Goal: Contribute content: Contribute content

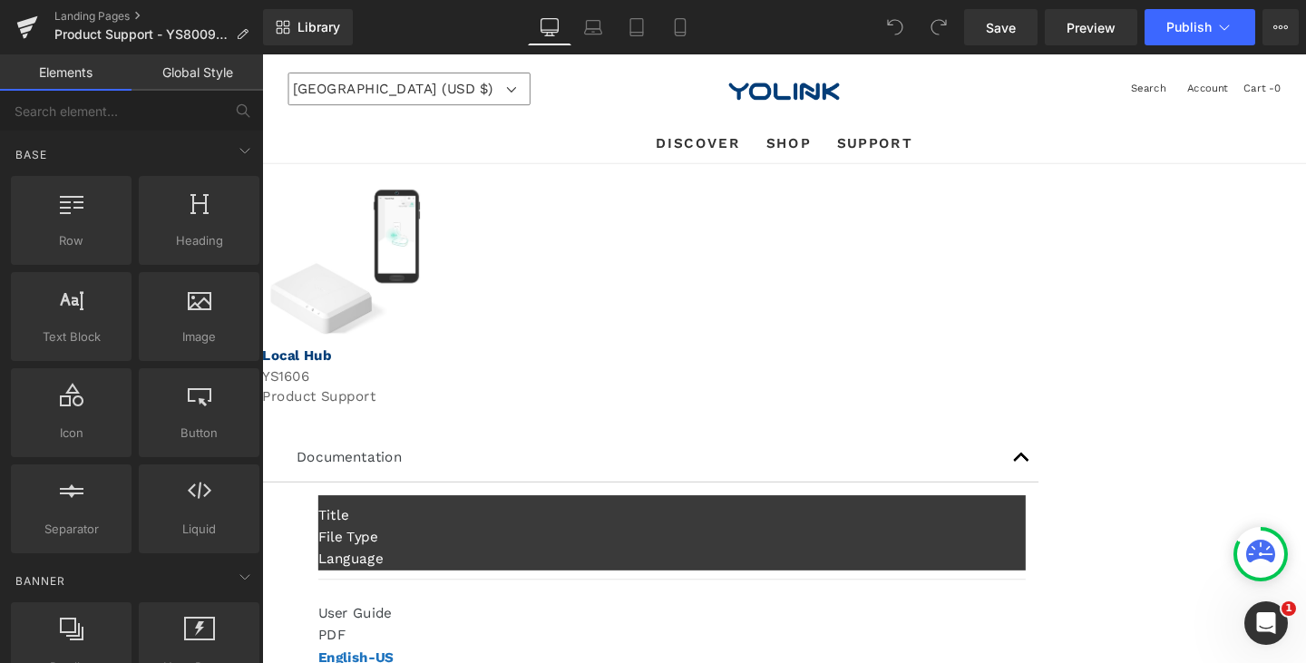
click at [1189, 261] on div "Sale Off (P) Image Product Row Local Hub Text Block YS1606 Text Block Product S…" at bounding box center [811, 528] width 1098 height 716
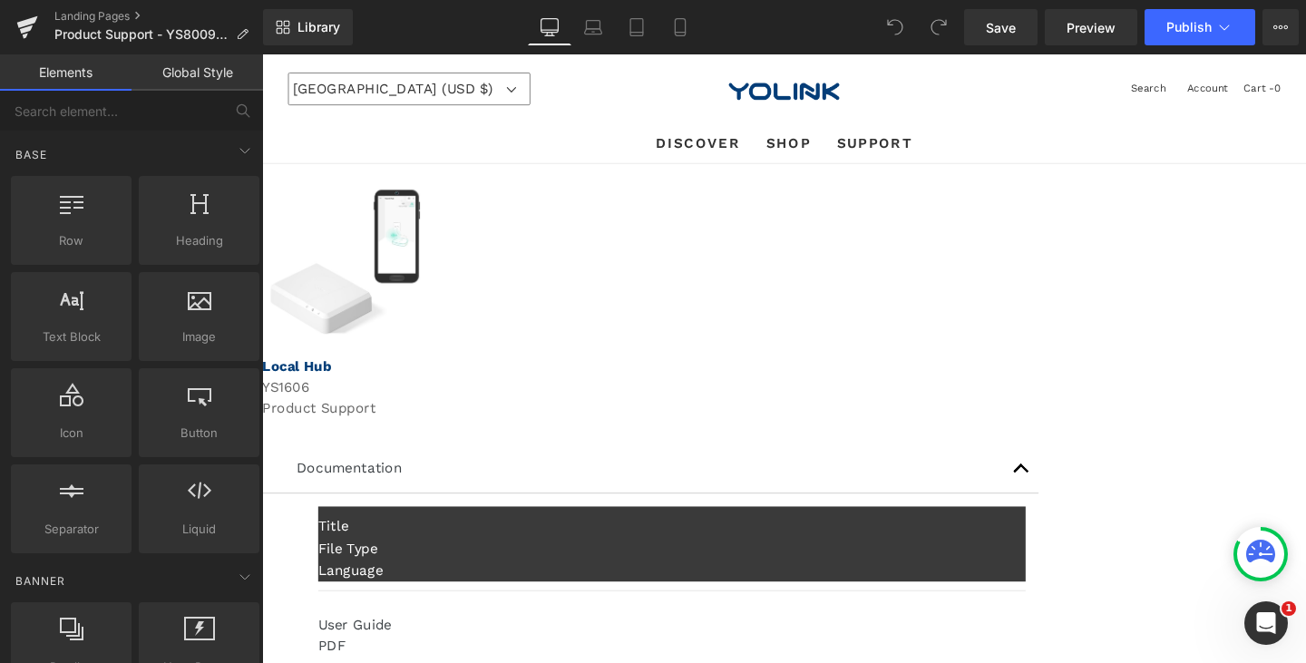
click at [428, 334] on img at bounding box center [349, 273] width 157 height 152
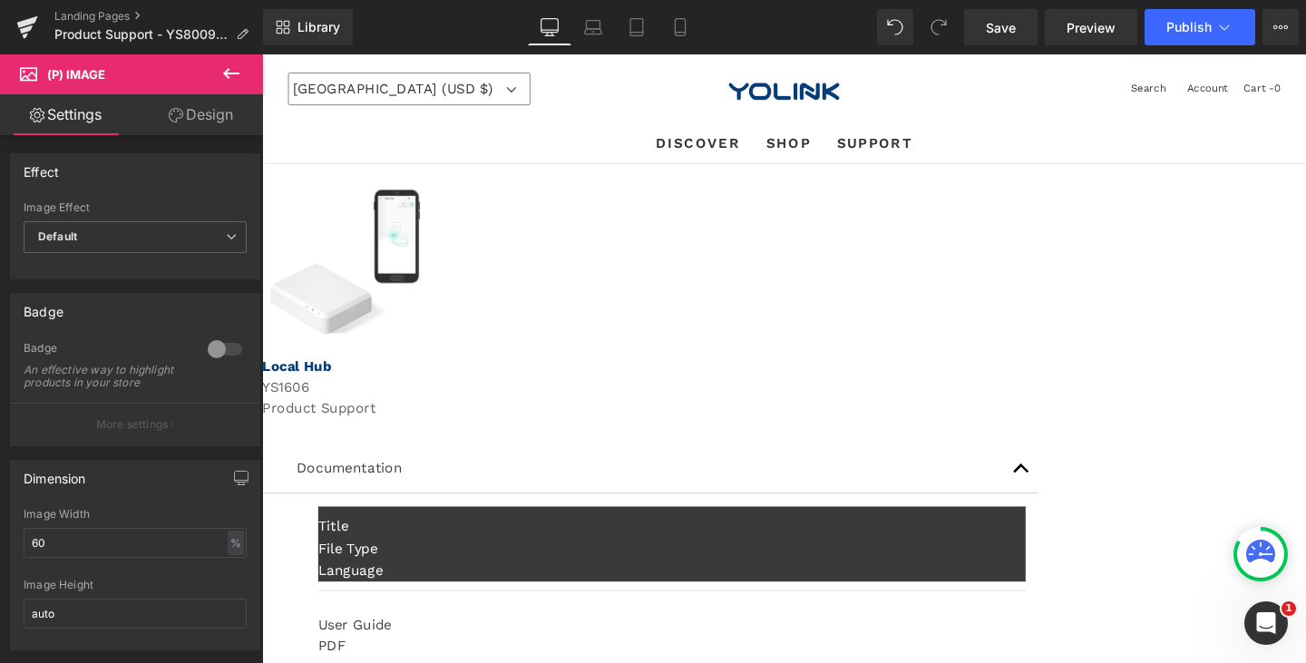
click at [262, 54] on span "Product" at bounding box center [262, 54] width 0 height 0
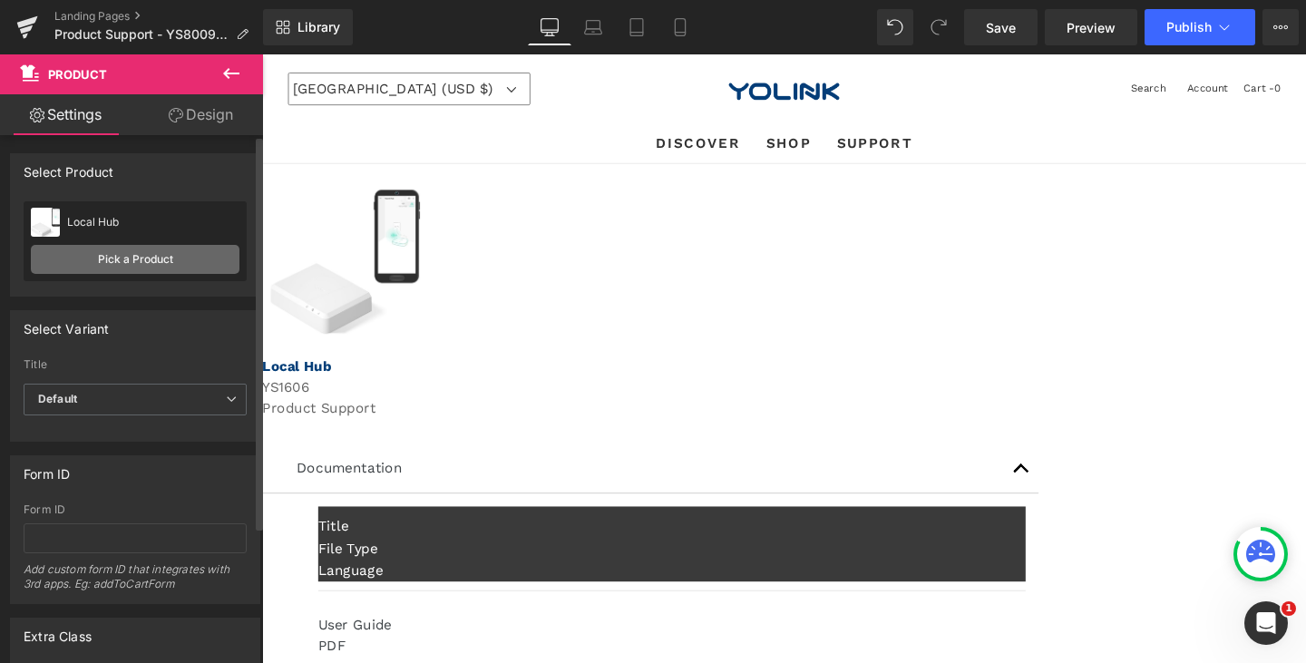
click at [159, 267] on link "Pick a Product" at bounding box center [135, 259] width 209 height 29
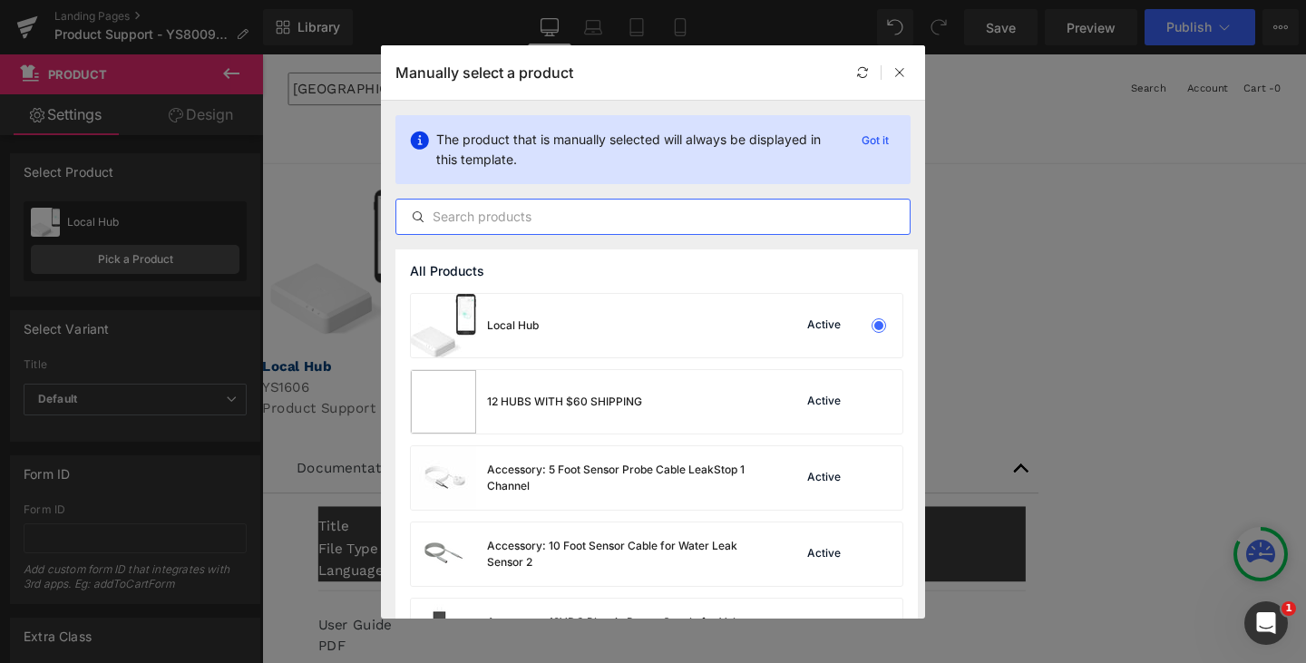
click at [619, 220] on input "text" at bounding box center [652, 217] width 513 height 22
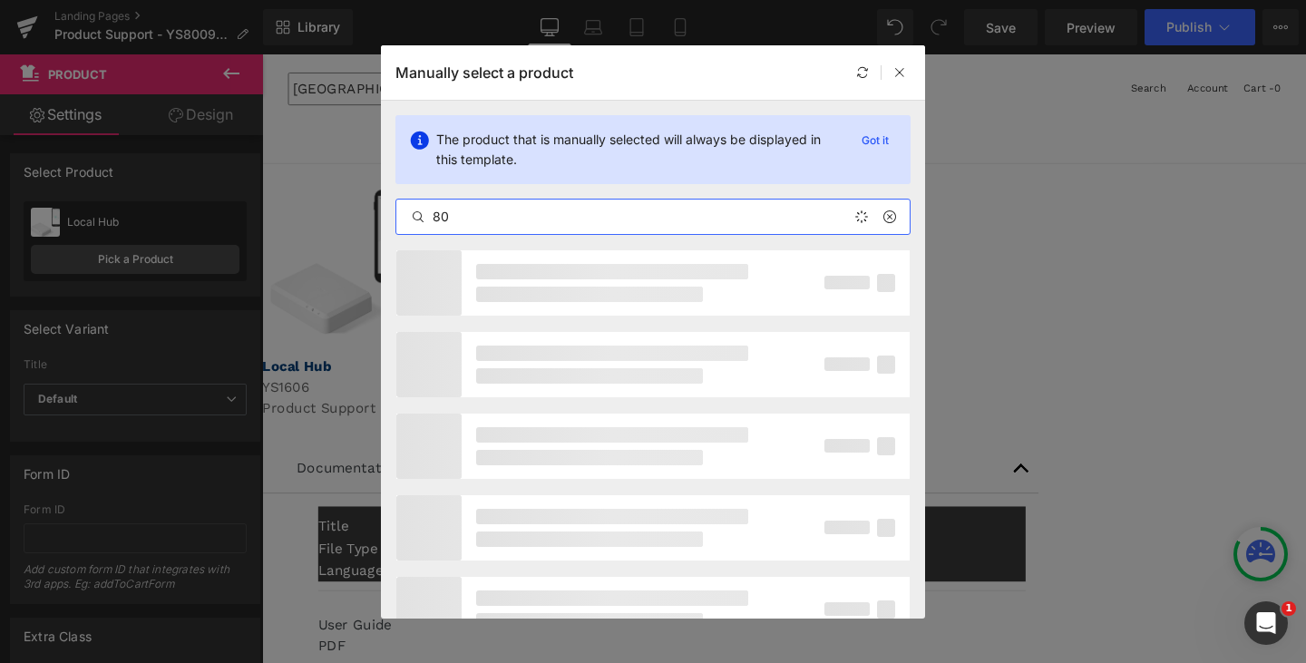
type input "8"
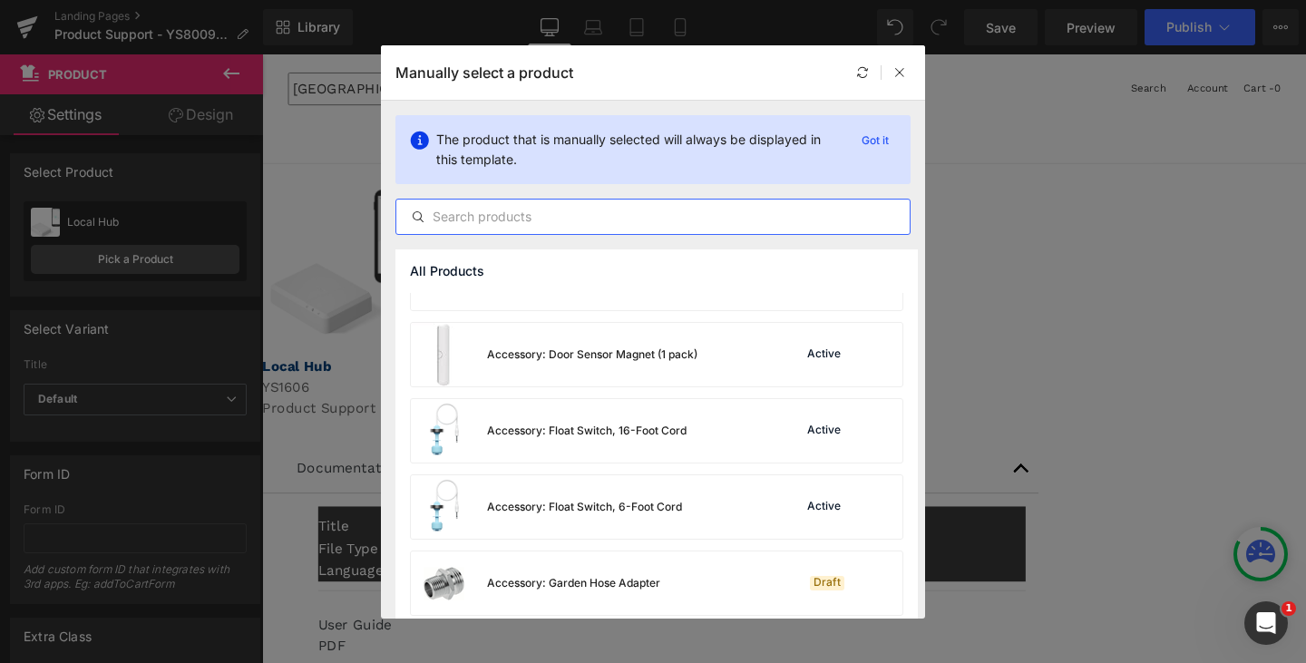
scroll to position [816, 0]
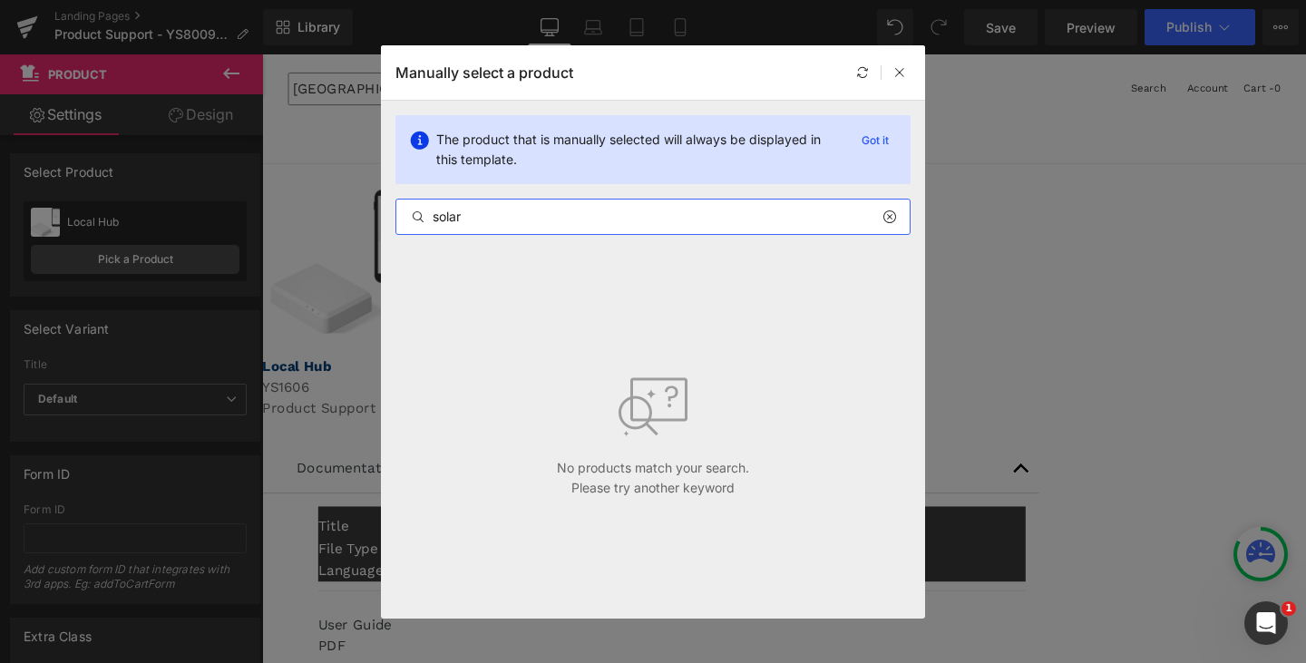
type input "solar"
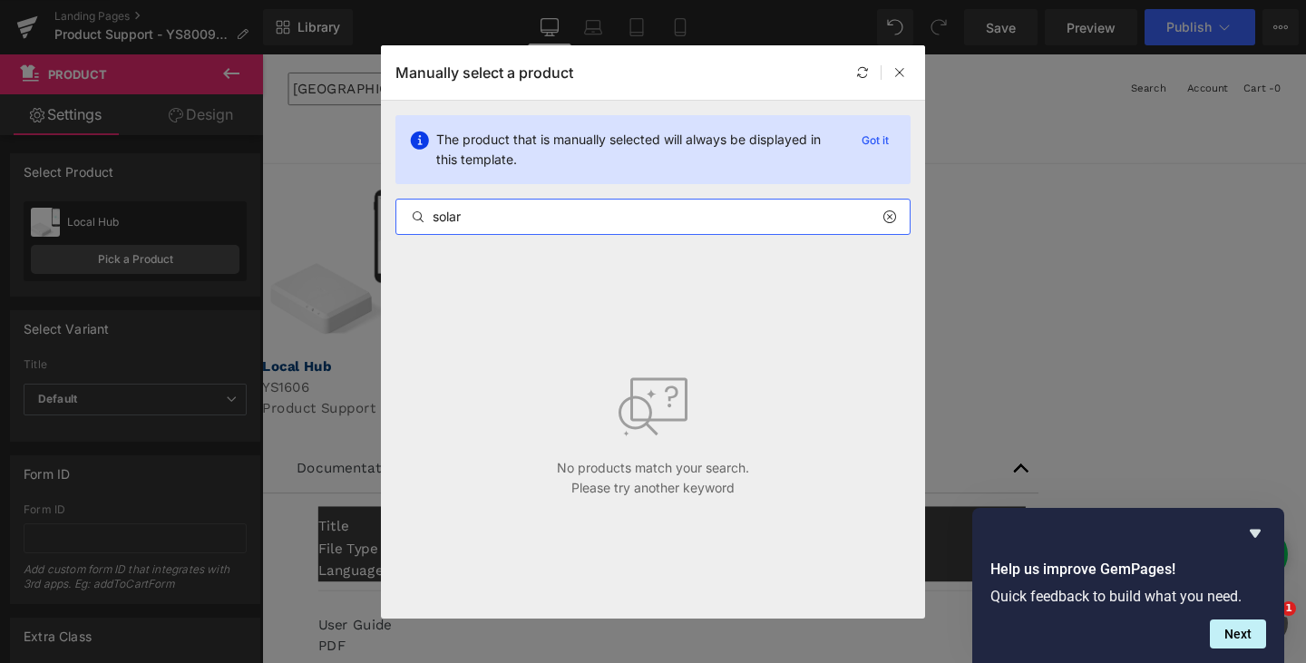
click at [892, 212] on icon at bounding box center [889, 217] width 13 height 15
type input "8009"
click at [892, 213] on icon at bounding box center [889, 217] width 13 height 15
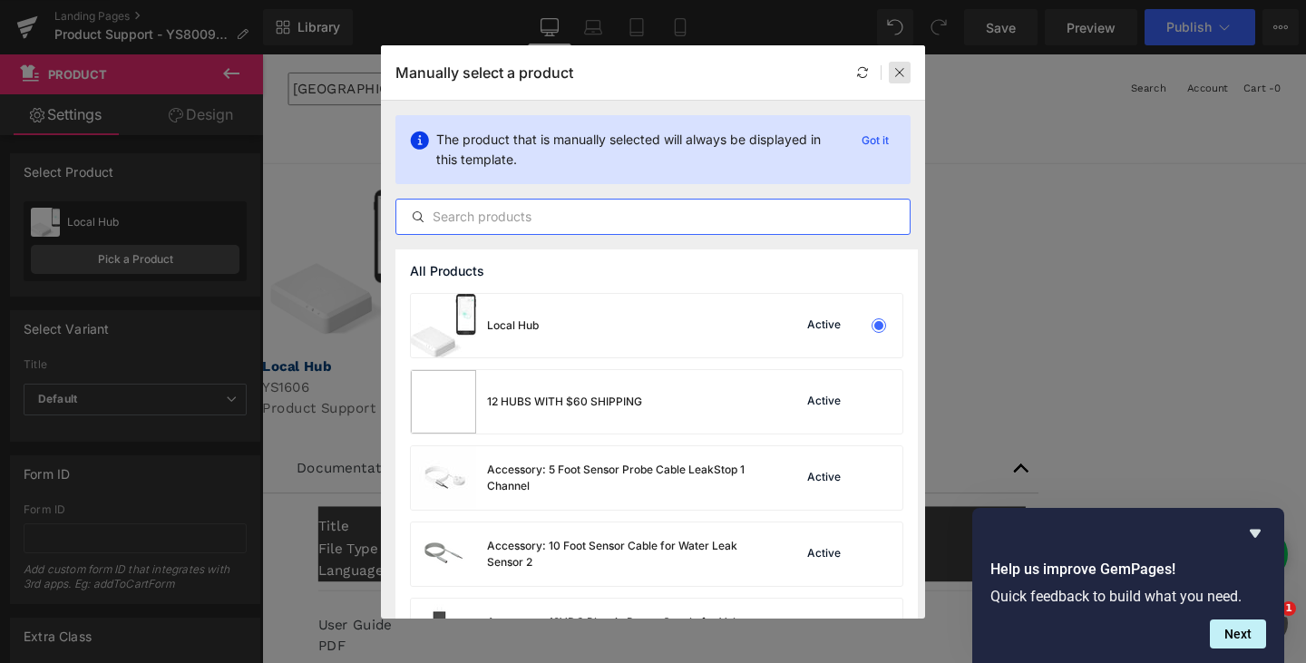
click at [903, 73] on icon at bounding box center [900, 72] width 13 height 13
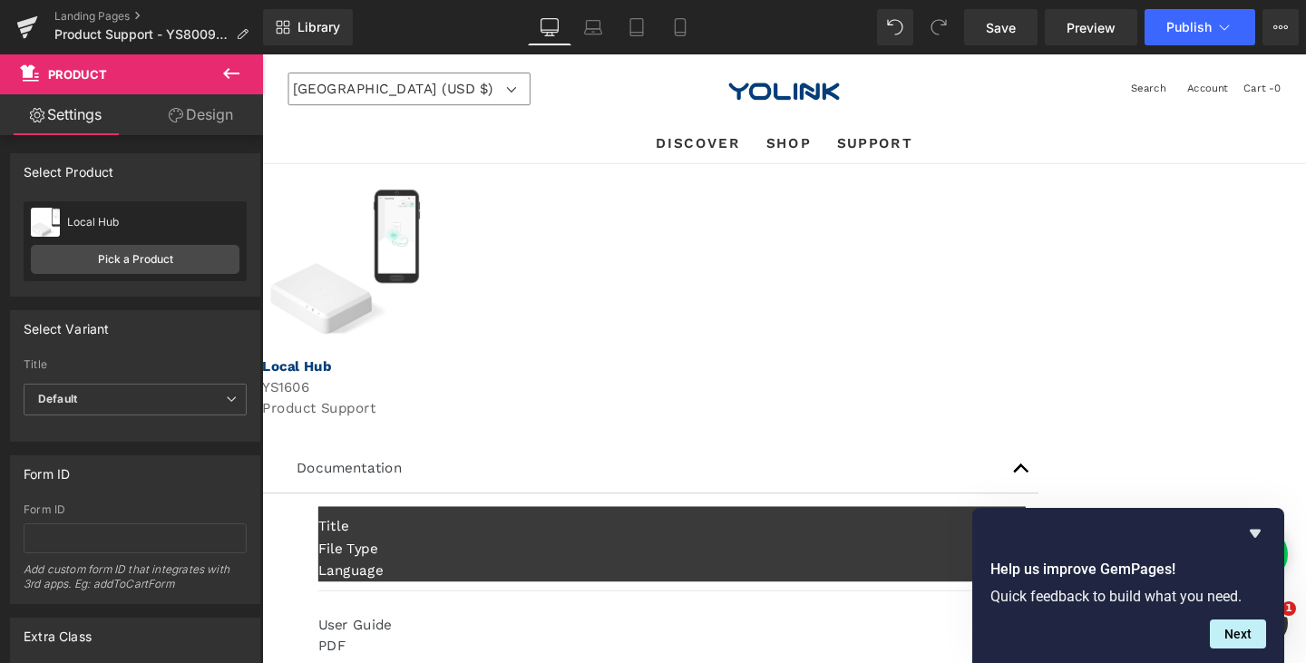
click at [262, 54] on span "Product" at bounding box center [262, 54] width 0 height 0
click at [143, 257] on link "Pick a Product" at bounding box center [135, 259] width 209 height 29
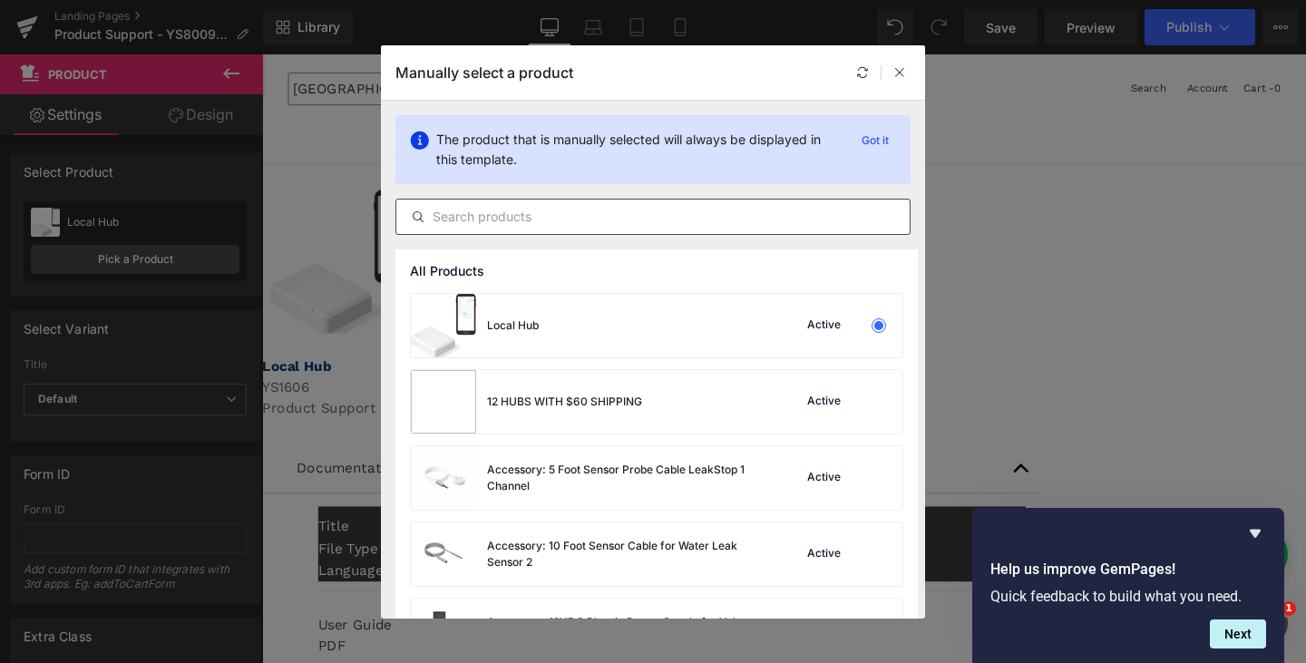
click at [601, 213] on input "text" at bounding box center [652, 217] width 513 height 22
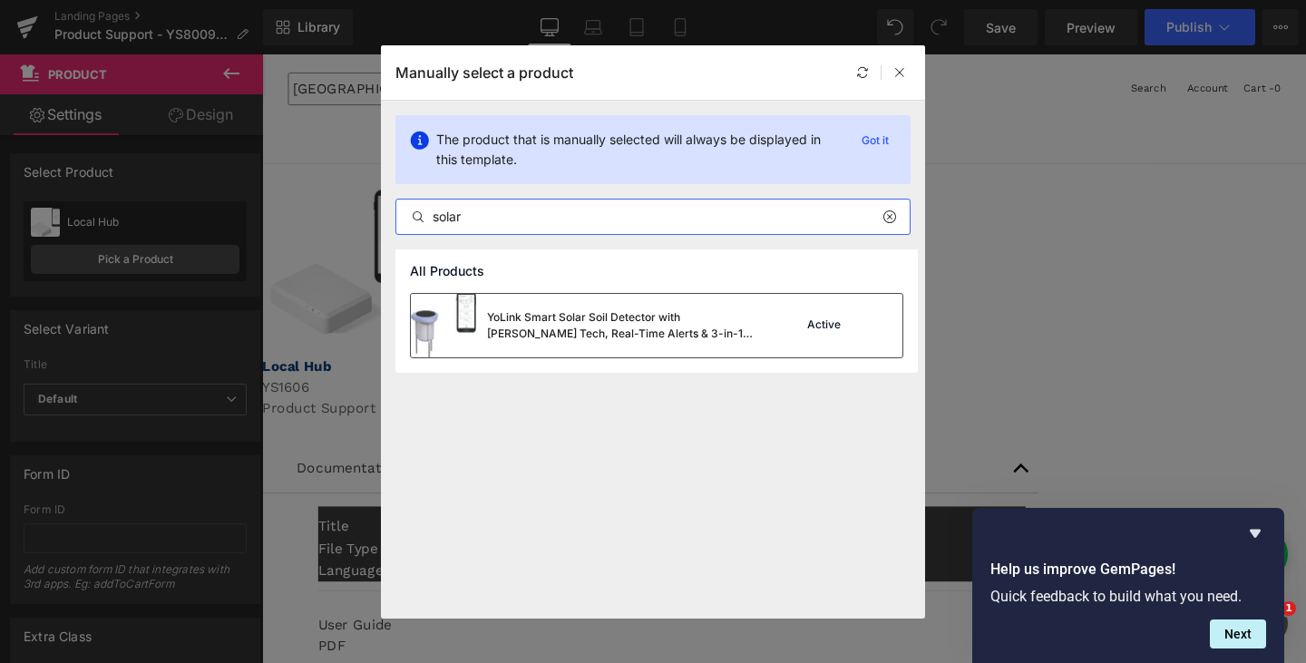
type input "solar"
click at [577, 318] on div "YoLink Smart Solar Soil Detector with [PERSON_NAME] Tech, Real-Time Alerts & 3-…" at bounding box center [623, 325] width 272 height 33
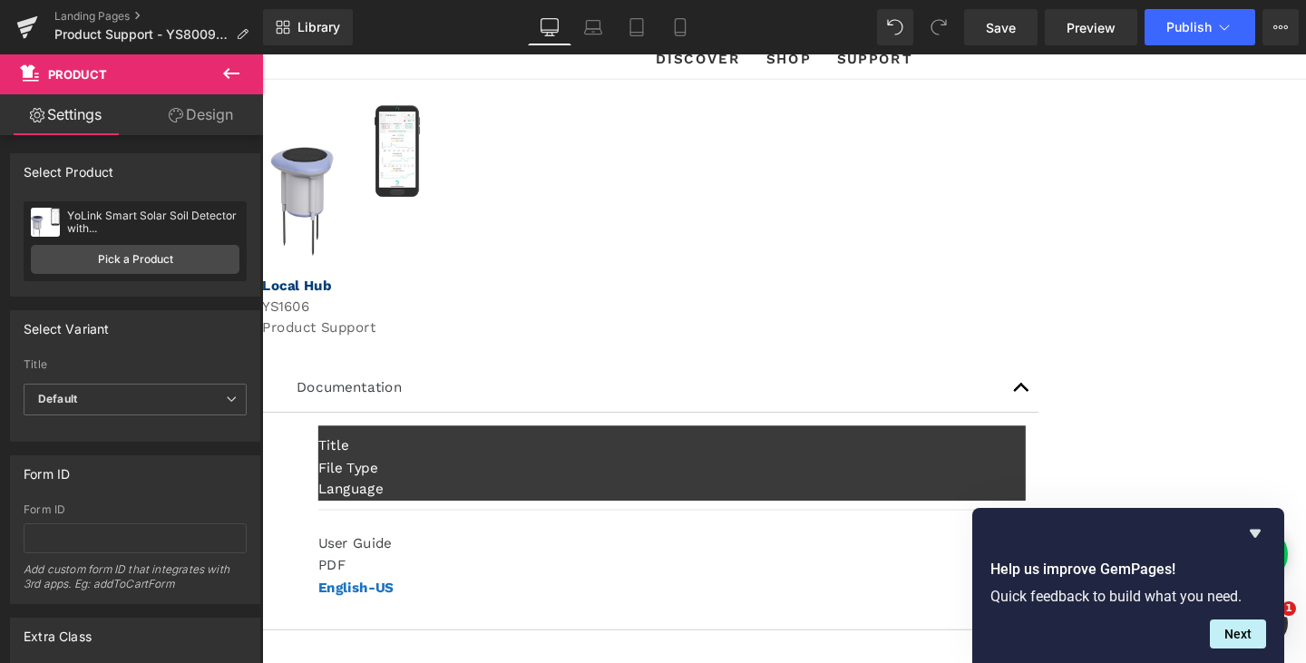
scroll to position [181, 0]
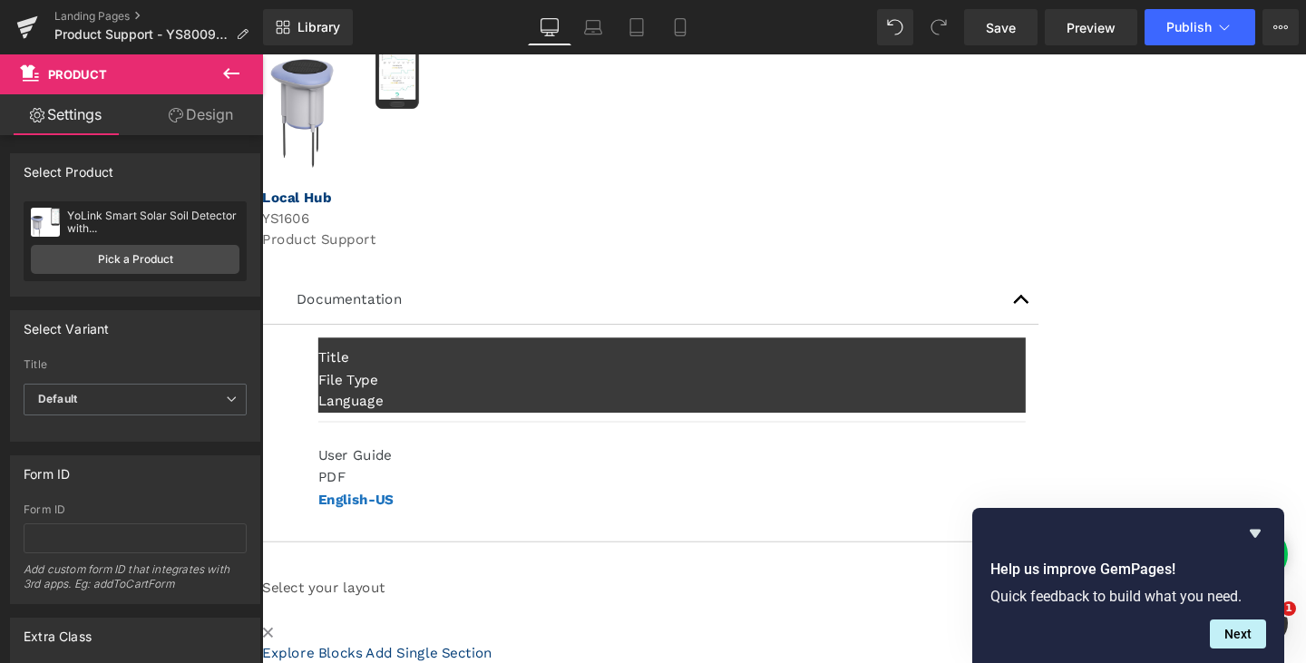
click at [262, 54] on span "Text Block" at bounding box center [262, 54] width 0 height 0
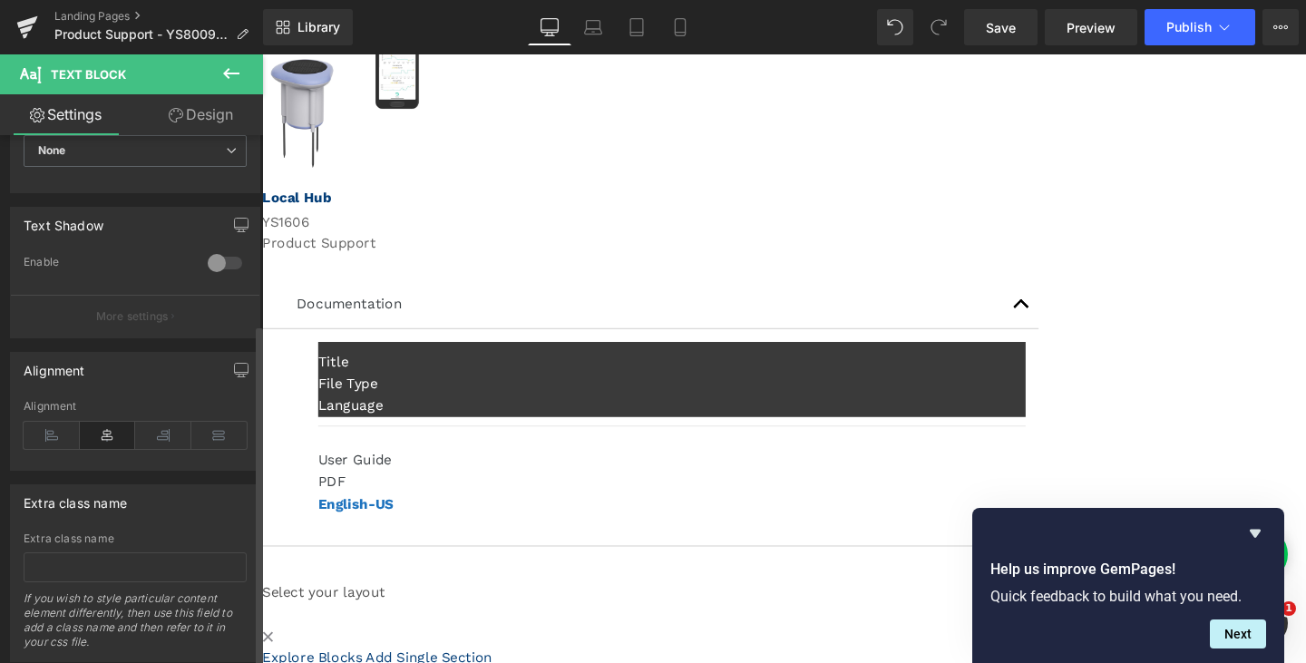
scroll to position [292, 0]
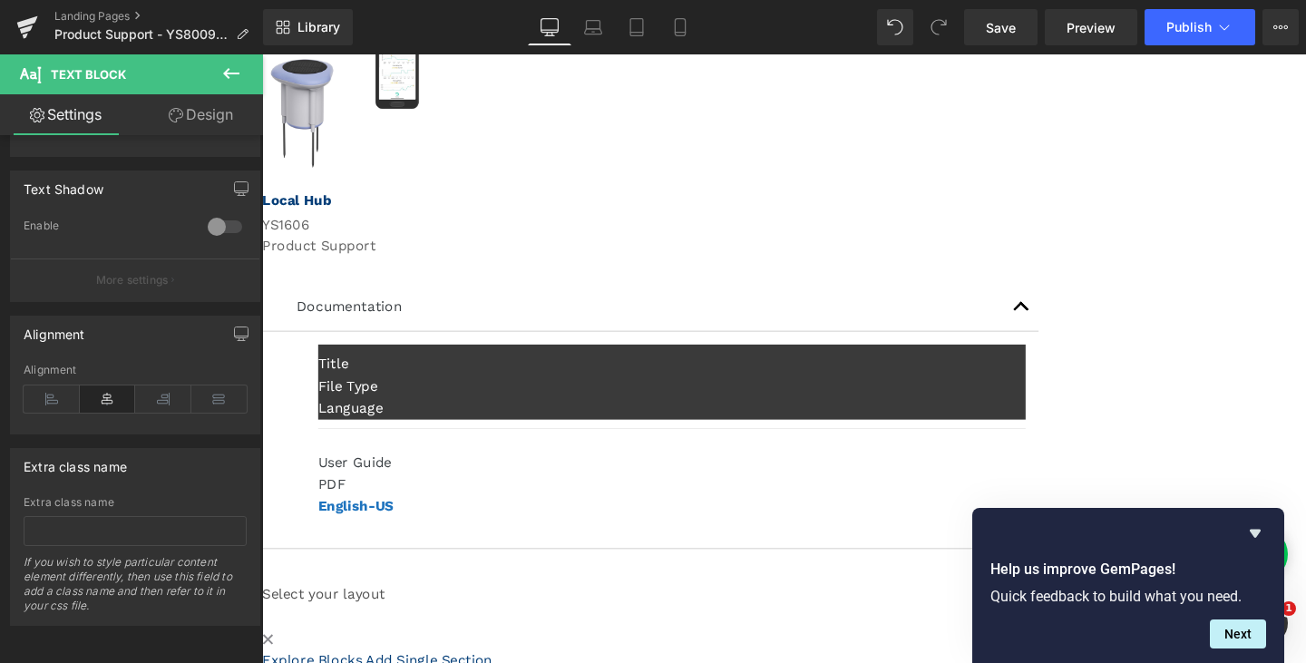
click at [262, 54] on link at bounding box center [262, 54] width 0 height 0
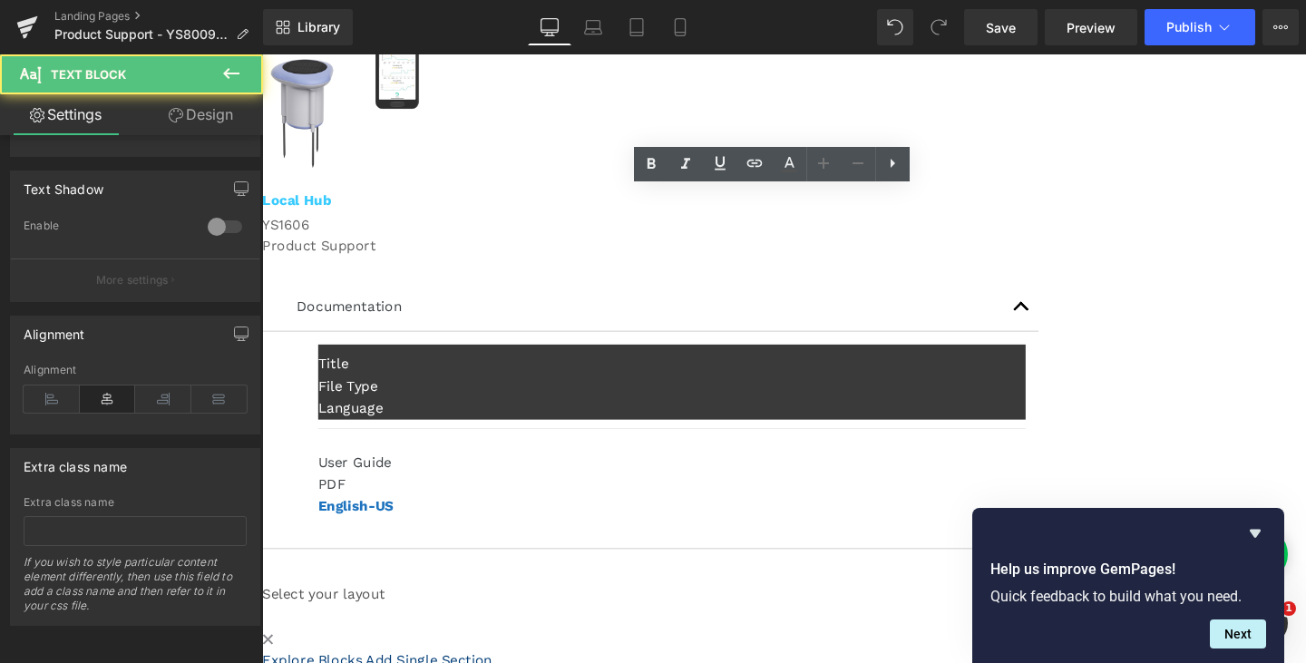
click at [335, 210] on strong "Local Hub" at bounding box center [298, 207] width 73 height 17
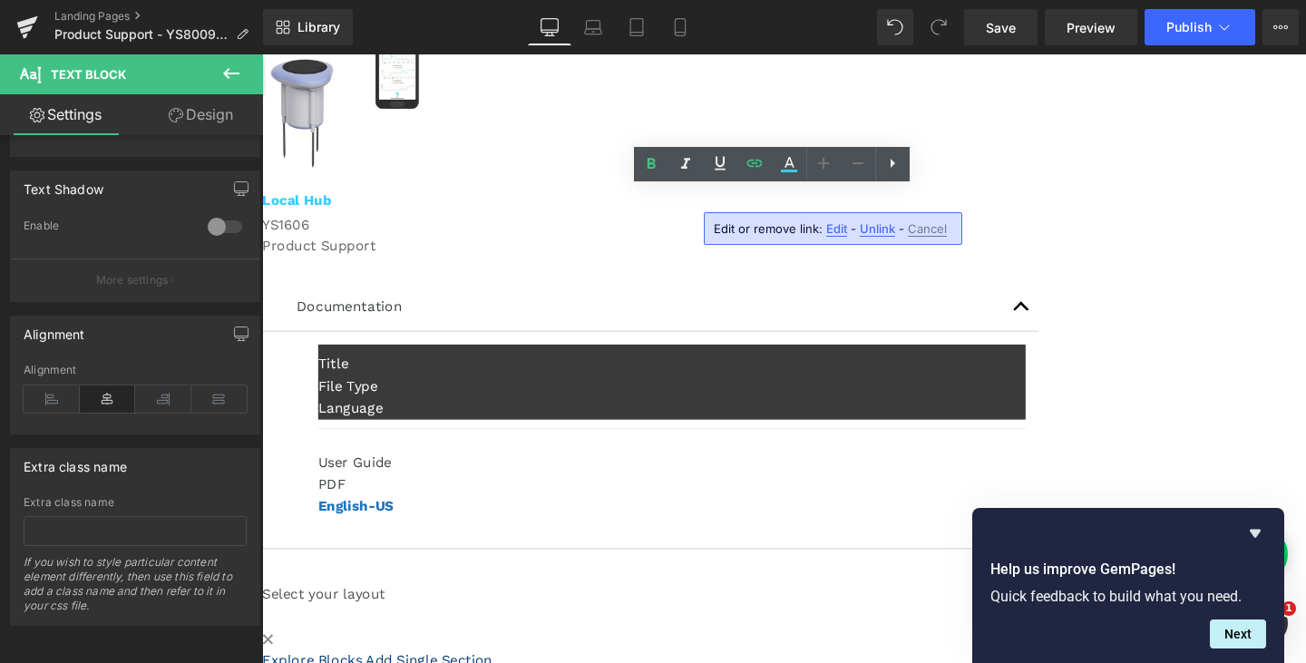
click at [335, 206] on strong "Local Hub" at bounding box center [298, 207] width 73 height 17
drag, startPoint x: 836, startPoint y: 205, endPoint x: 771, endPoint y: 204, distance: 65.3
click at [335, 204] on strong "Local Hub" at bounding box center [298, 207] width 73 height 17
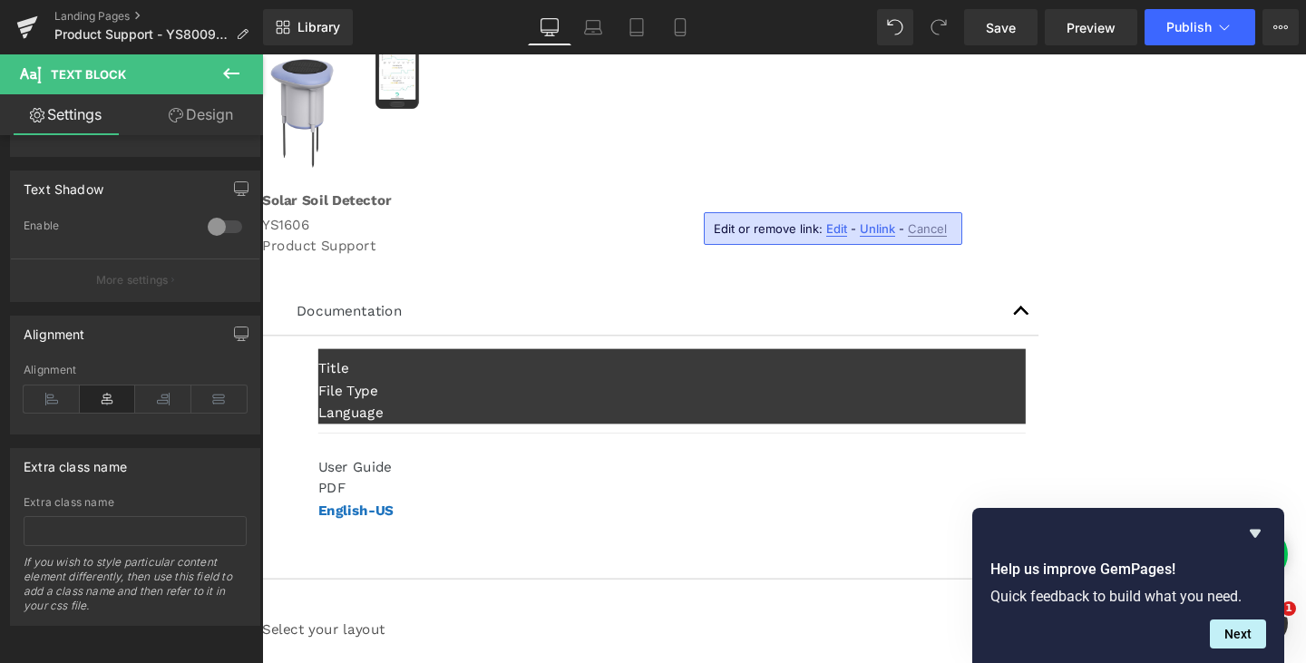
click at [649, 267] on div at bounding box center [811, 269] width 1098 height 5
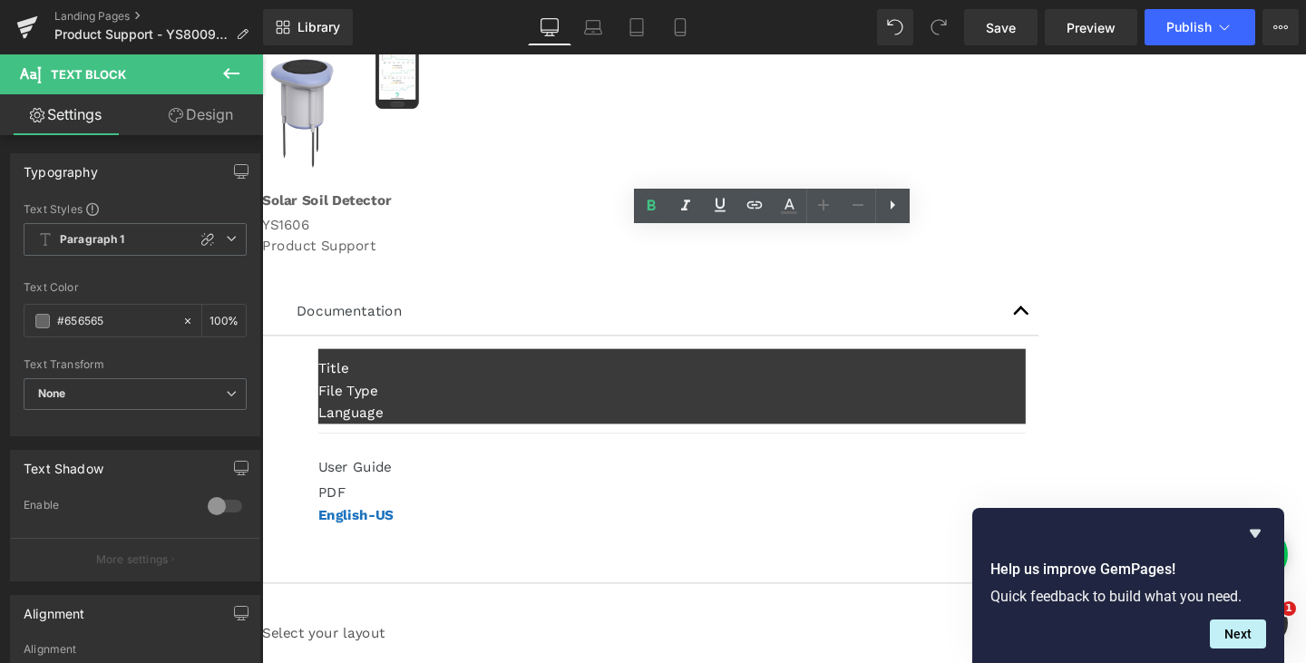
click at [542, 476] on p "User Guide" at bounding box center [693, 488] width 744 height 24
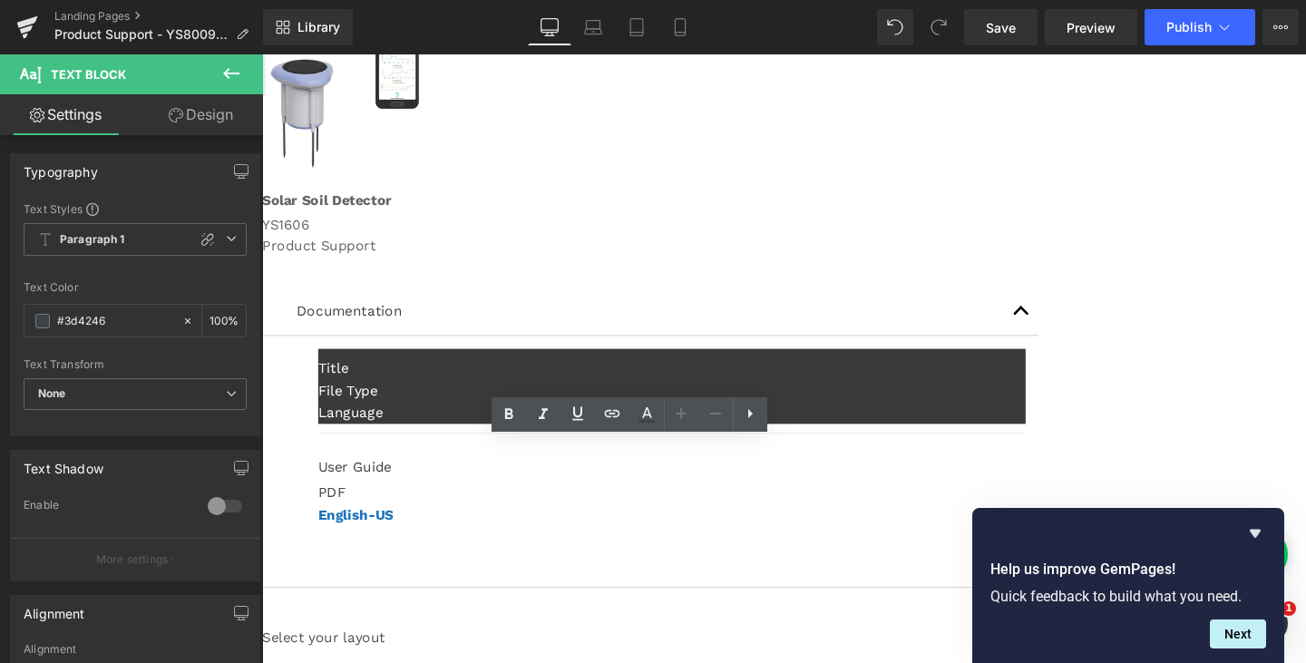
click at [530, 476] on p "User Guide" at bounding box center [693, 488] width 744 height 24
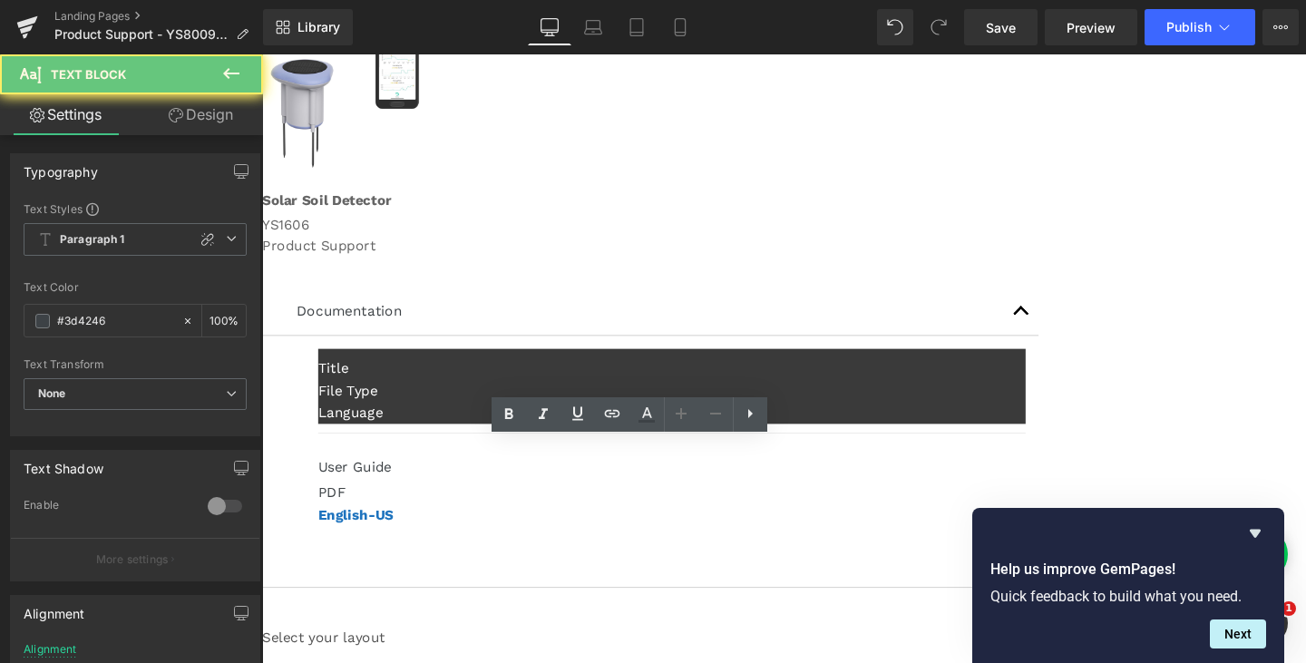
click at [846, 503] on p "PDF" at bounding box center [693, 515] width 744 height 24
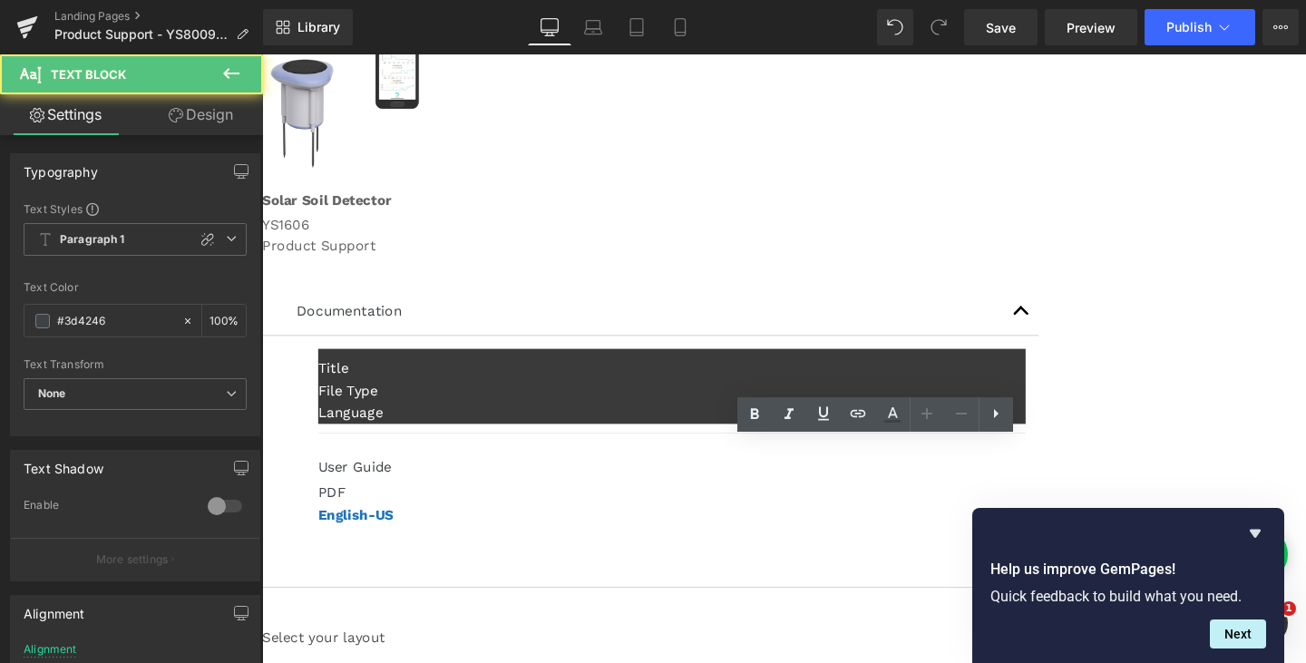
click at [846, 503] on p "PDF" at bounding box center [693, 515] width 744 height 24
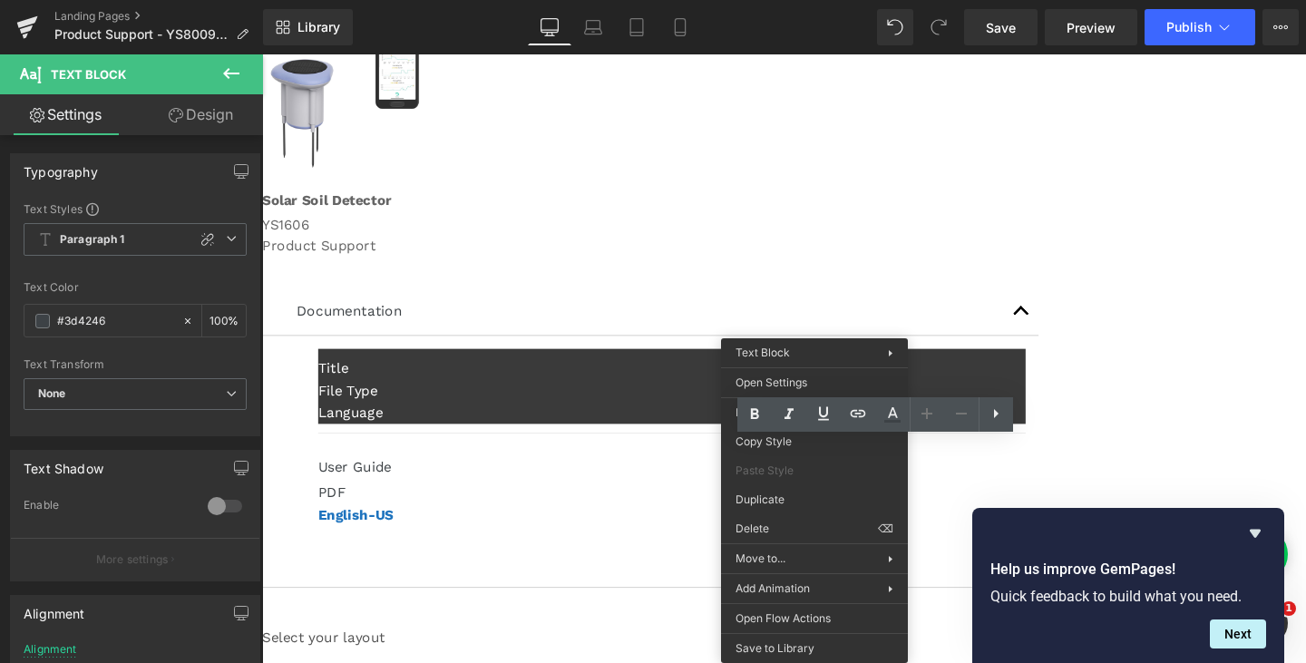
click at [549, 476] on p "User Guide" at bounding box center [693, 488] width 744 height 24
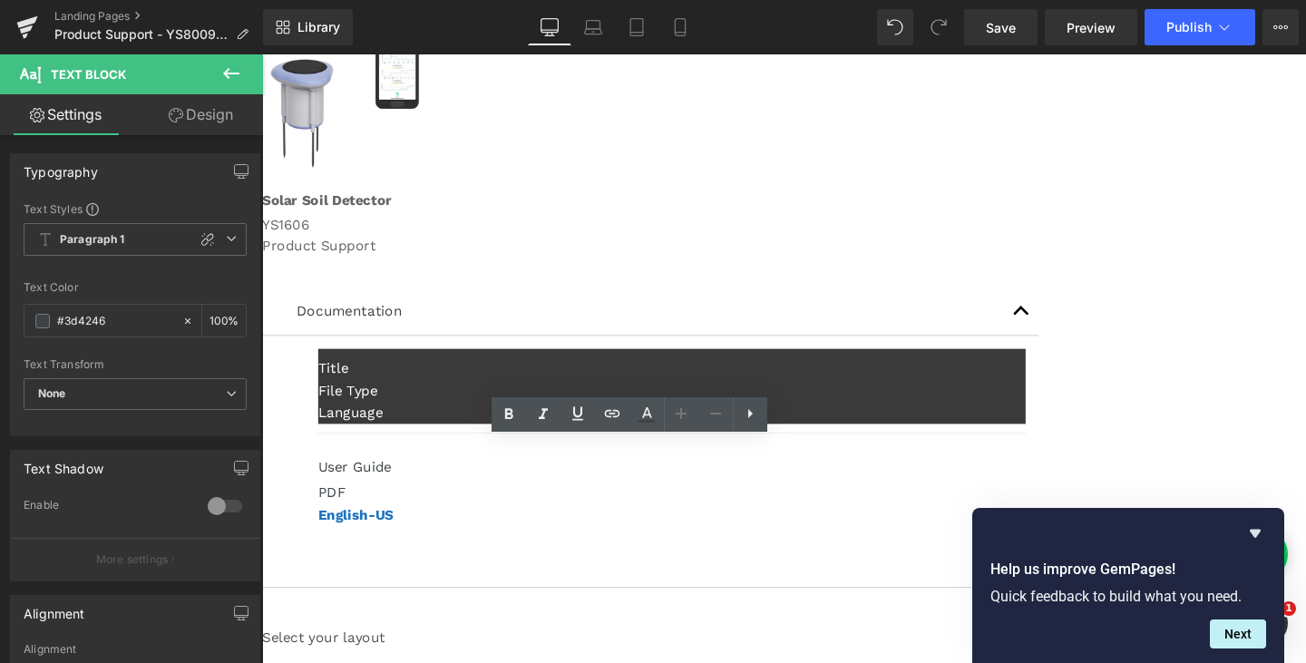
click at [262, 54] on icon at bounding box center [262, 54] width 0 height 0
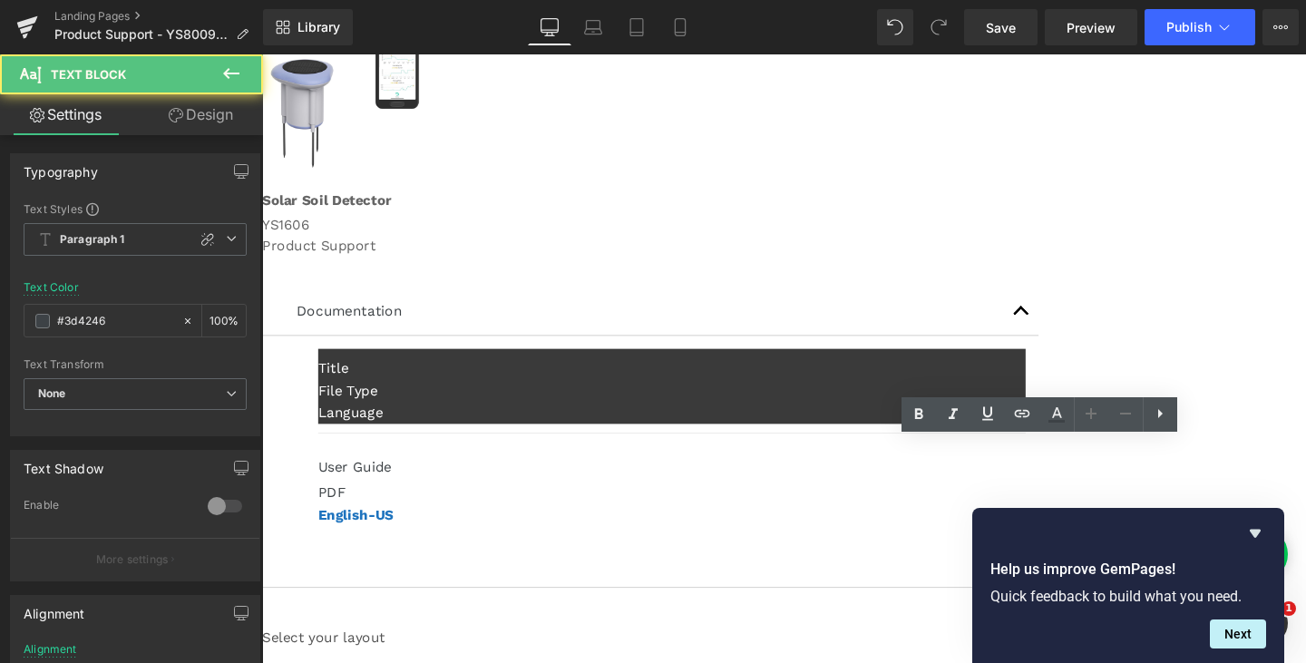
click at [400, 530] on strong "English-US" at bounding box center [360, 538] width 79 height 17
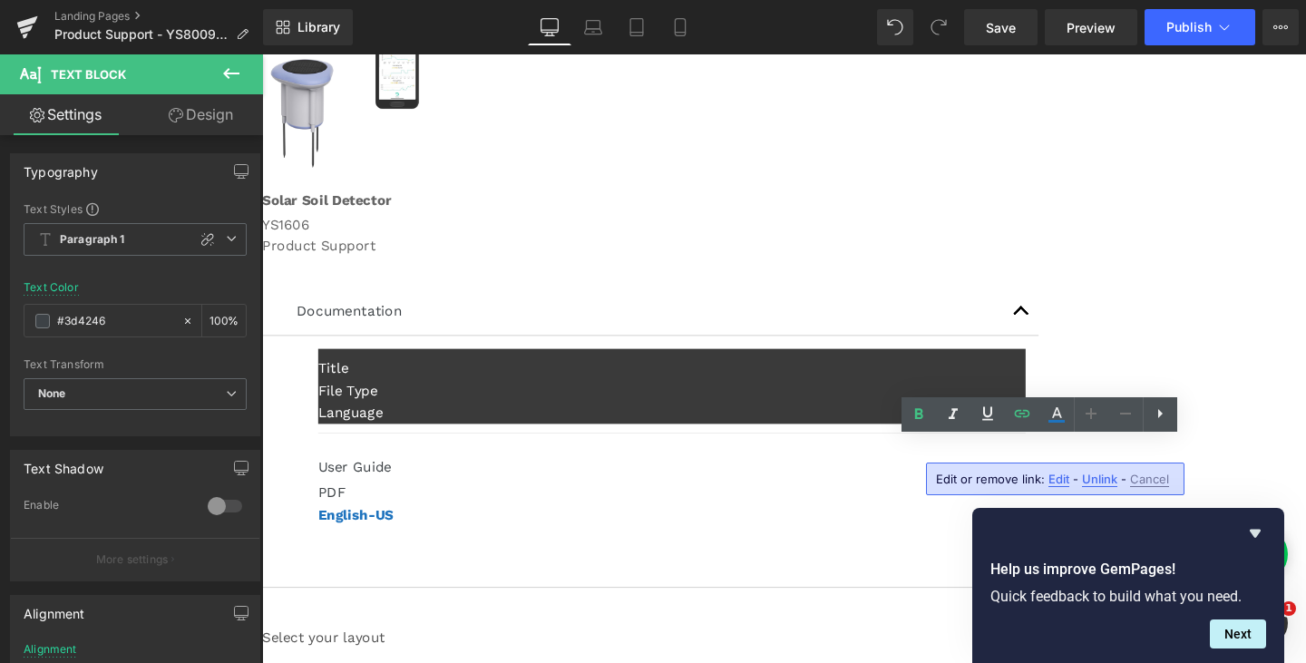
click at [1061, 480] on span "Edit" at bounding box center [1059, 479] width 21 height 15
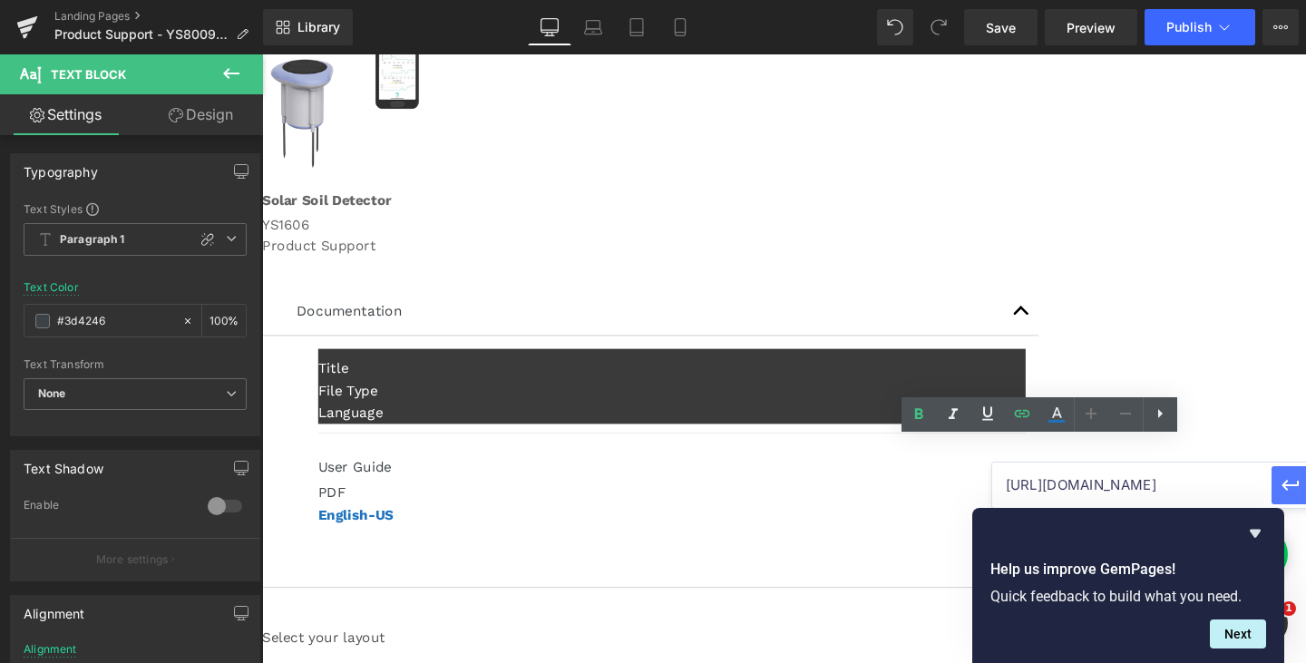
scroll to position [0, 175]
drag, startPoint x: 1207, startPoint y: 493, endPoint x: 1305, endPoint y: 494, distance: 98.9
click at [1305, 494] on div "[URL][DOMAIN_NAME]" at bounding box center [1173, 485] width 363 height 45
click at [1136, 492] on input "[URL][DOMAIN_NAME]" at bounding box center [1131, 485] width 279 height 45
drag, startPoint x: 1113, startPoint y: 484, endPoint x: 1100, endPoint y: 484, distance: 13.6
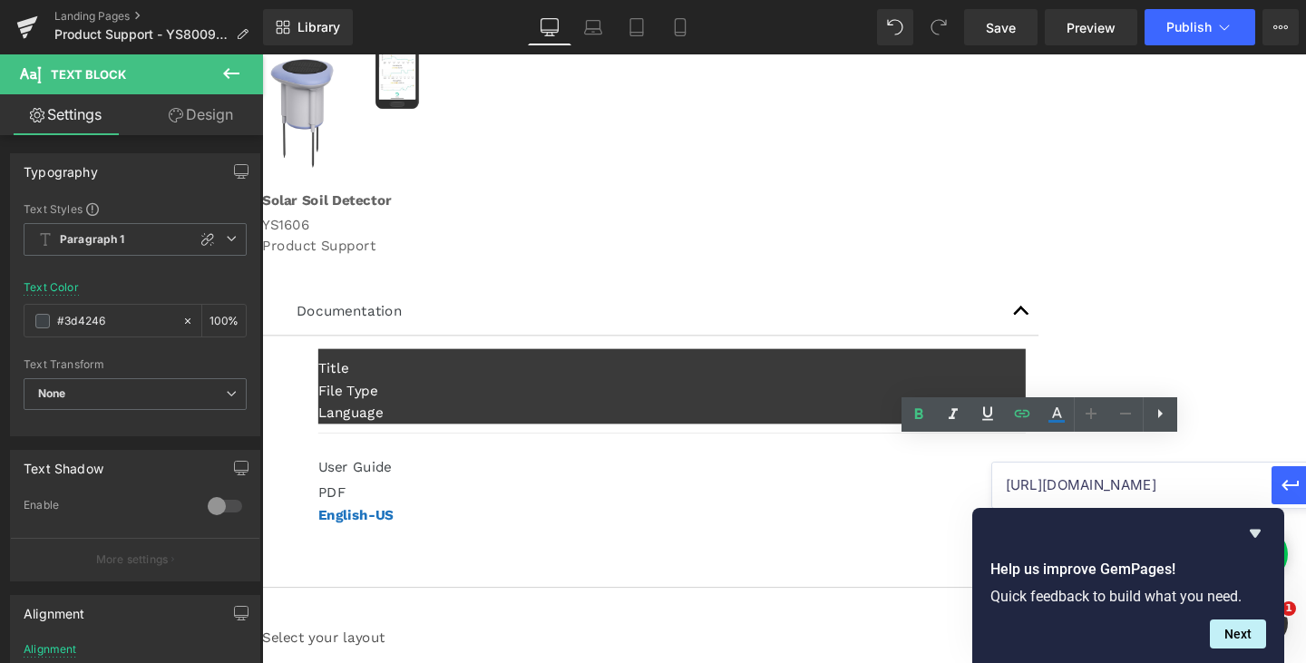
click at [1100, 484] on input "[URL][DOMAIN_NAME]" at bounding box center [1131, 485] width 279 height 45
type input "[URL][DOMAIN_NAME]"
click at [1295, 488] on icon "button" at bounding box center [1291, 485] width 22 height 22
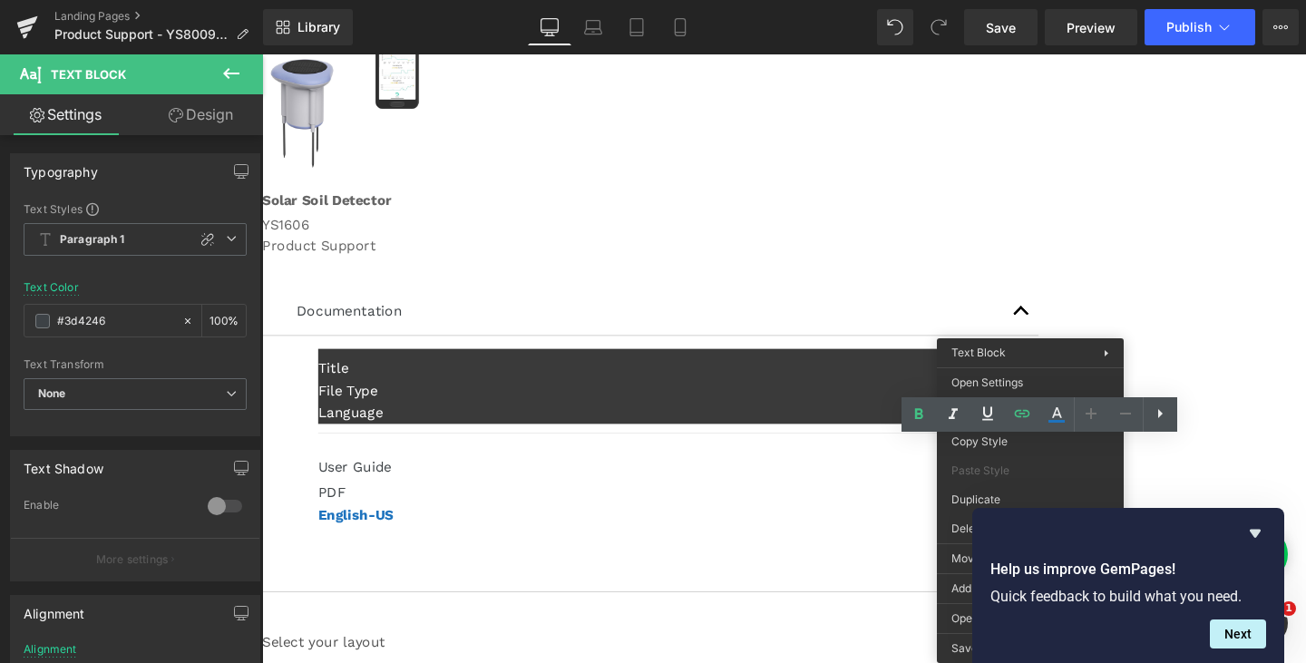
click at [1305, 410] on div "Sale Off (P) Image Product Row Solar Soil Detector Text Block YS1606 Text Block…" at bounding box center [811, 382] width 1098 height 788
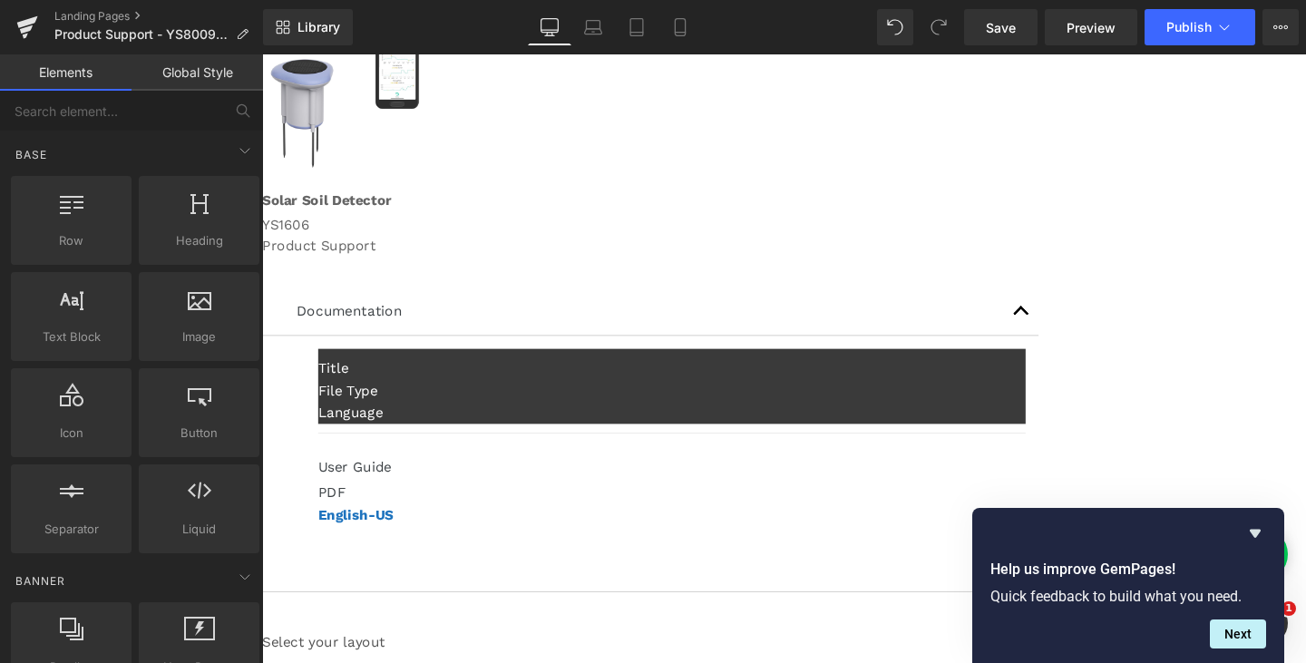
click at [400, 530] on strong "English-US" at bounding box center [360, 538] width 79 height 17
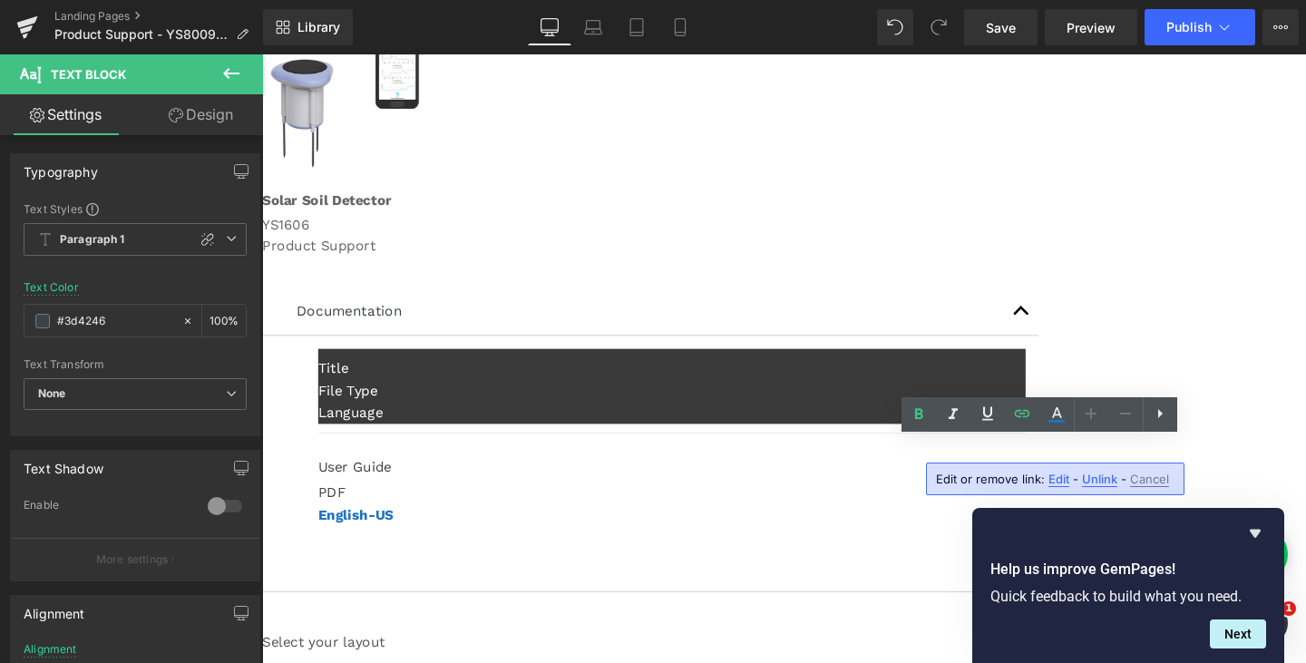
click at [1303, 304] on div "Sale Off (P) Image Product Row Solar Soil Detector Text Block YS1606 Text Block…" at bounding box center [811, 382] width 1098 height 788
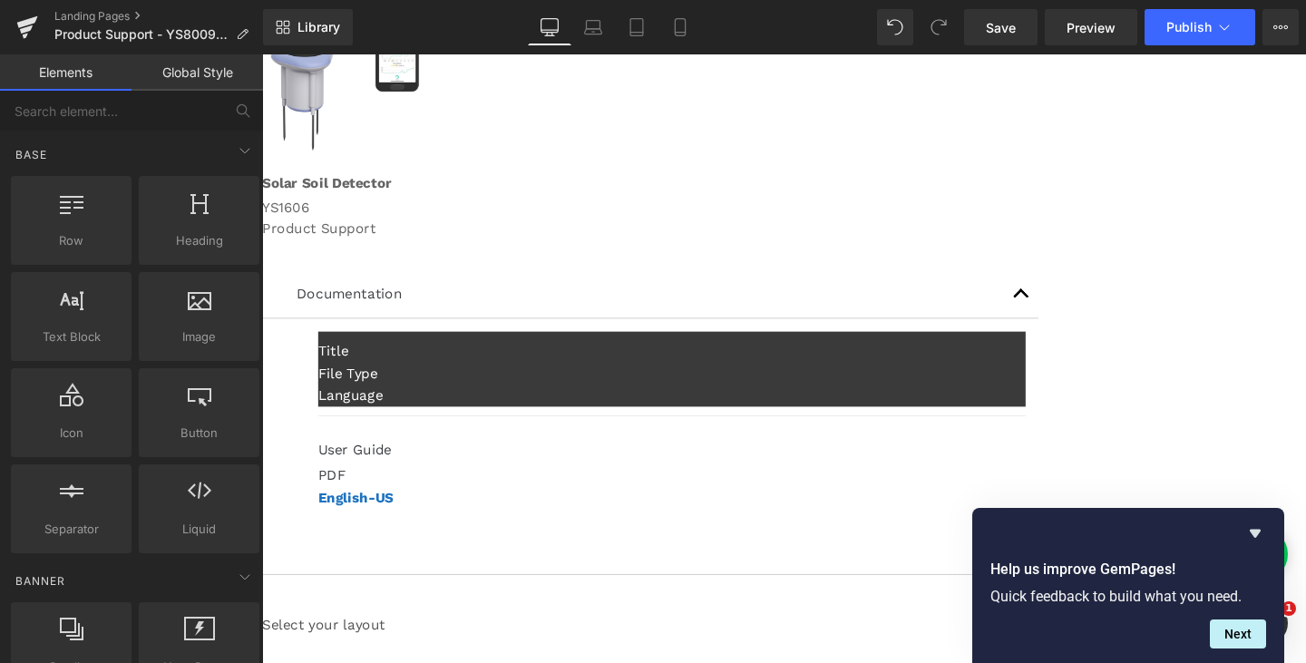
scroll to position [181, 0]
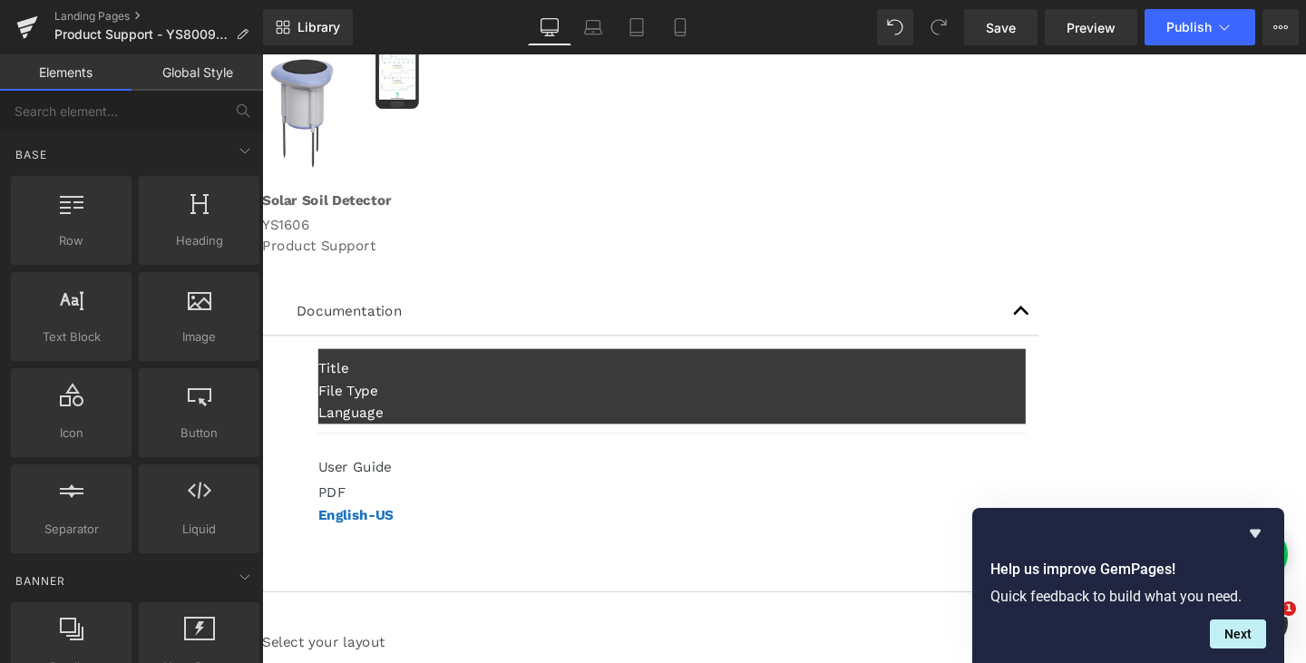
click at [262, 54] on span "Text Block" at bounding box center [262, 54] width 0 height 0
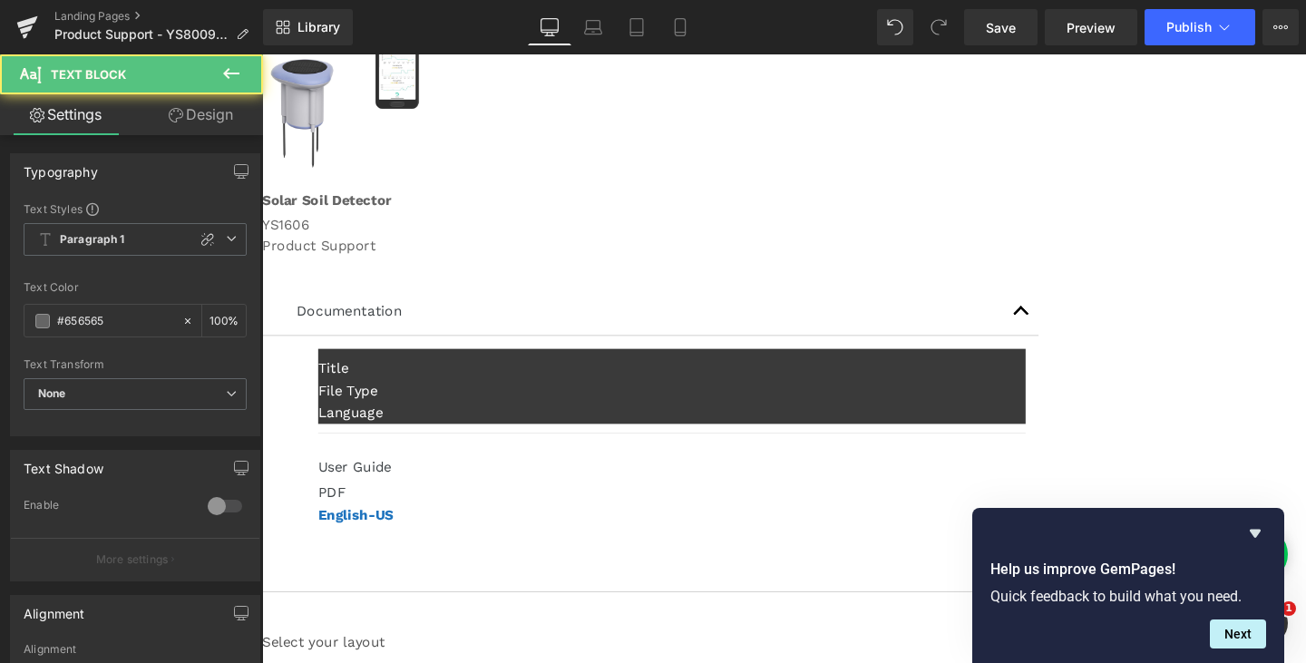
click at [262, 54] on icon at bounding box center [262, 54] width 0 height 0
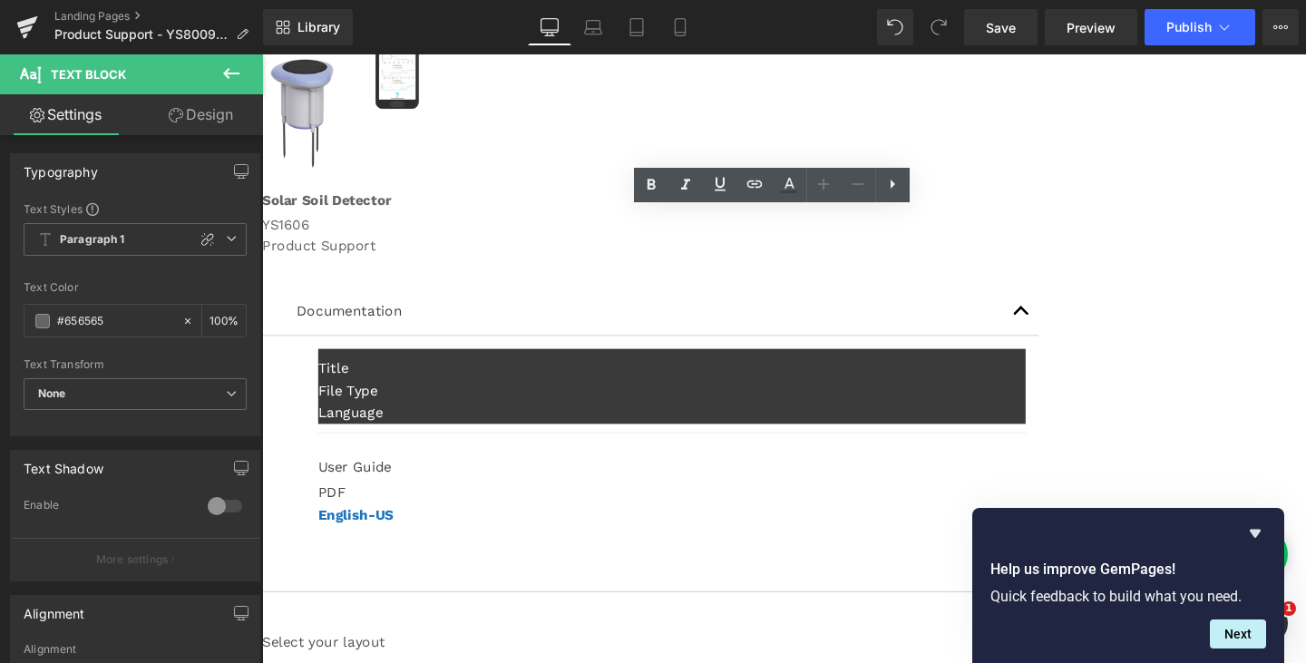
click at [831, 234] on p "YS1606" at bounding box center [811, 234] width 1098 height 22
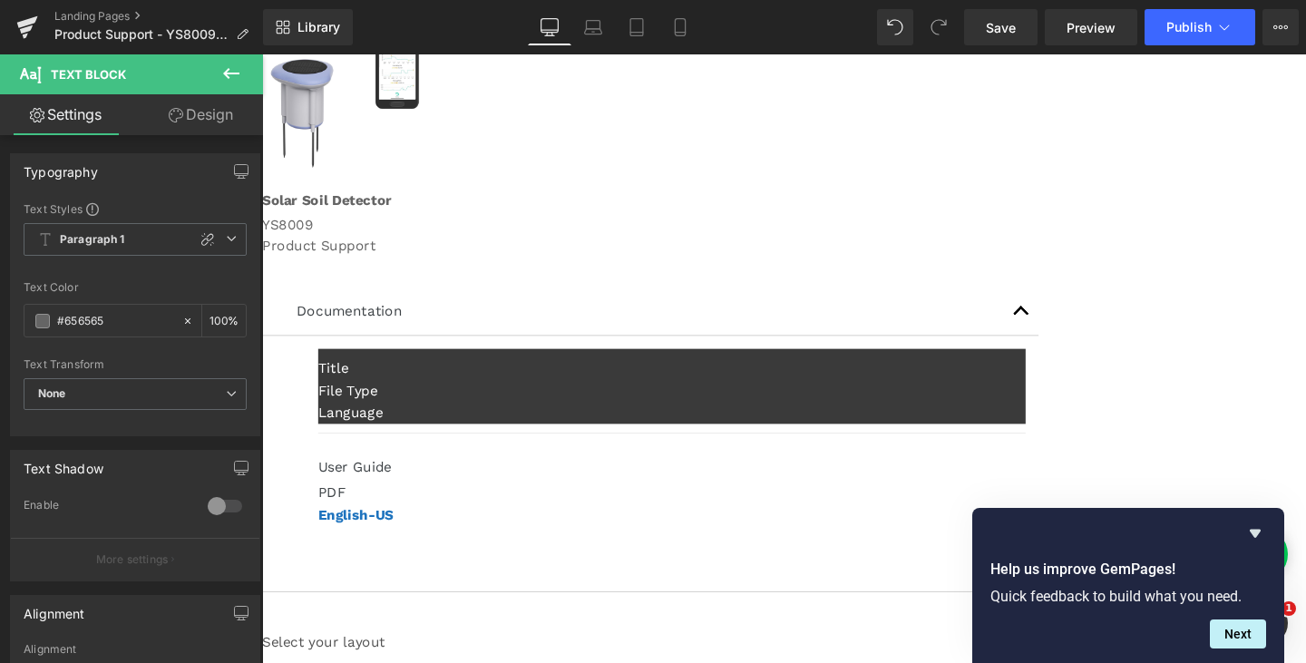
click at [262, 54] on icon at bounding box center [262, 54] width 0 height 0
click at [905, 227] on p "YS8009" at bounding box center [811, 234] width 1098 height 22
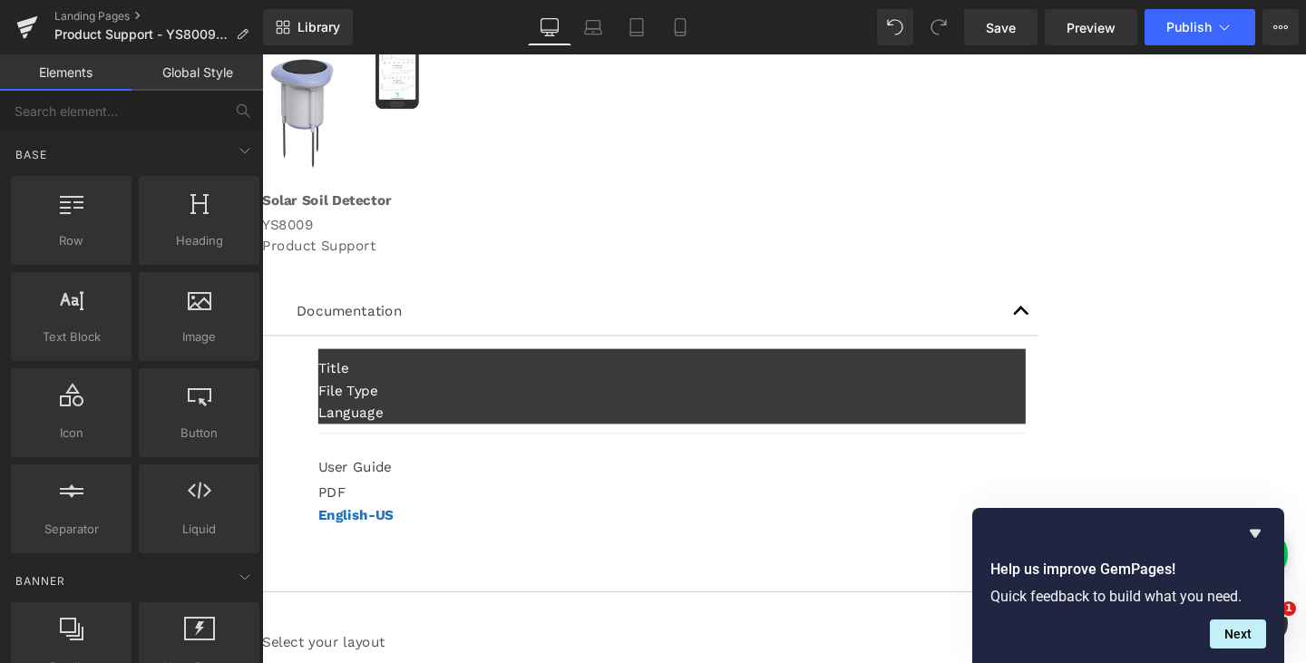
click at [1305, 321] on div "Sale Off (P) Image Product Row Solar Soil Detector Text Block YS8009 Text Block…" at bounding box center [811, 382] width 1098 height 788
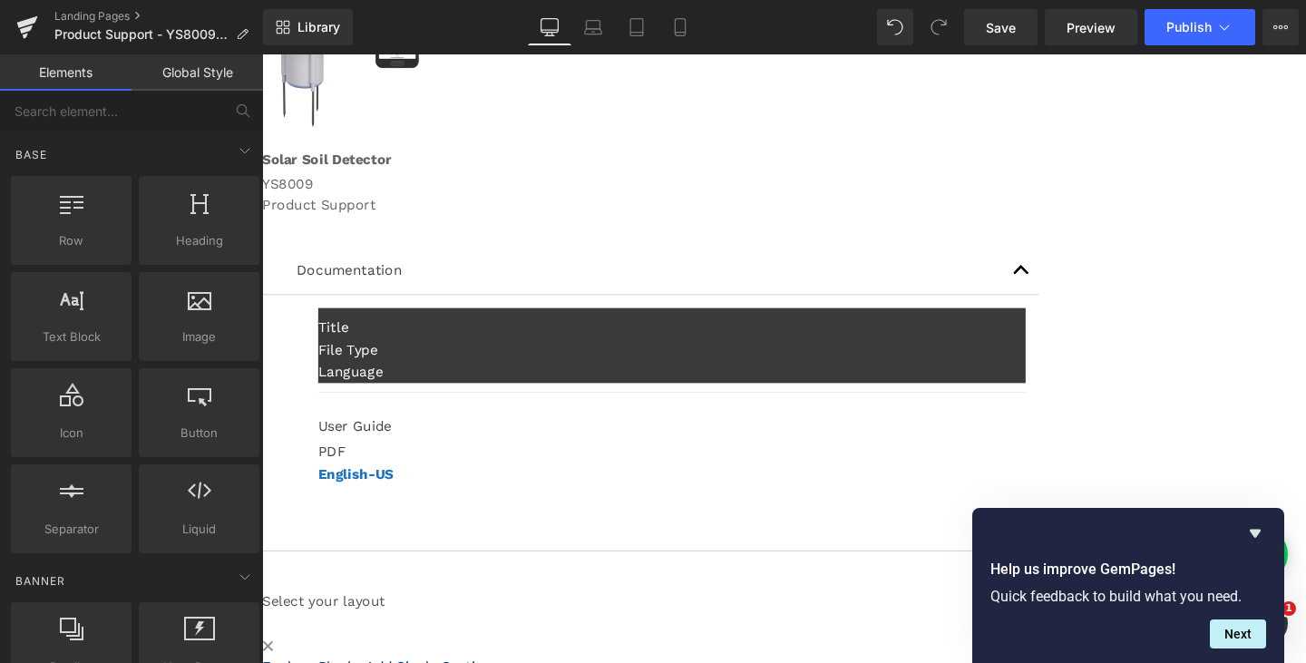
scroll to position [0, 0]
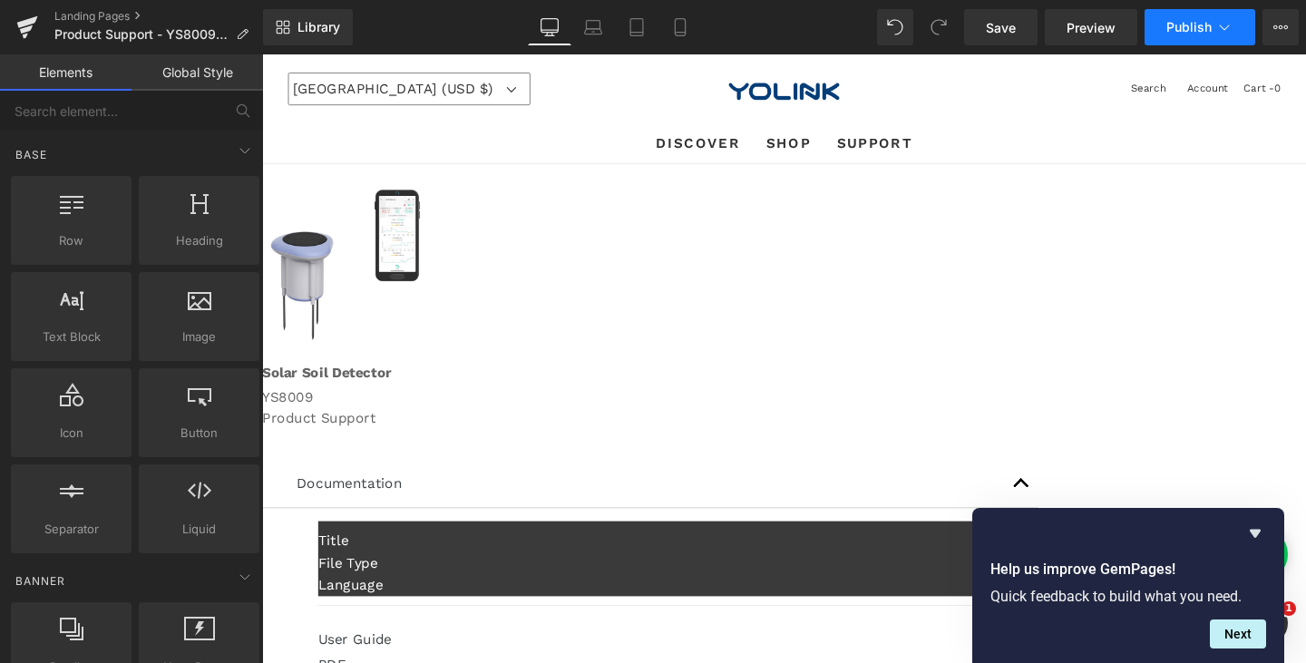
click at [1170, 27] on span "Publish" at bounding box center [1189, 27] width 45 height 15
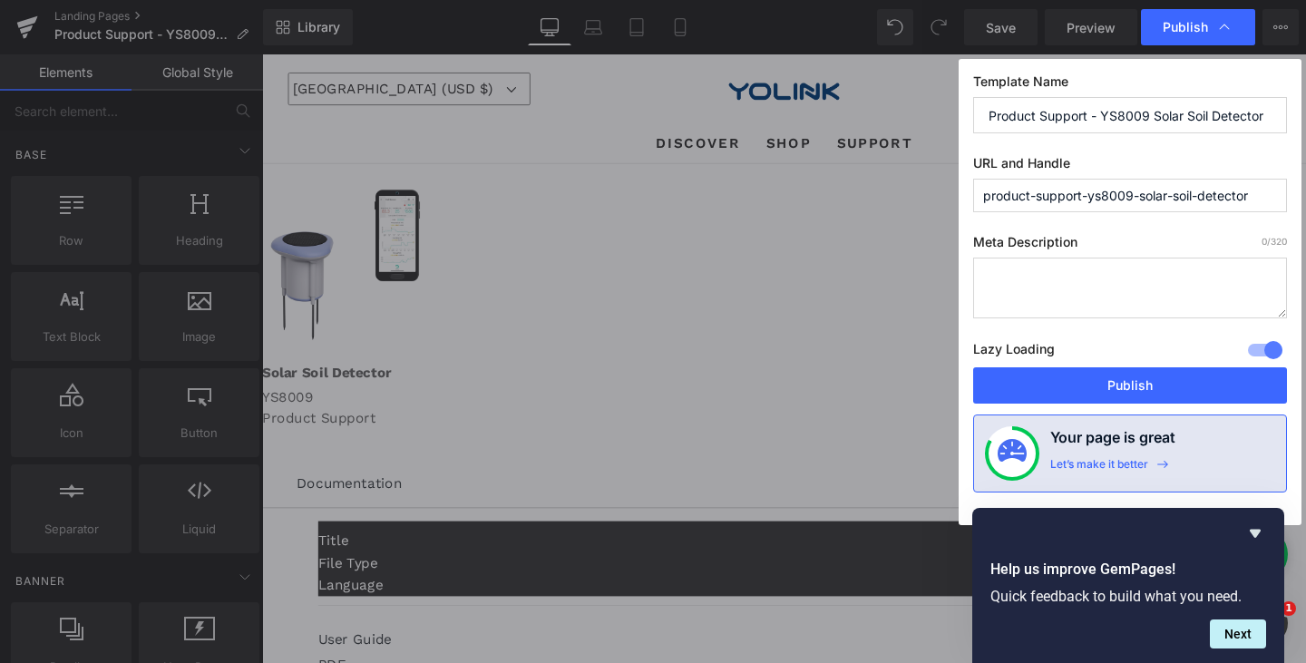
drag, startPoint x: 1135, startPoint y: 197, endPoint x: 1297, endPoint y: 210, distance: 163.0
click at [1297, 210] on div "Template Name Product Support - YS8009 Solar Soil Detector URL and Handle produ…" at bounding box center [1130, 292] width 343 height 466
click at [1116, 110] on input "Product Support - YS8009 Solar Soil Detector" at bounding box center [1130, 115] width 314 height 36
drag, startPoint x: 1175, startPoint y: 198, endPoint x: 1305, endPoint y: 227, distance: 133.8
click at [1305, 227] on div "Publish Template Name Product Support - YS8009 Solar Soil Detector URL and Hand…" at bounding box center [653, 331] width 1306 height 663
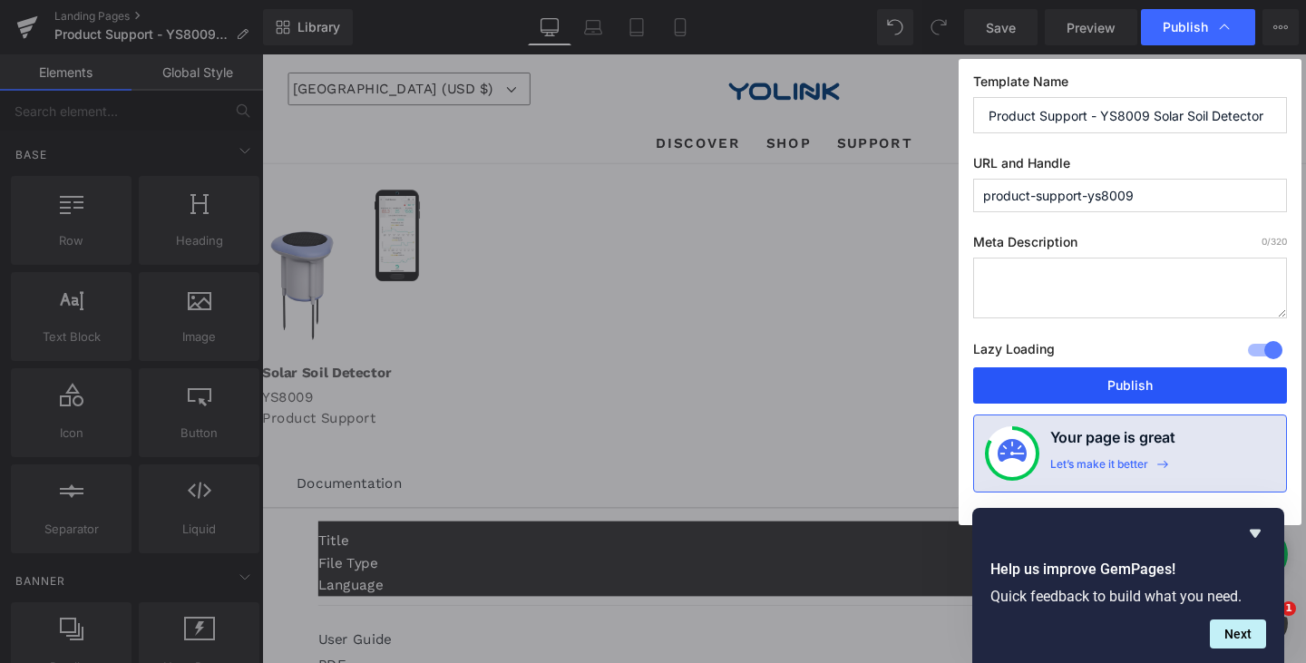
type input "product-support-ys8009"
click at [1133, 382] on button "Publish" at bounding box center [1130, 385] width 314 height 36
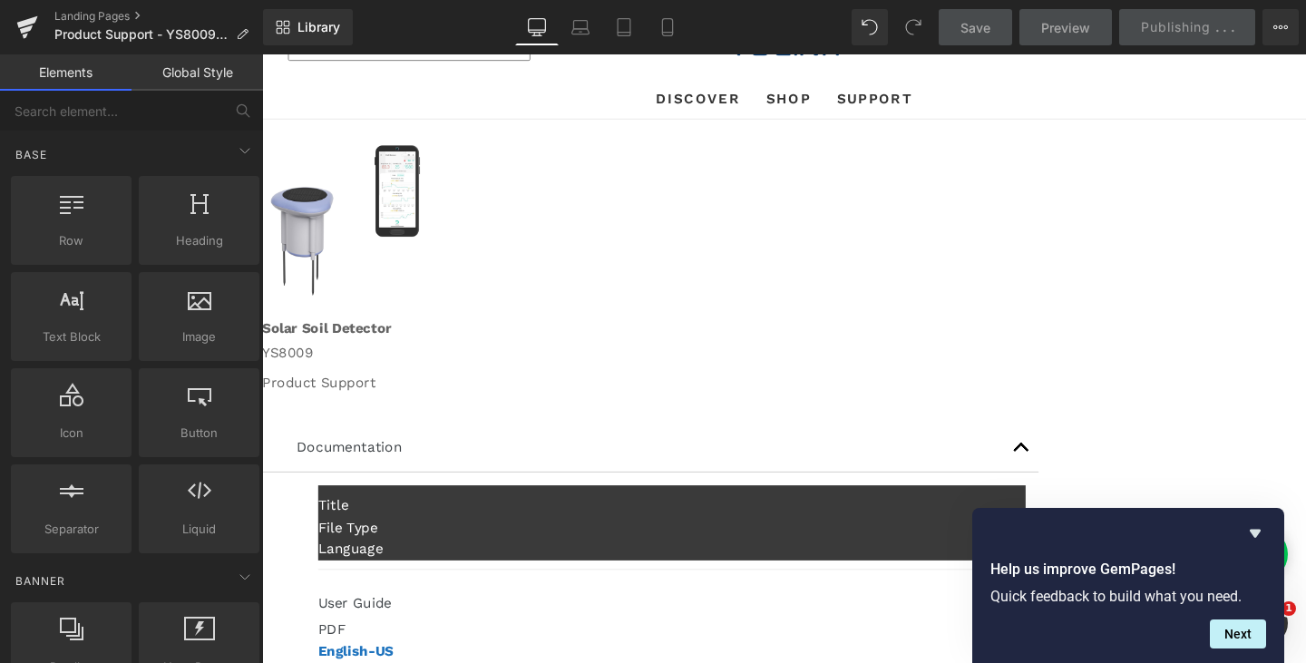
scroll to position [91, 0]
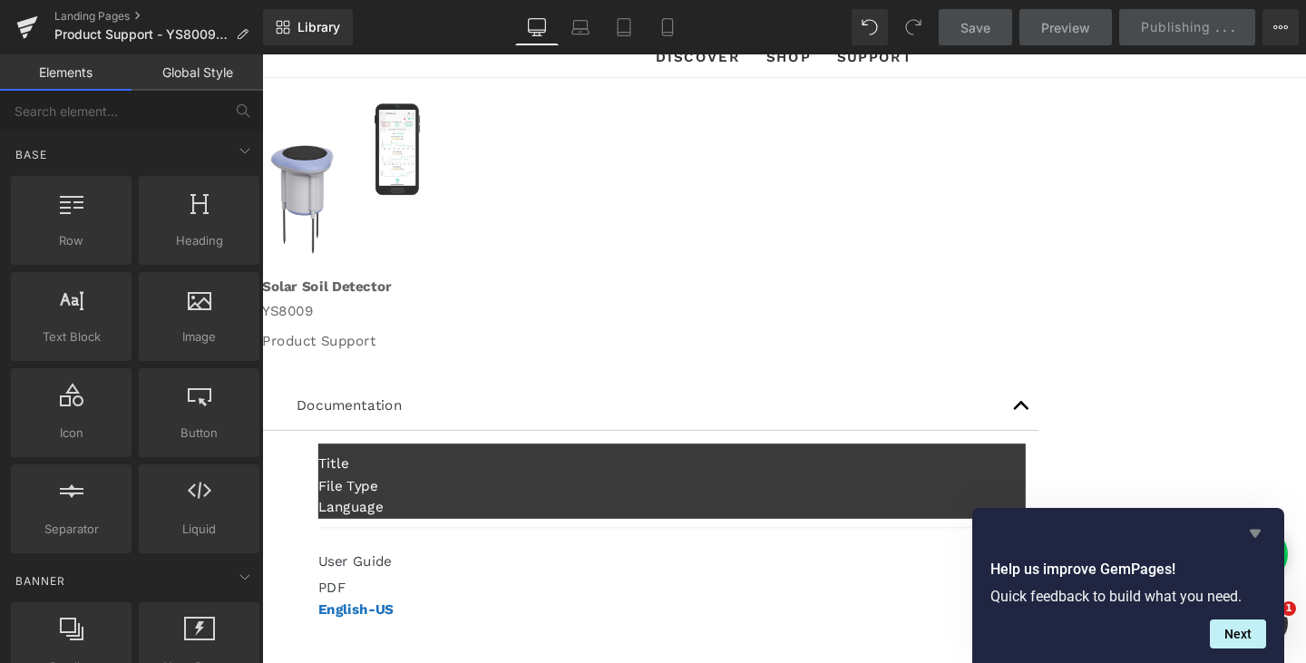
click at [1261, 533] on icon "Hide survey" at bounding box center [1256, 534] width 22 height 22
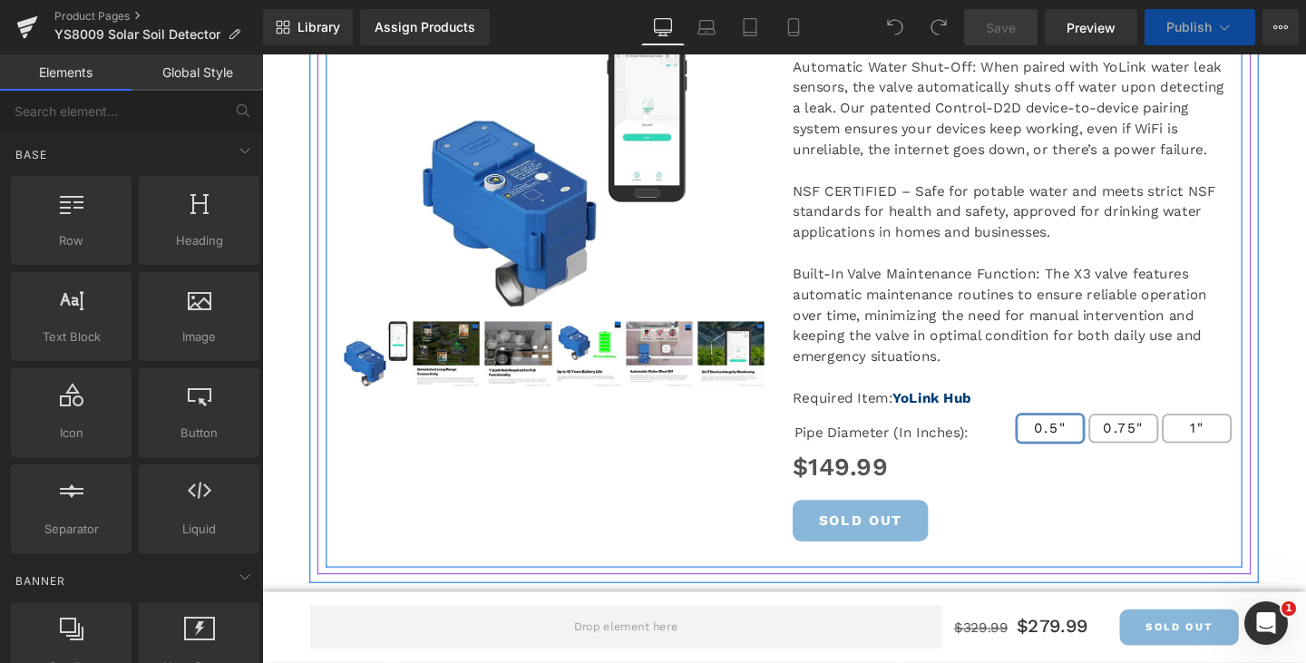
scroll to position [363, 0]
click at [496, 359] on img at bounding box center [531, 369] width 70 height 68
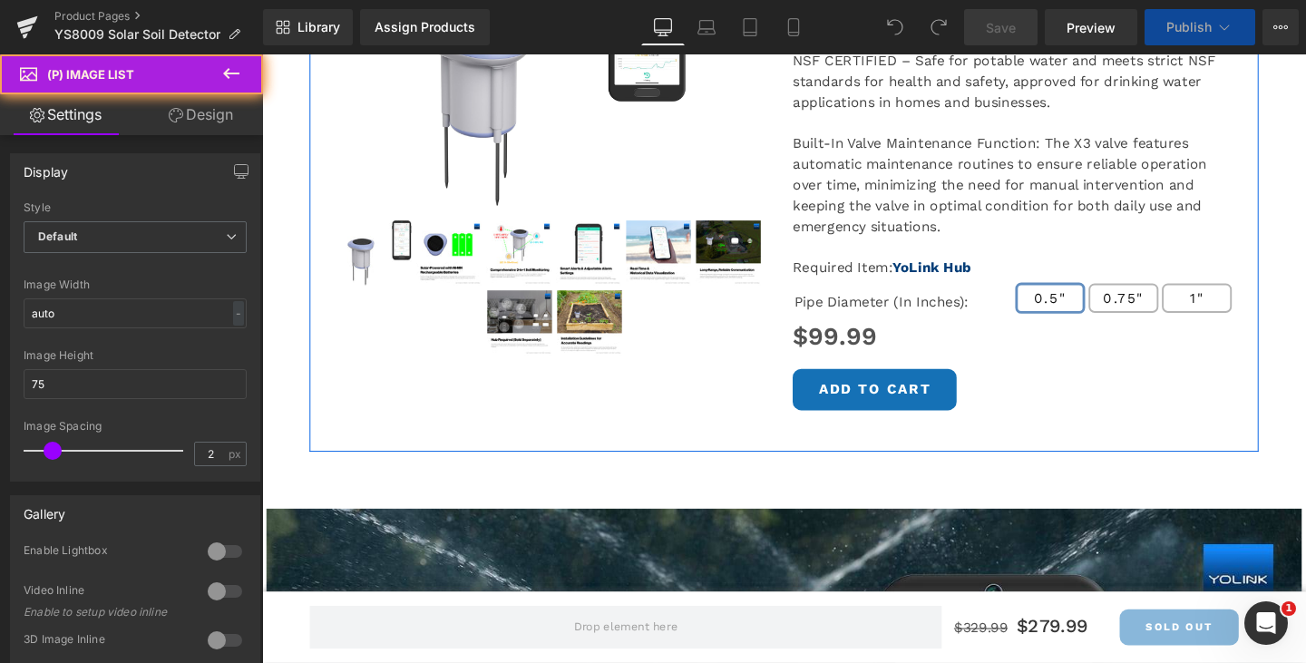
click at [447, 359] on div at bounding box center [570, 300] width 464 height 147
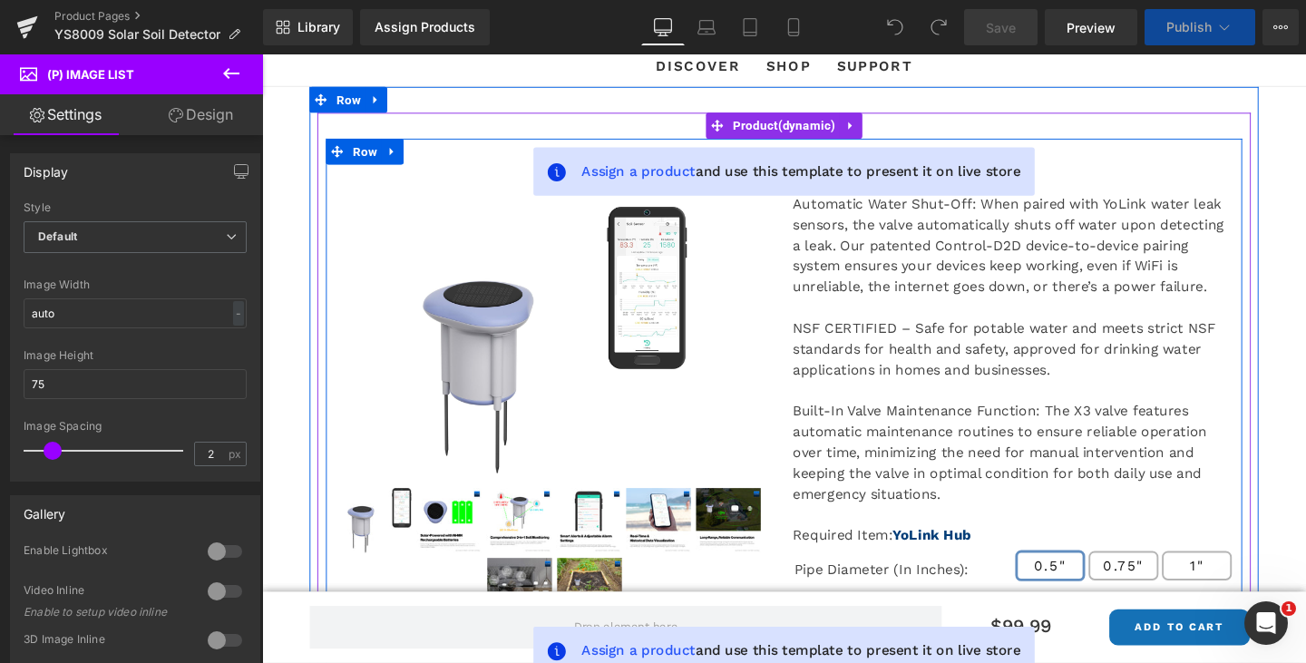
scroll to position [0, 0]
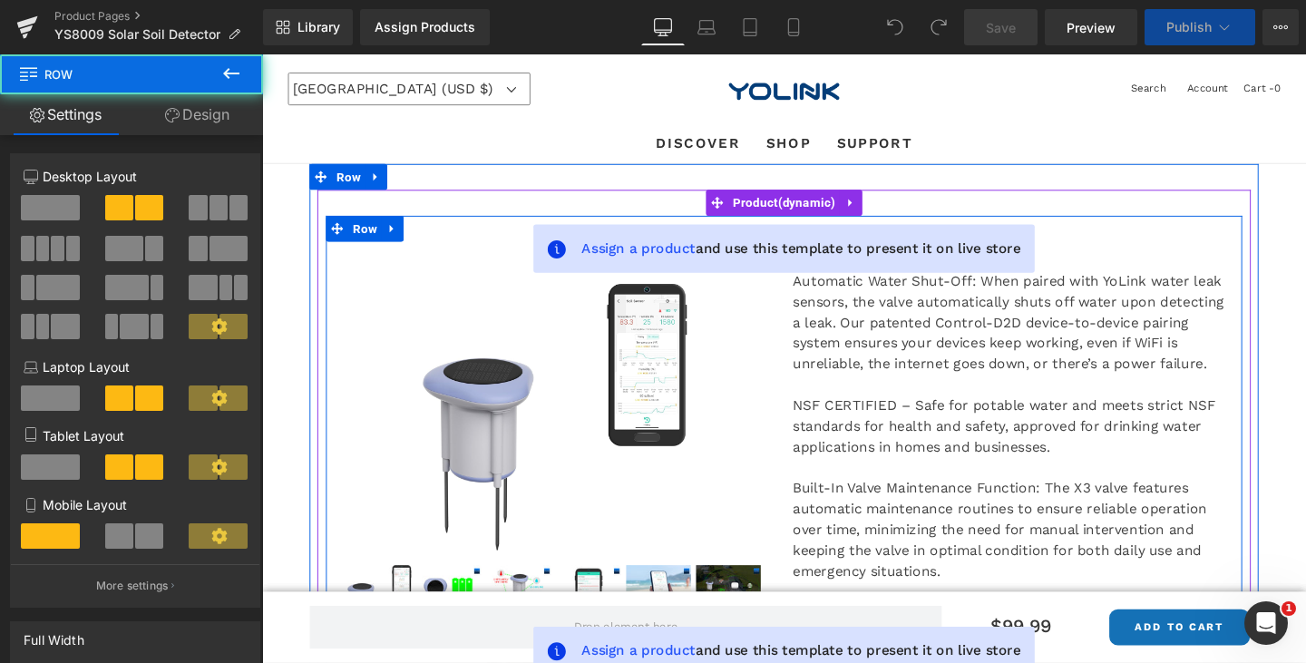
click at [811, 372] on div "Solar Soil Detector (P) Title Automatic Water Shut-Off: When paired with YoLink…" at bounding box center [1052, 516] width 482 height 585
click at [567, 386] on img at bounding box center [570, 436] width 279 height 280
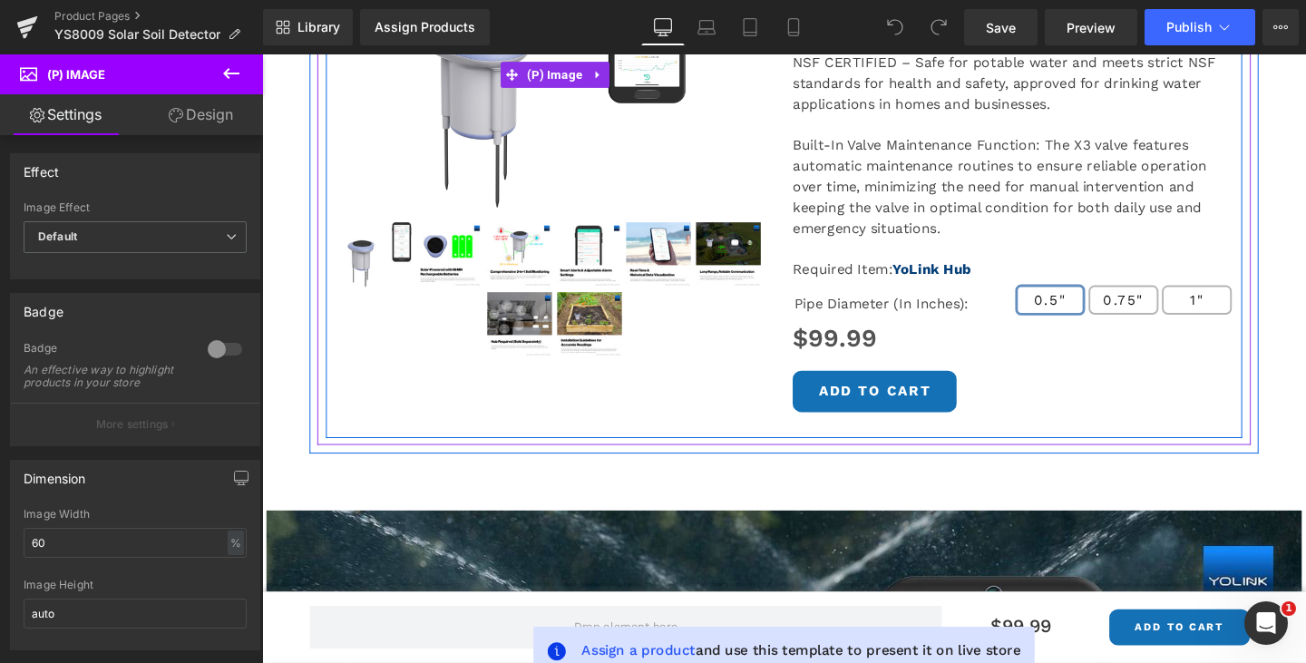
scroll to position [363, 0]
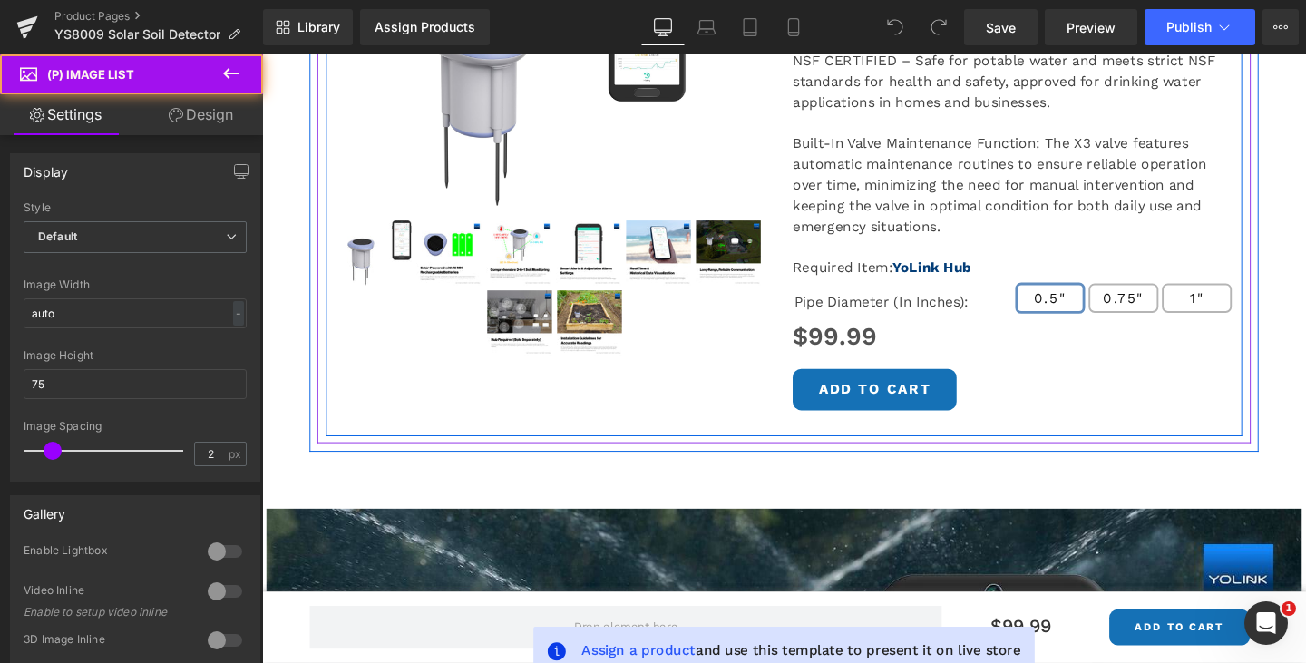
click at [543, 257] on img at bounding box center [532, 263] width 68 height 68
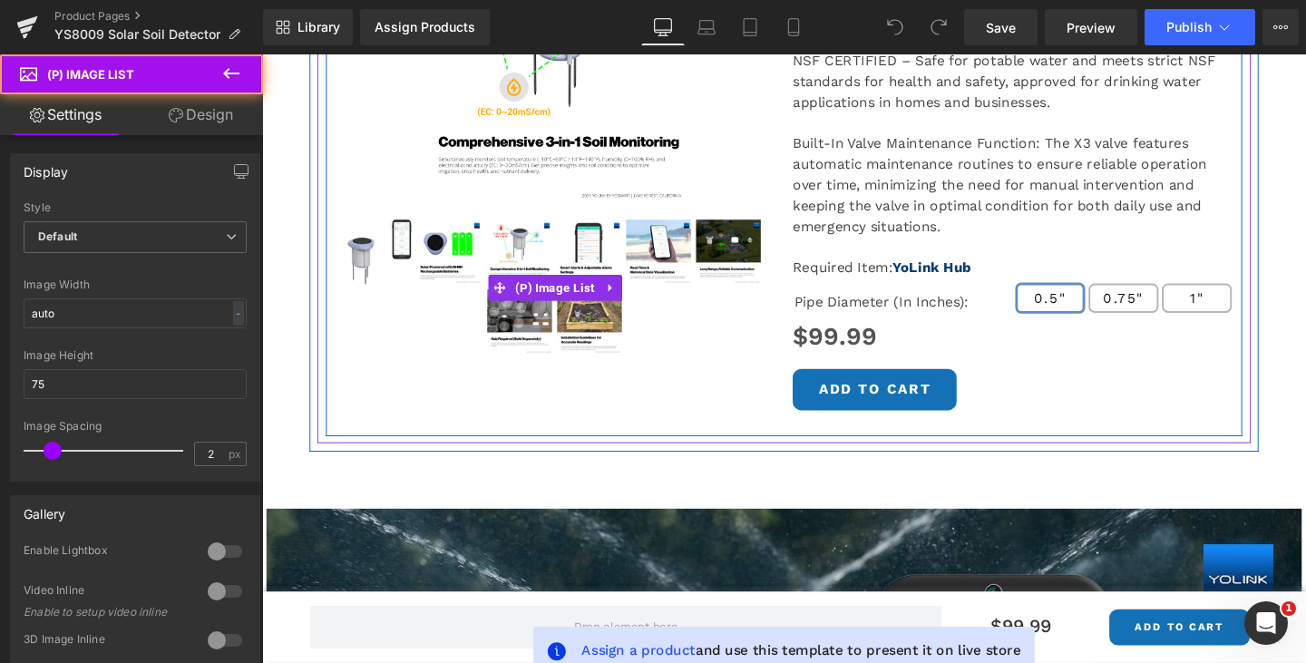
click at [513, 336] on img at bounding box center [533, 335] width 68 height 68
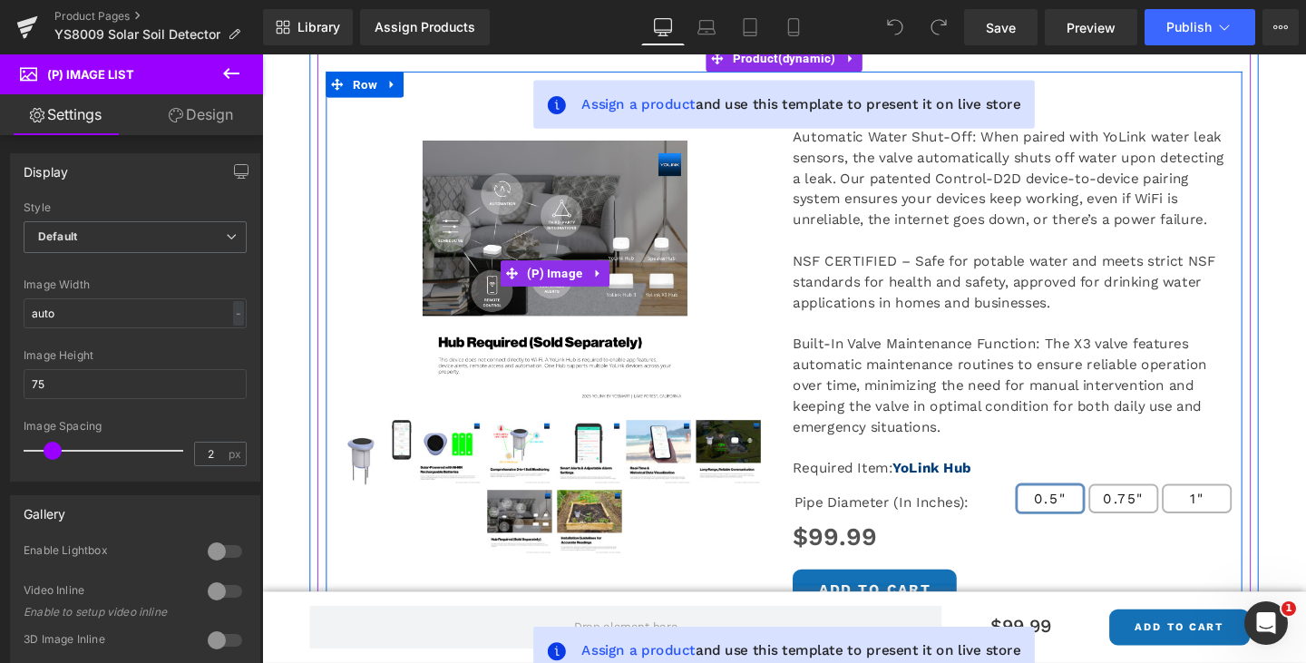
scroll to position [181, 0]
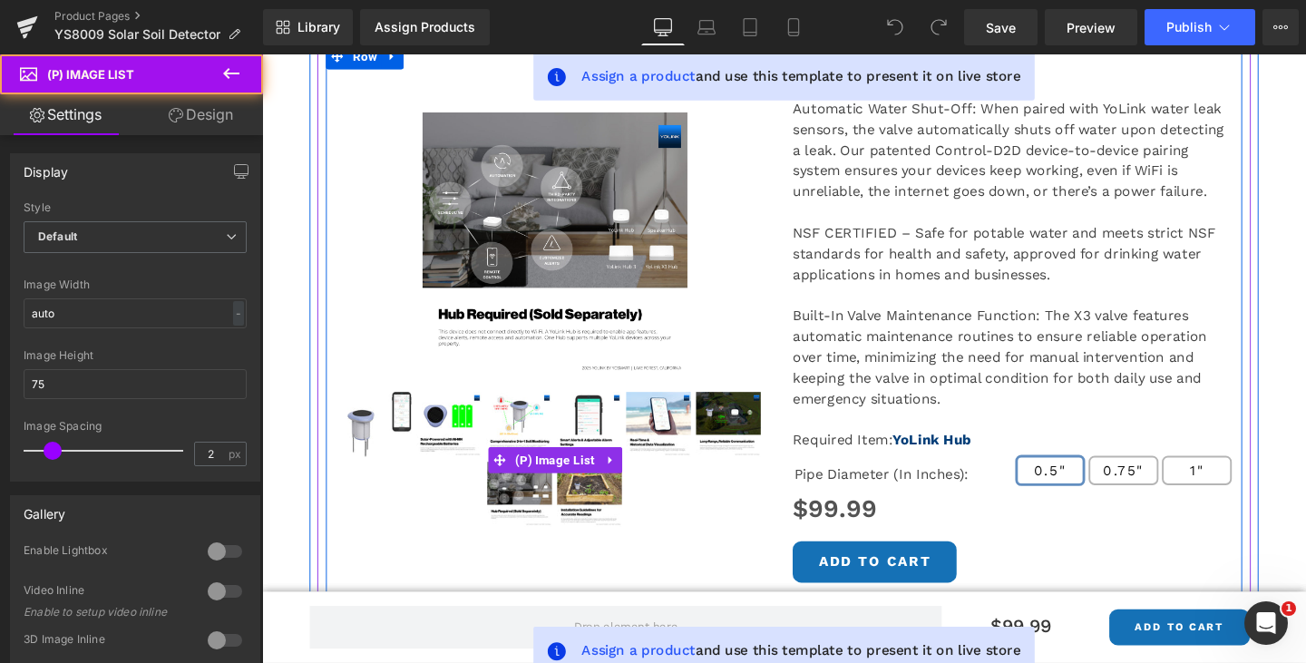
click at [676, 432] on img at bounding box center [679, 443] width 68 height 68
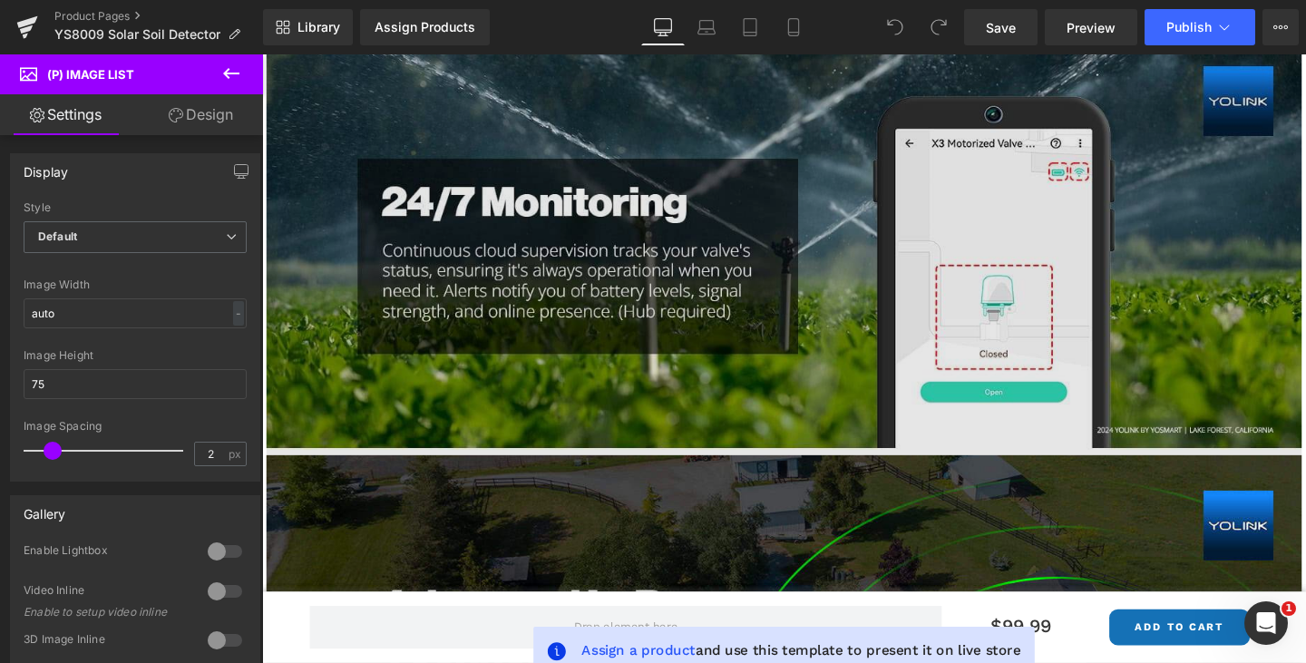
scroll to position [907, 0]
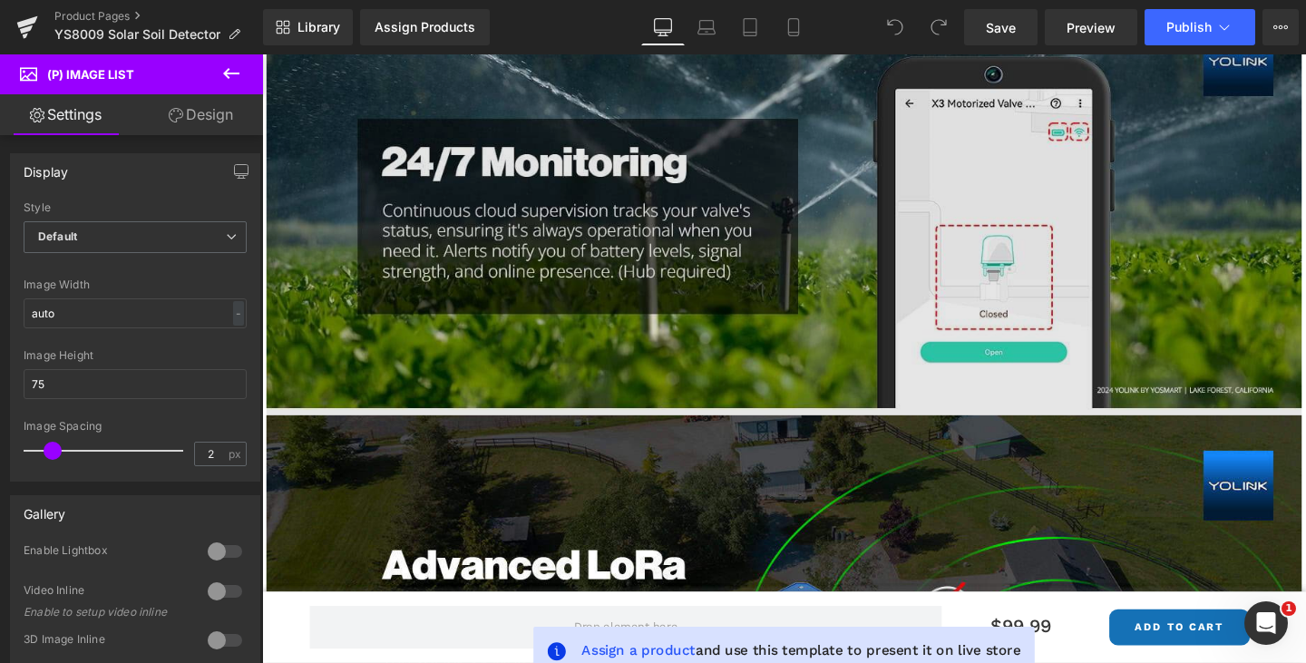
click at [653, 327] on img at bounding box center [811, 210] width 1089 height 446
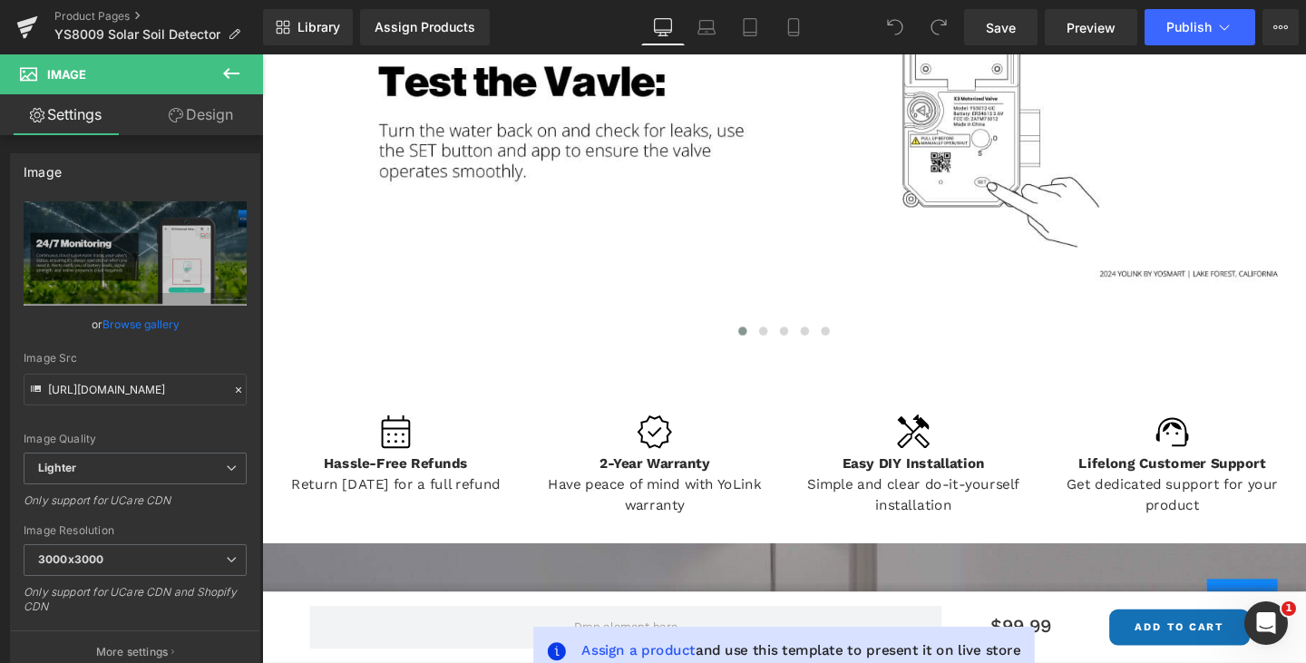
scroll to position [4536, 0]
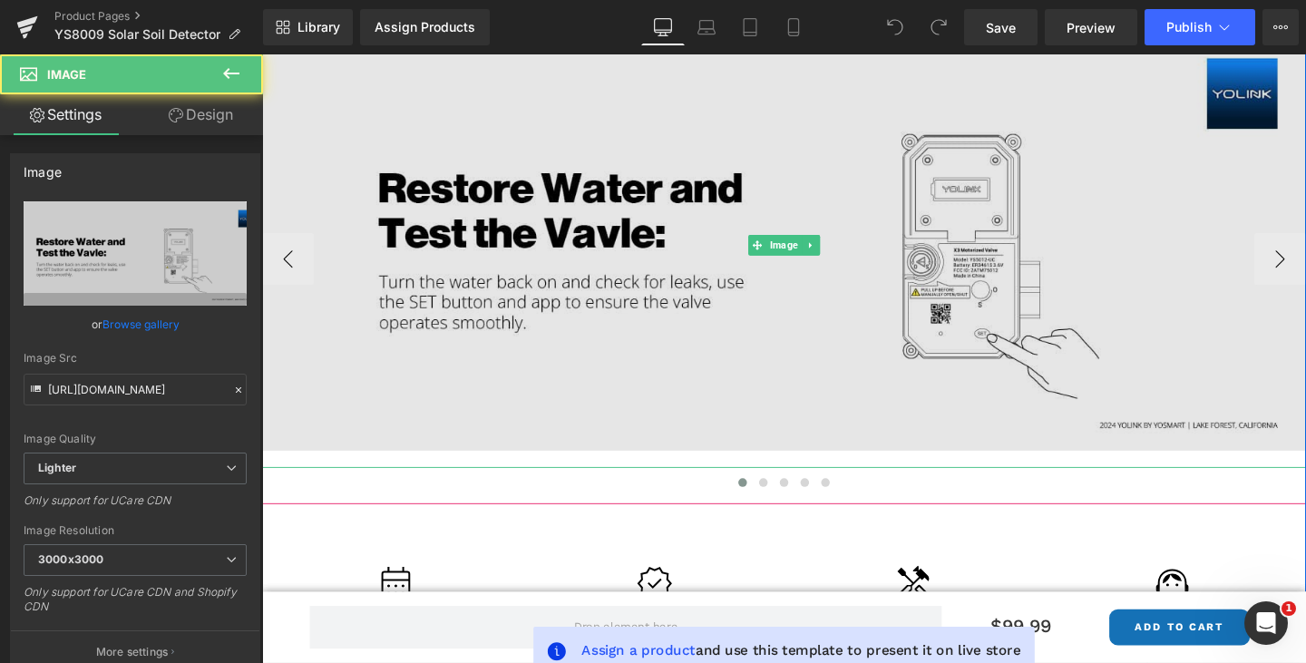
click at [609, 322] on img at bounding box center [811, 255] width 1098 height 468
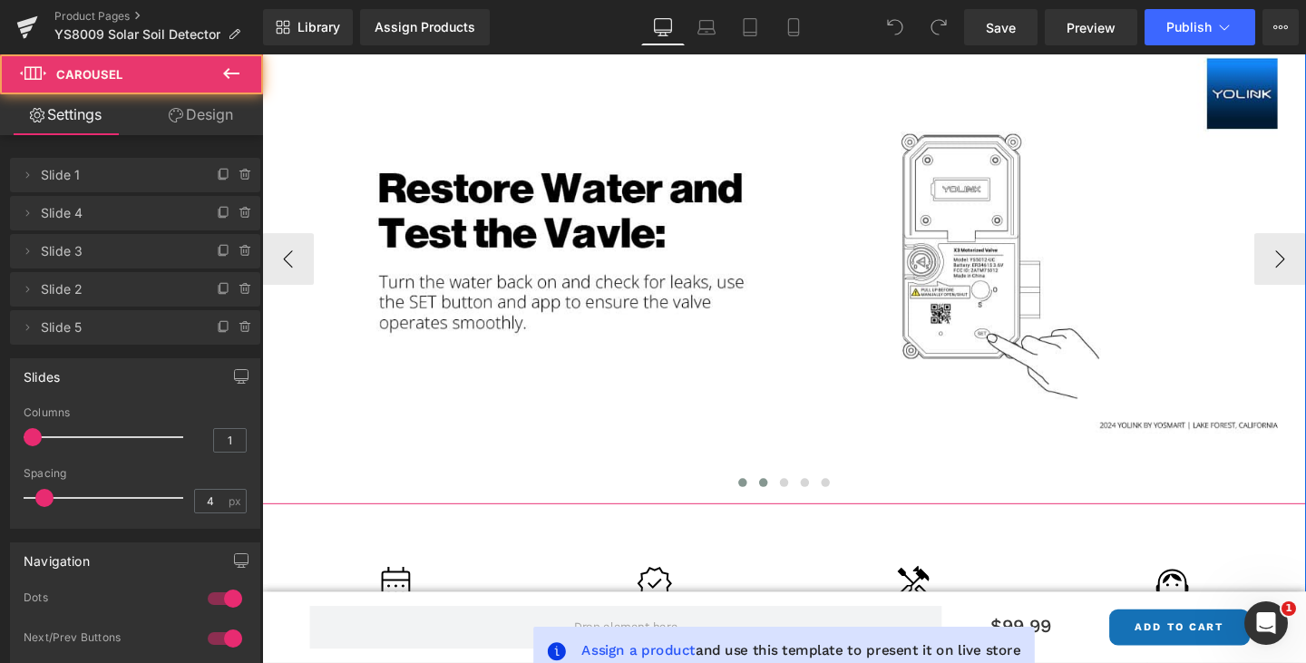
click at [785, 500] on span at bounding box center [789, 504] width 9 height 9
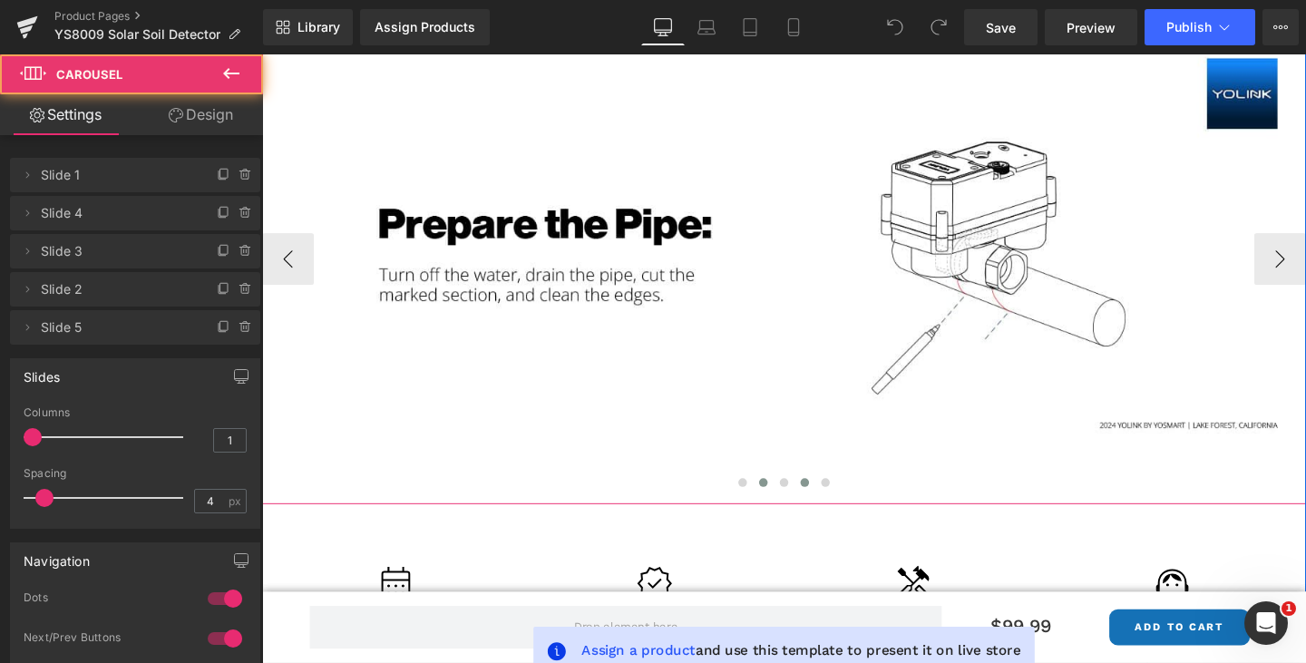
click at [828, 500] on span at bounding box center [832, 504] width 9 height 9
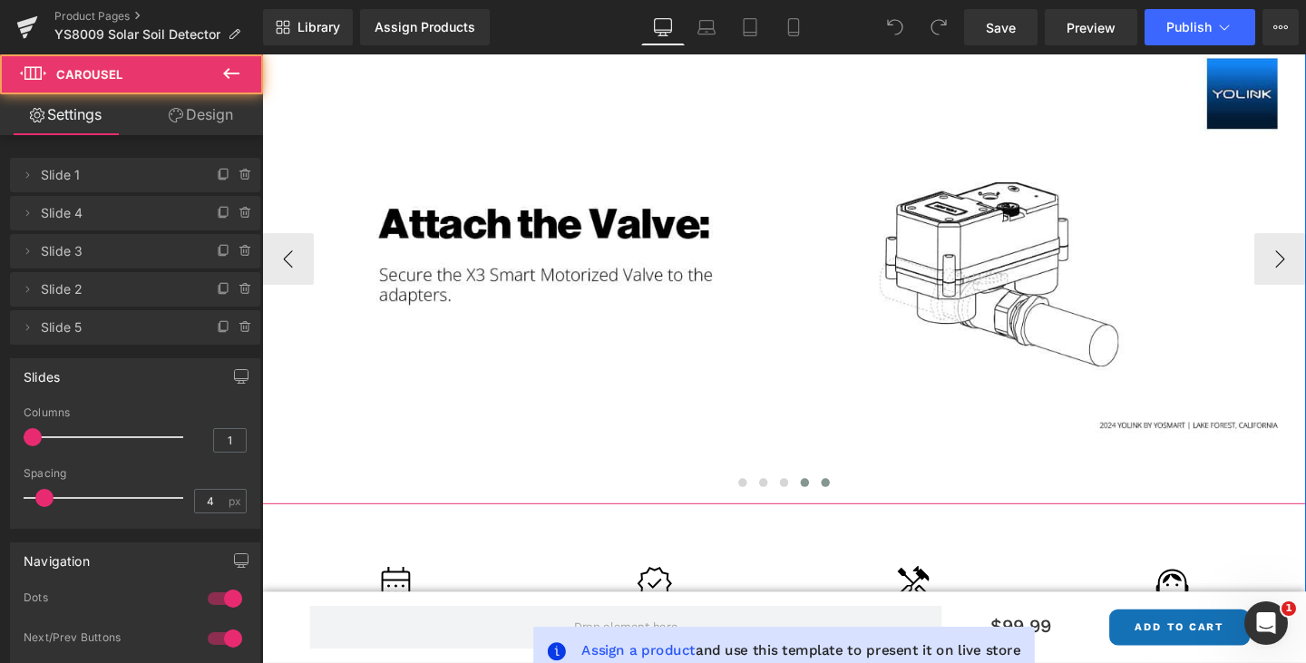
click at [844, 495] on button at bounding box center [855, 504] width 22 height 18
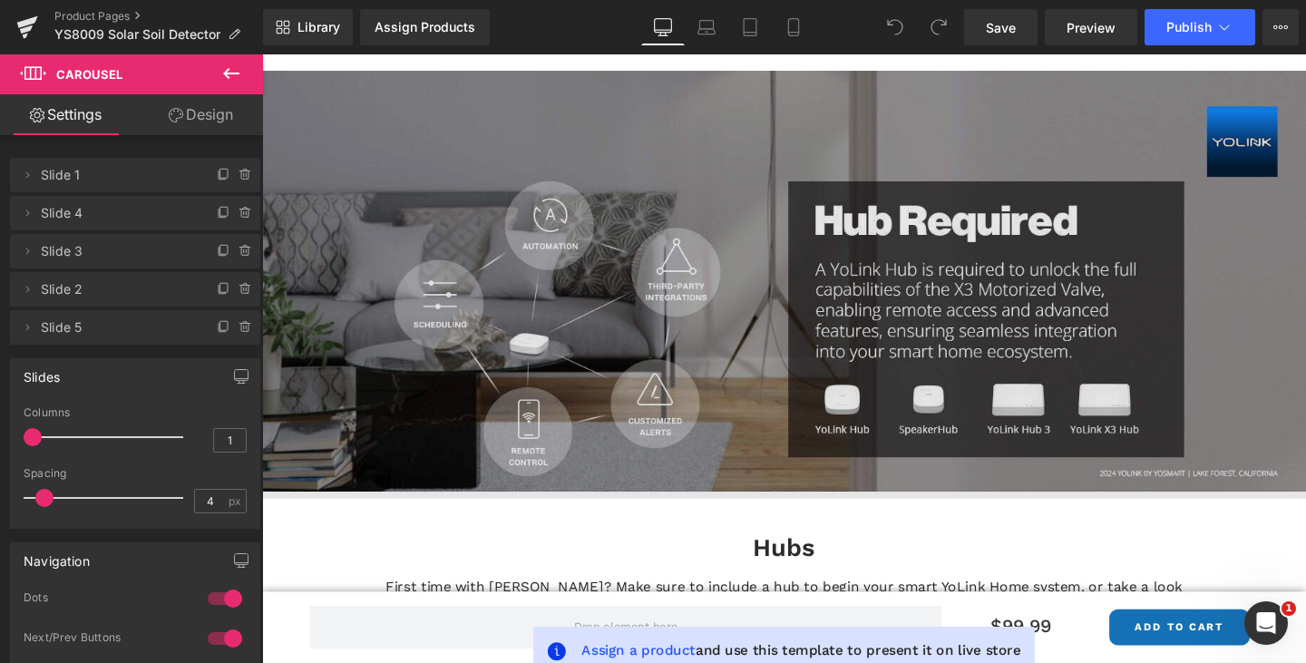
scroll to position [5171, 0]
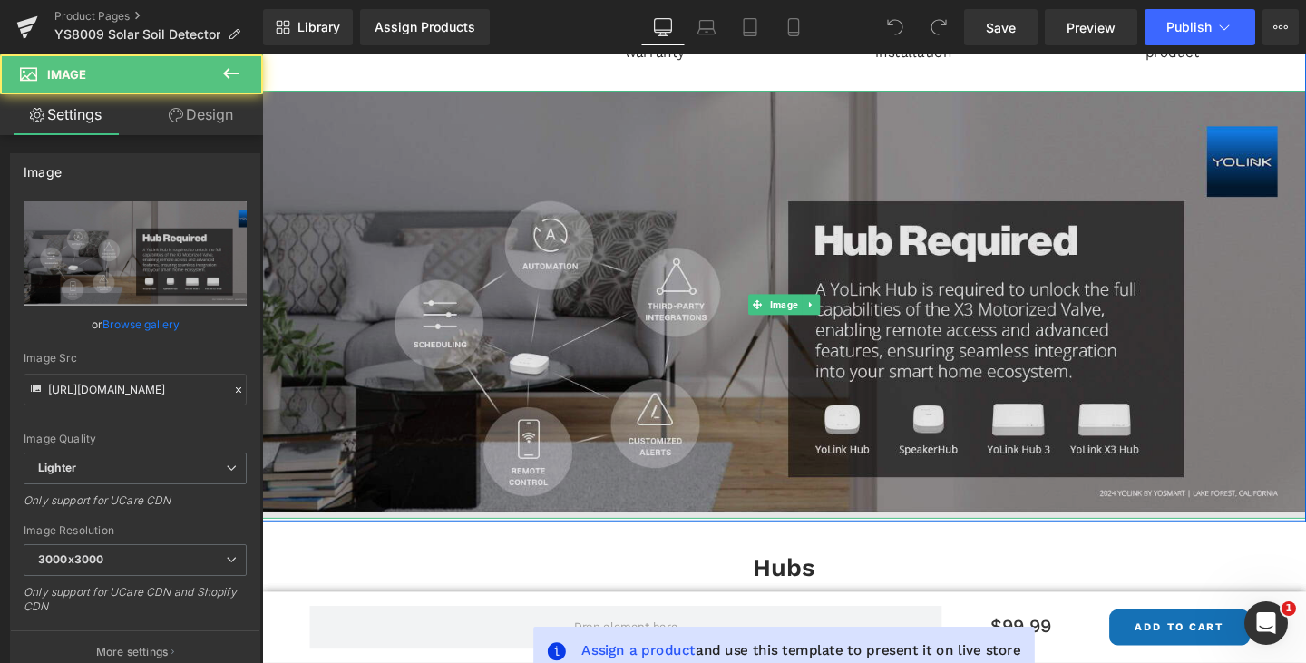
click at [632, 364] on img at bounding box center [811, 318] width 1098 height 450
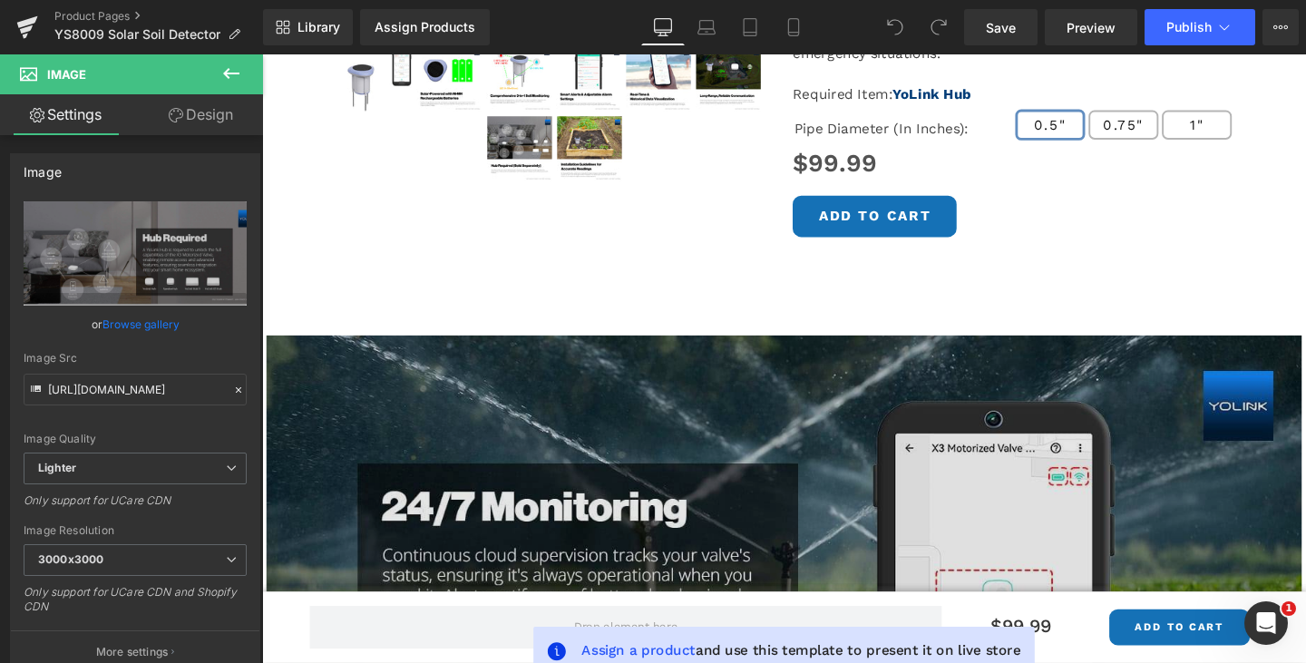
scroll to position [635, 0]
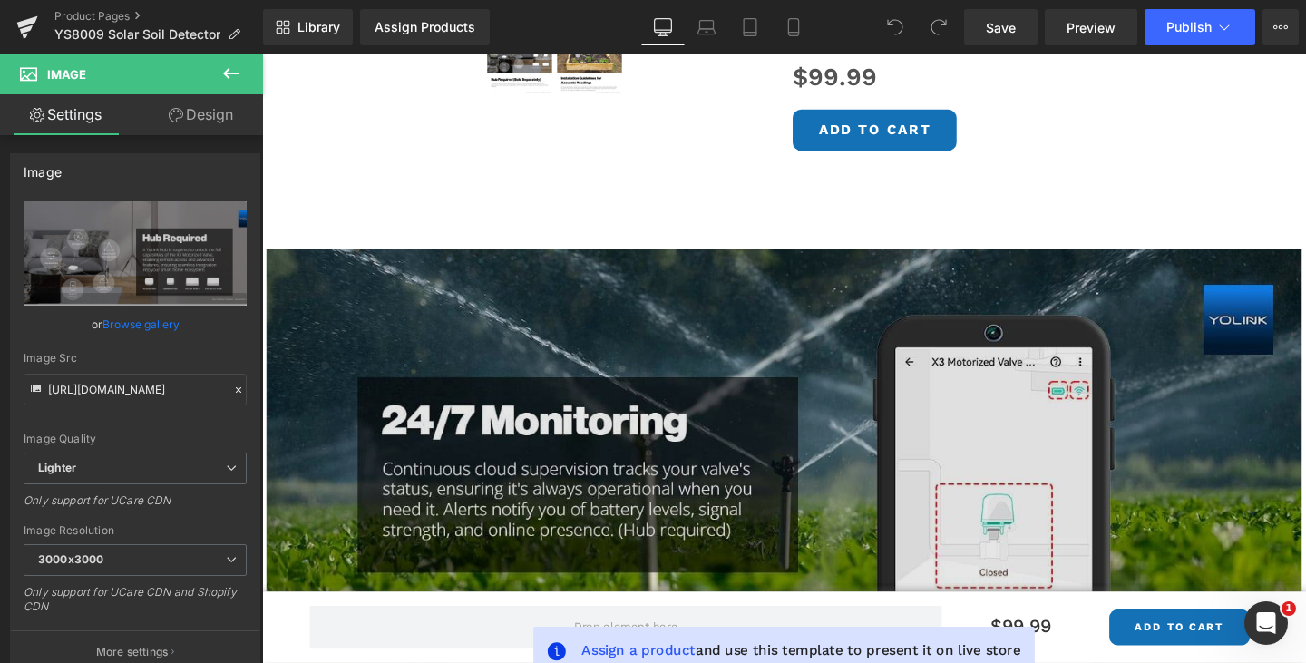
click at [765, 375] on img at bounding box center [811, 482] width 1089 height 446
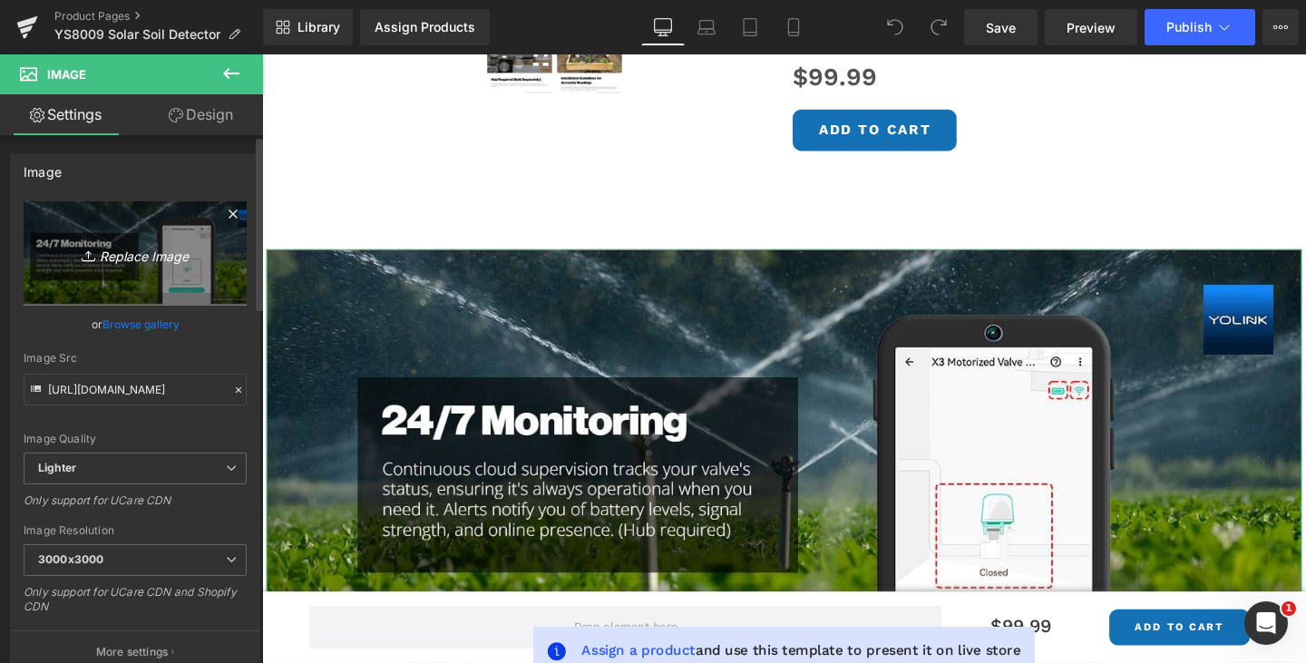
click at [152, 254] on icon "Replace Image" at bounding box center [135, 253] width 145 height 23
type input "C:\fakepath\M1I1-PC.jpg"
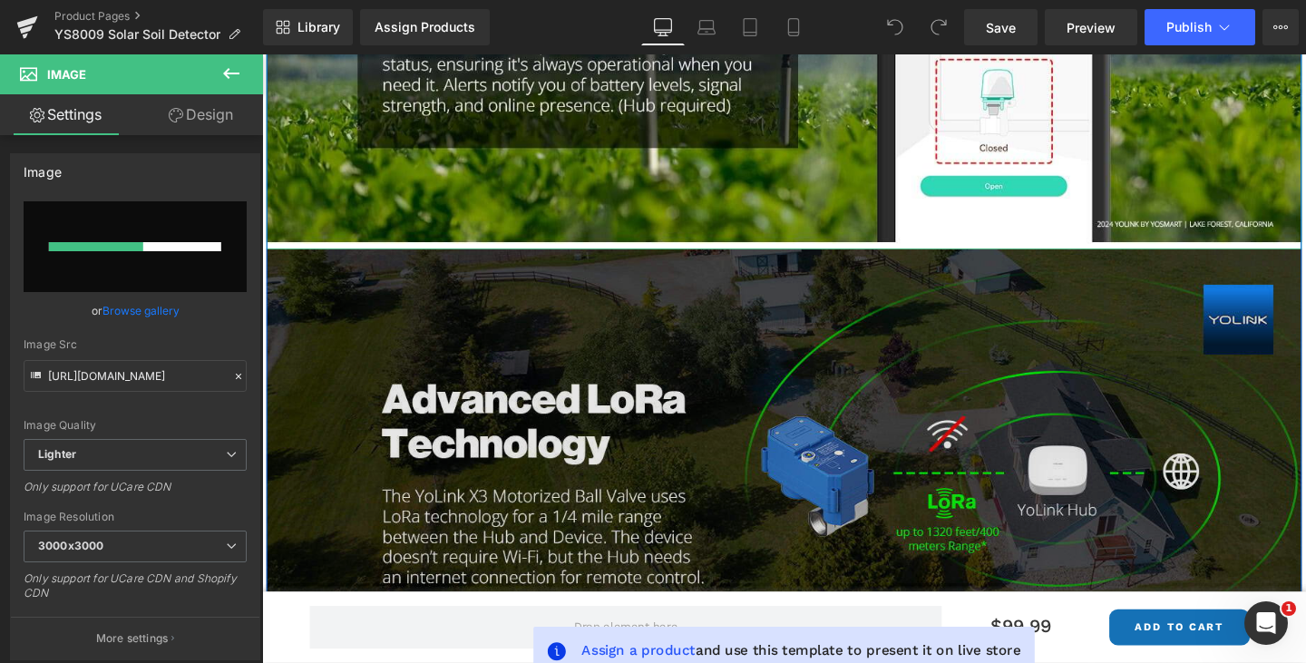
scroll to position [1089, 0]
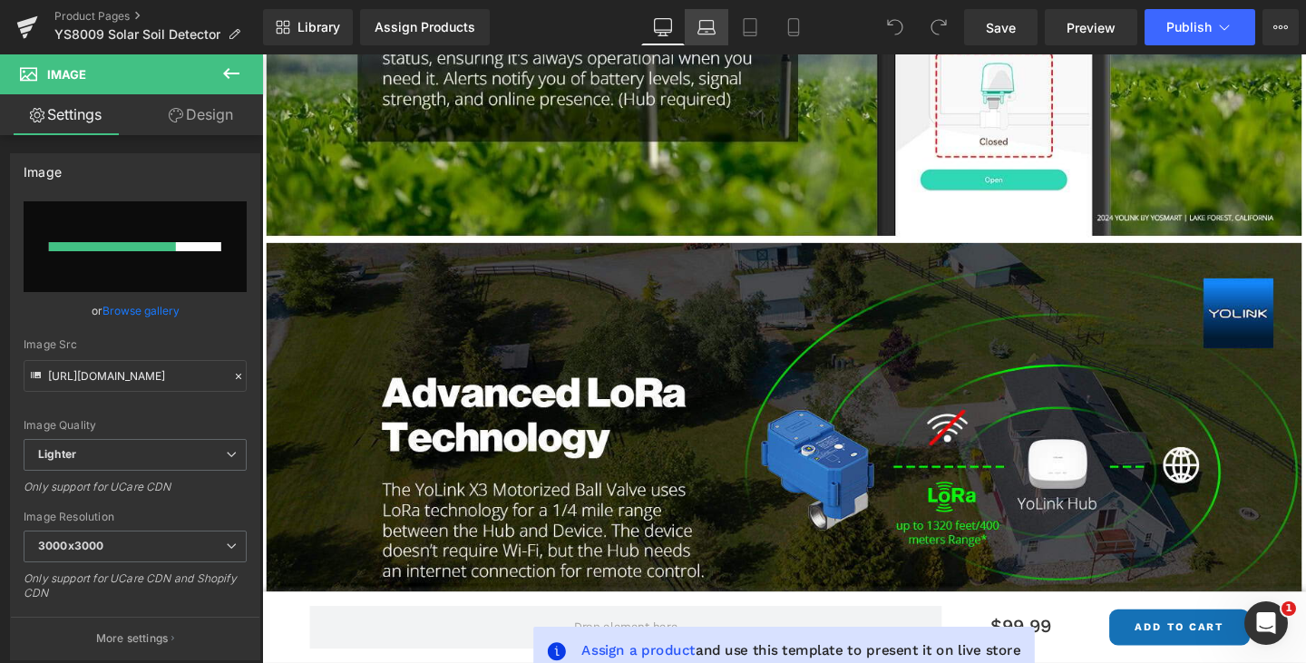
click at [704, 22] on icon at bounding box center [707, 27] width 18 height 18
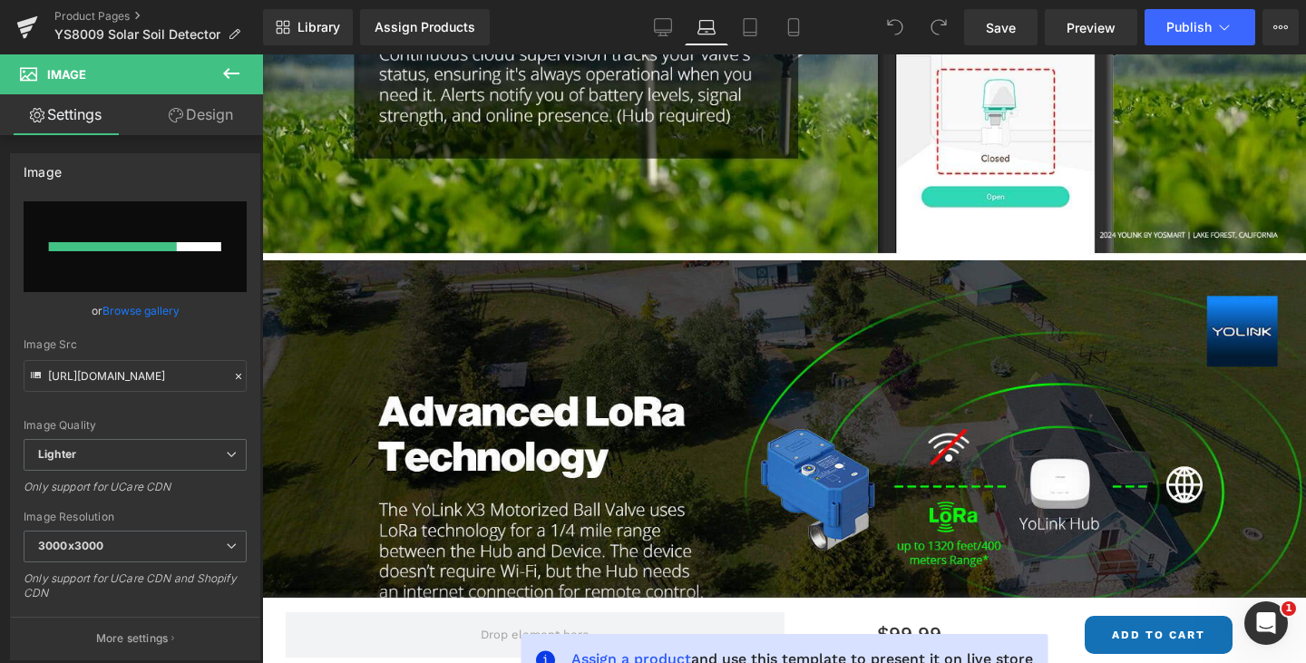
scroll to position [661, 0]
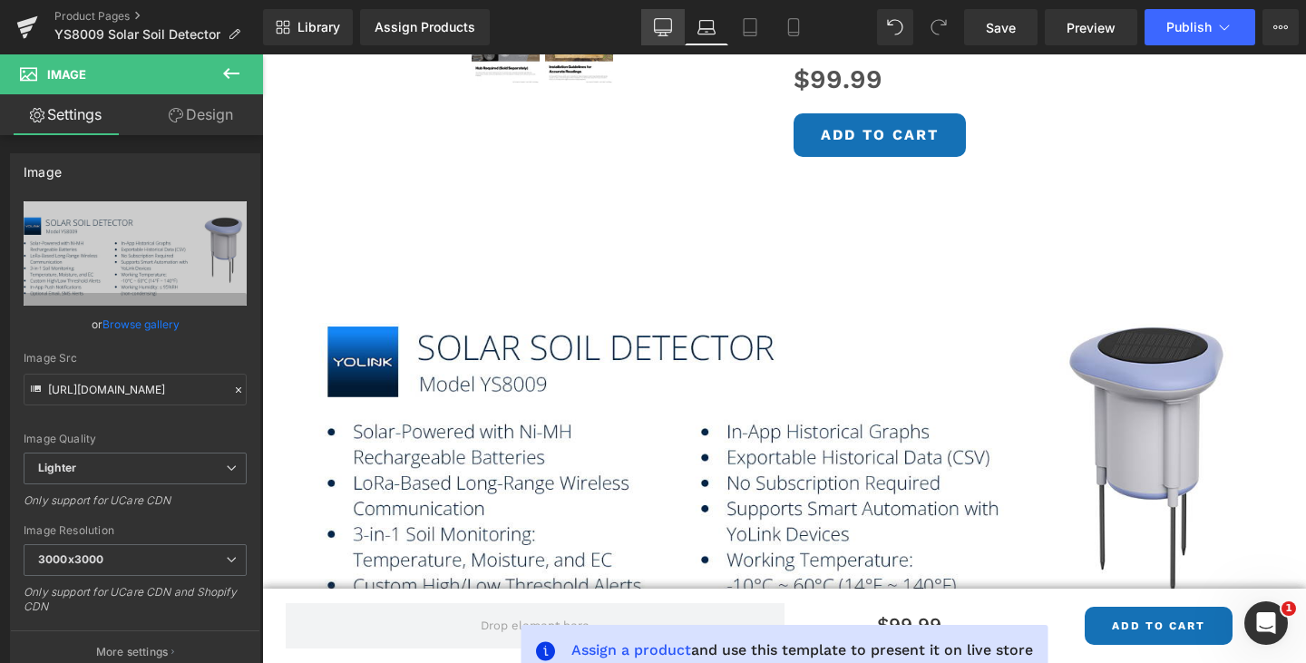
click at [666, 22] on icon at bounding box center [663, 27] width 18 height 18
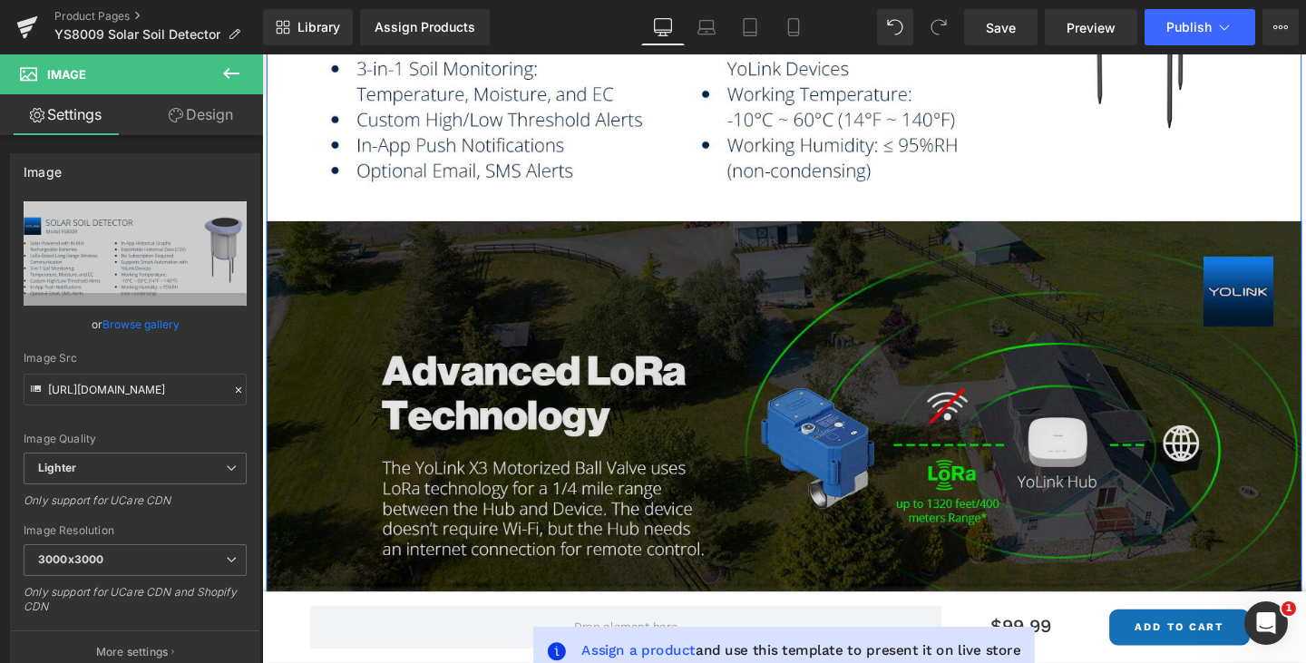
scroll to position [1178, 0]
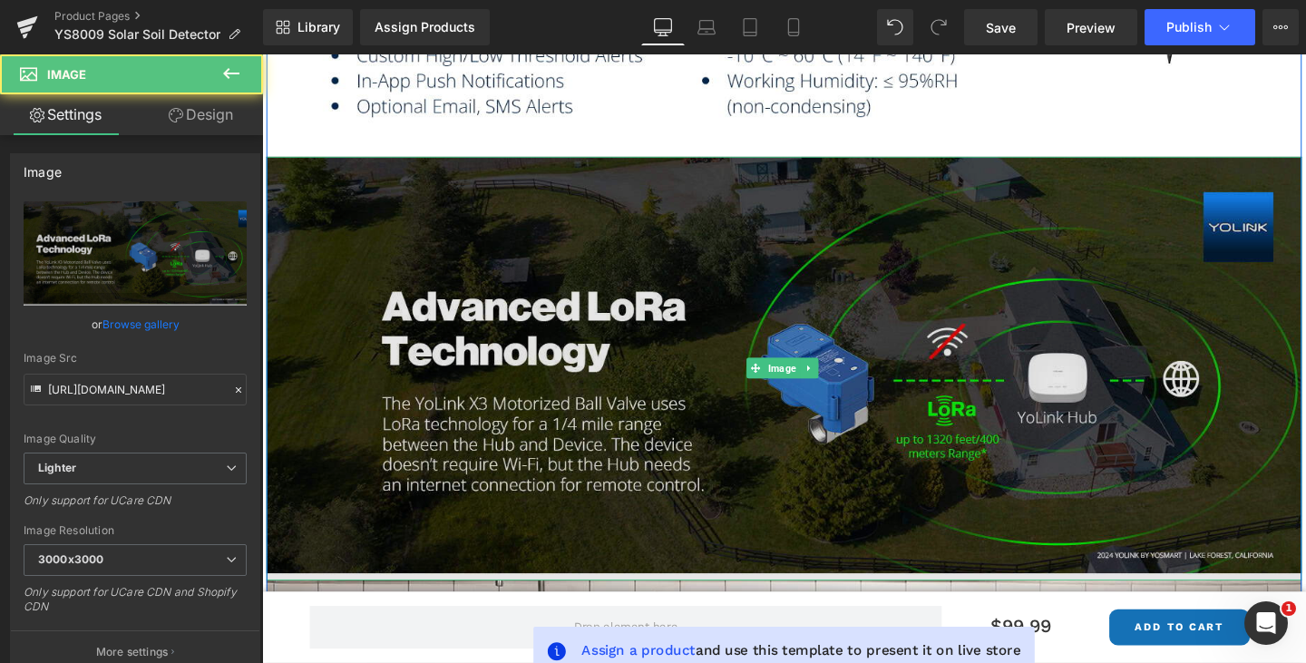
click at [617, 289] on img at bounding box center [811, 385] width 1089 height 446
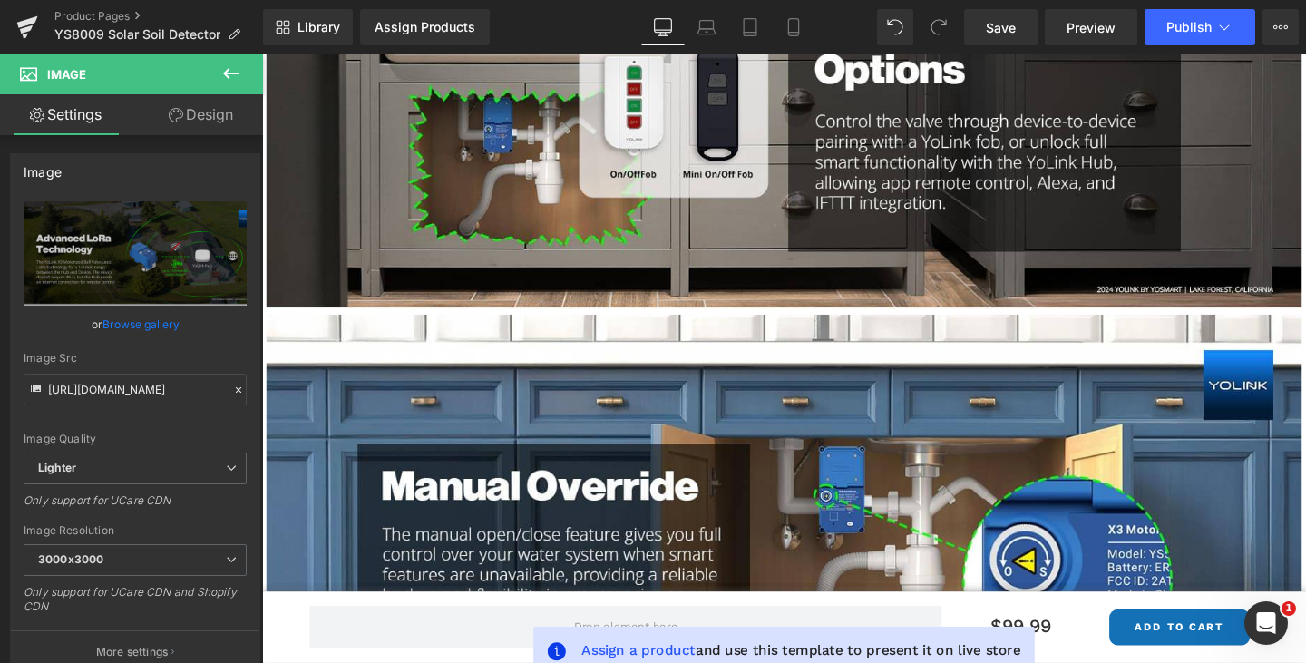
scroll to position [1451, 0]
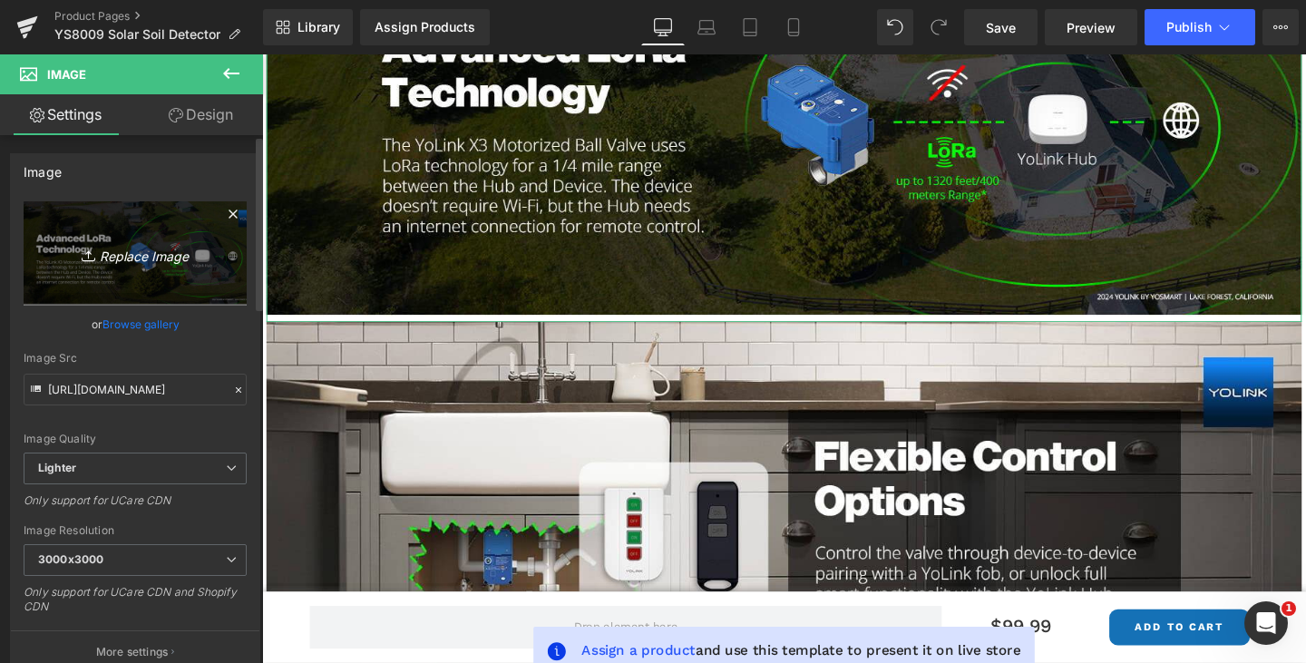
click at [157, 239] on link "Replace Image" at bounding box center [135, 253] width 223 height 104
type input "C:\fakepath\M1I2.jpg"
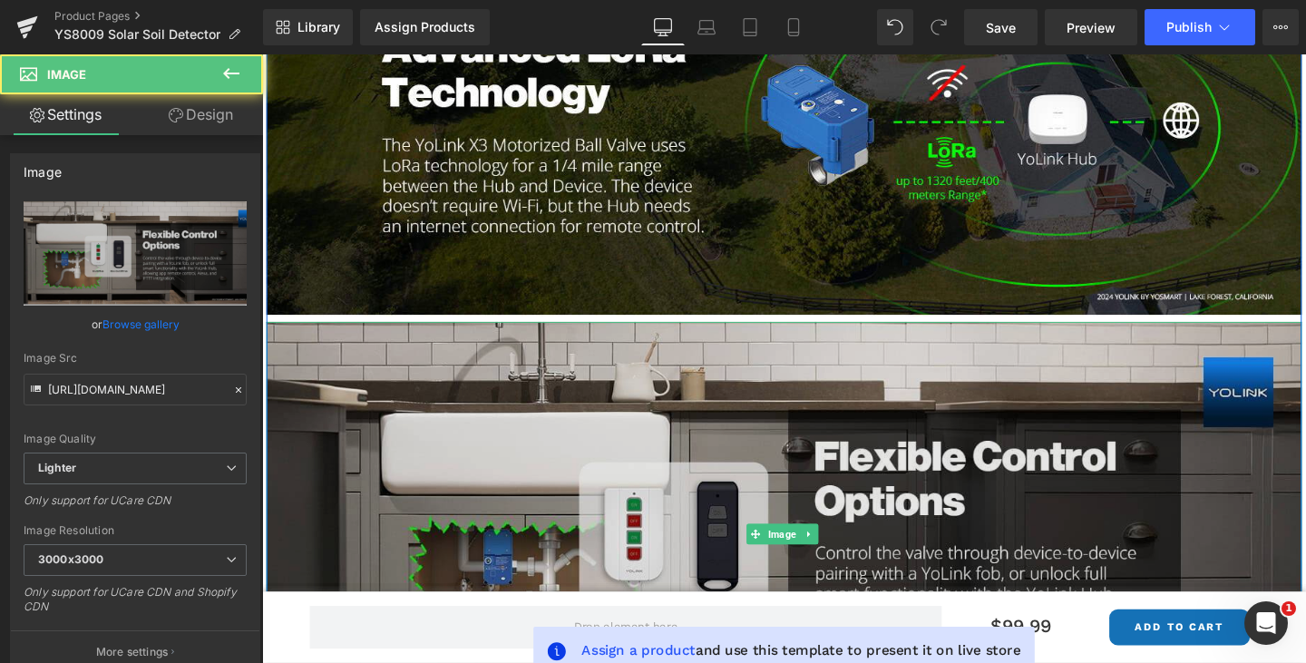
click at [582, 410] on img at bounding box center [811, 559] width 1089 height 446
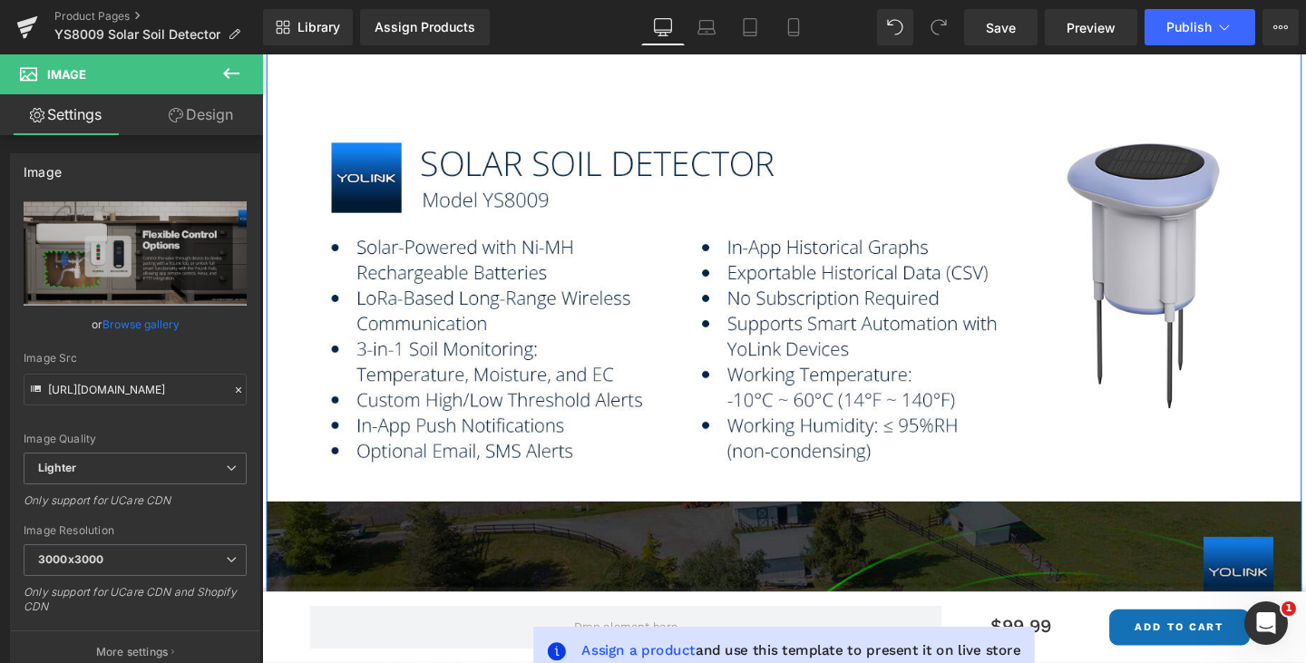
scroll to position [1178, 0]
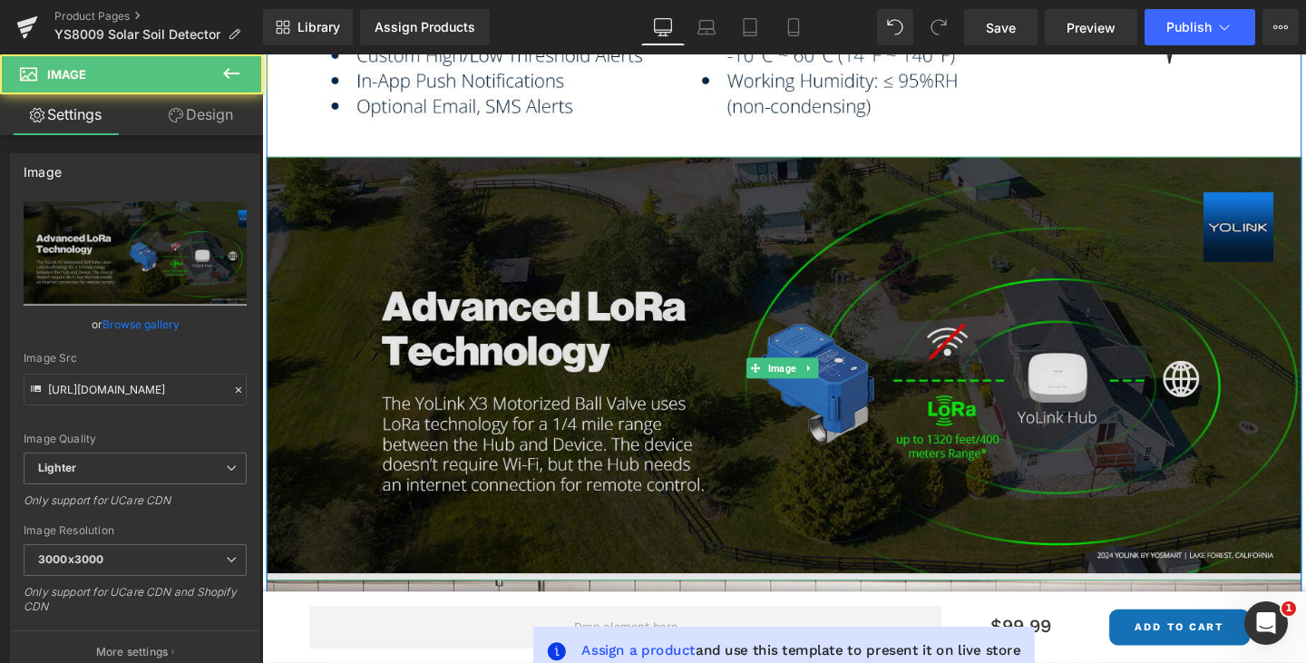
click at [529, 273] on img at bounding box center [811, 385] width 1089 height 446
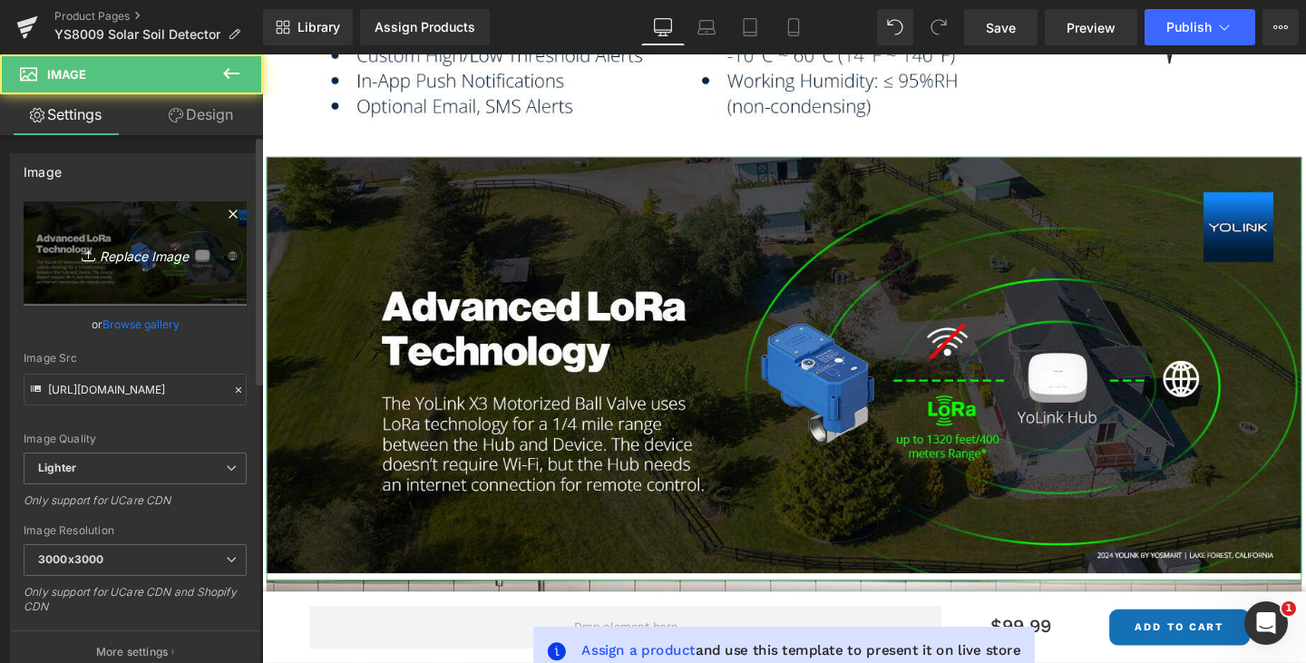
click at [165, 252] on icon "Replace Image" at bounding box center [135, 253] width 145 height 23
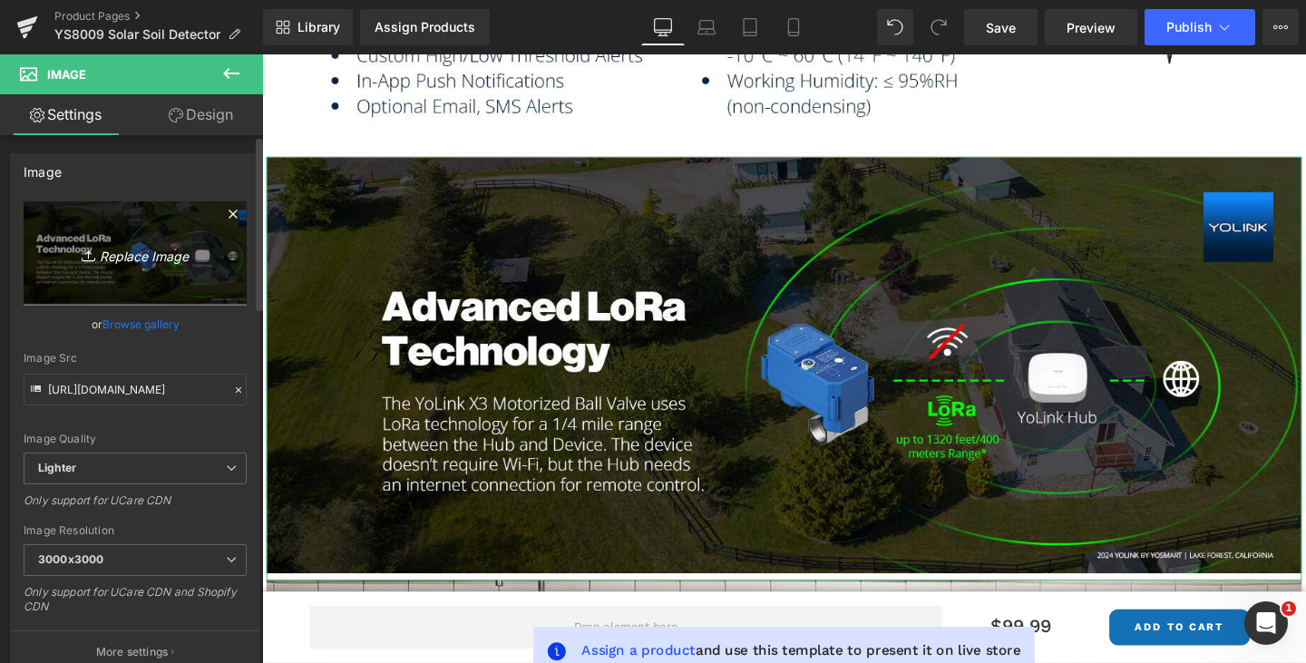
type input "C:\fakepath\M1I2.jpg"
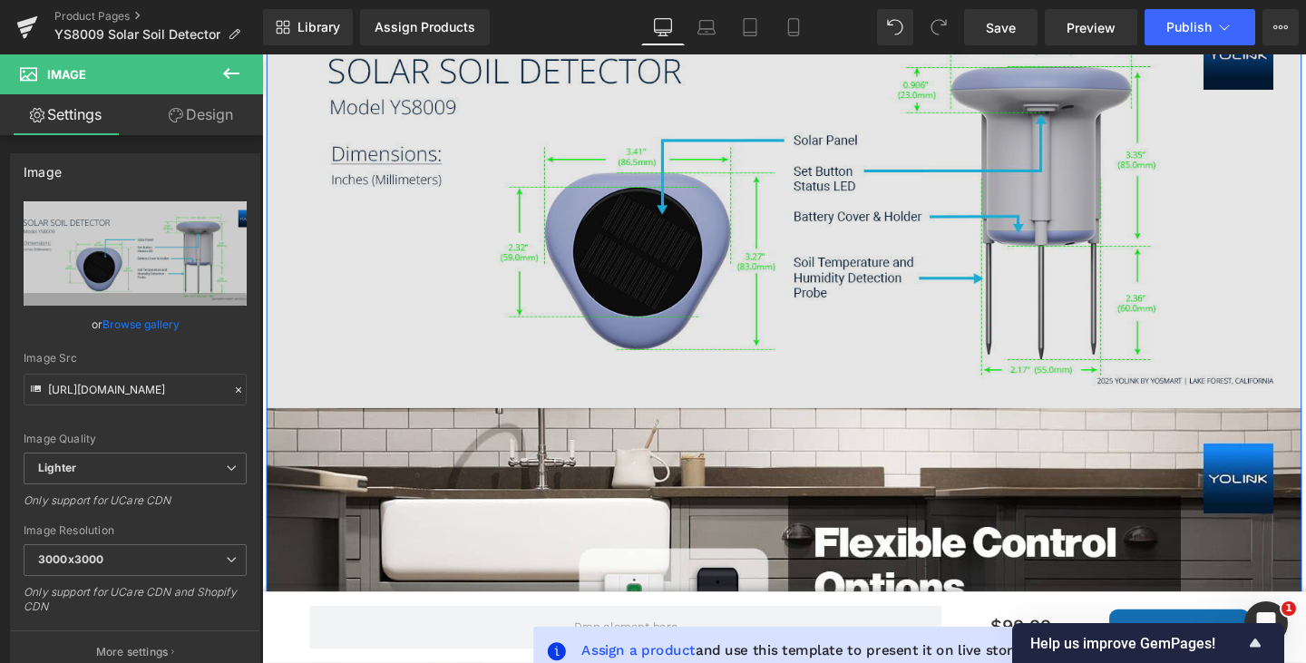
scroll to position [1723, 0]
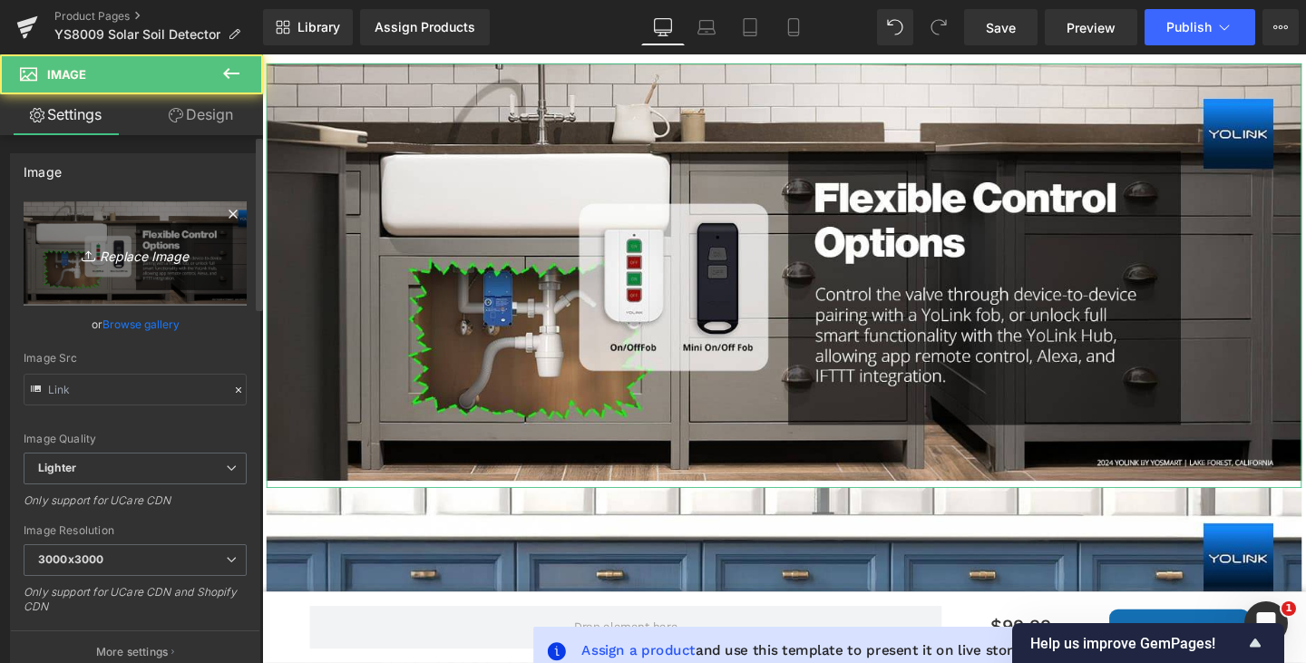
click at [163, 253] on icon "Replace Image" at bounding box center [135, 253] width 145 height 23
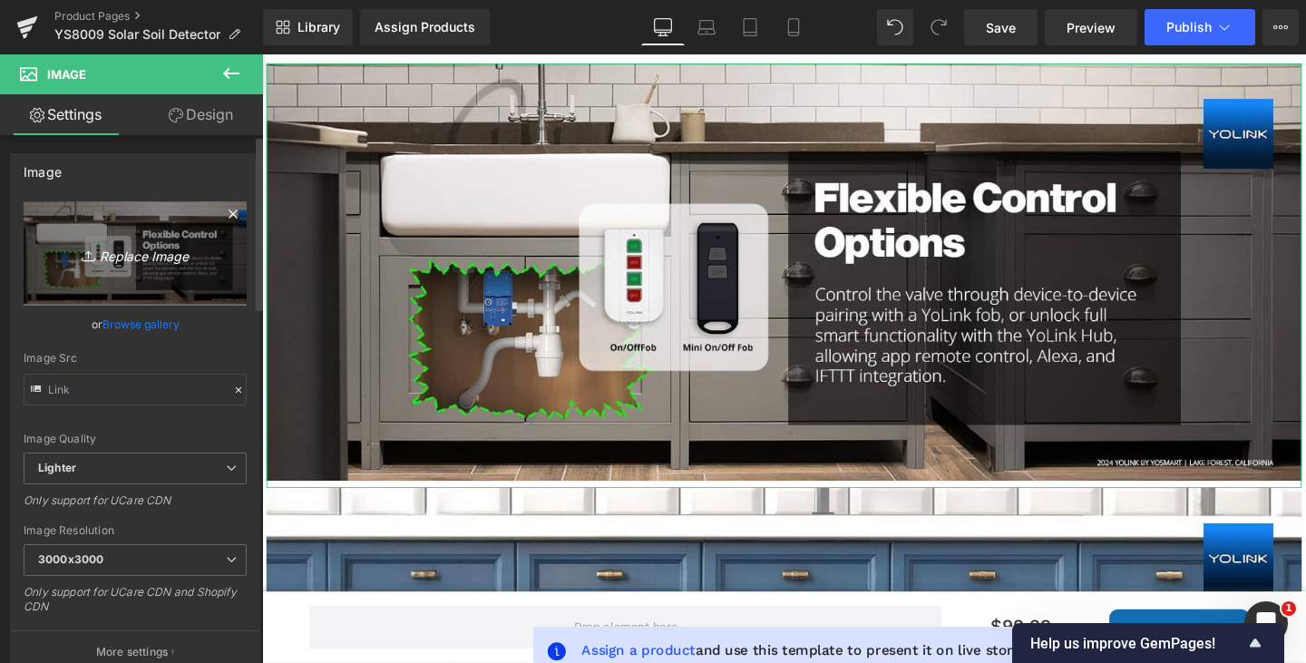
type input "C:\fakepath\M2I1.jpg"
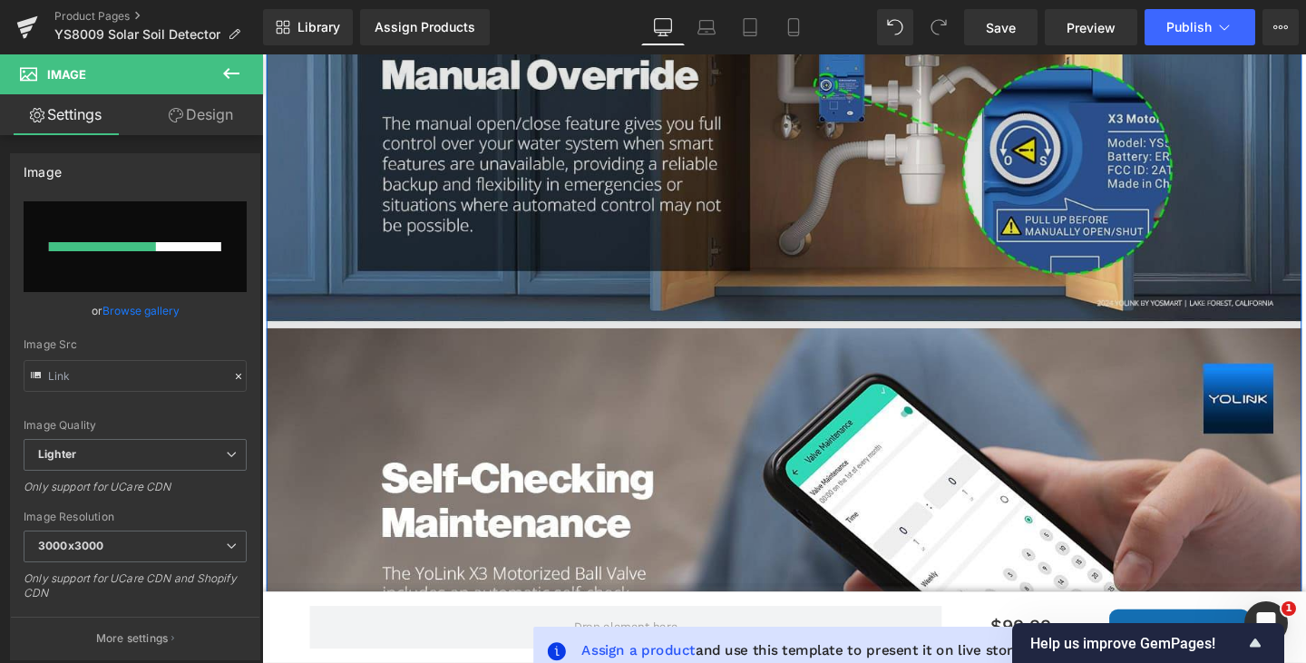
scroll to position [2358, 0]
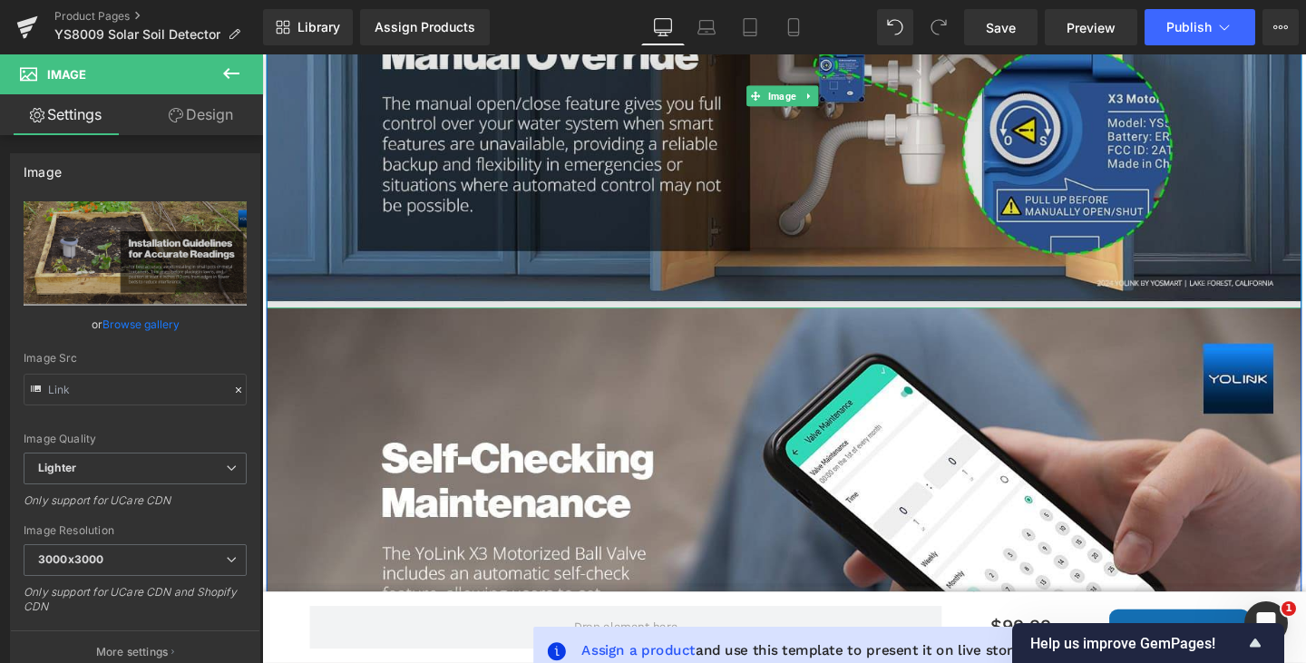
click at [1083, 241] on img at bounding box center [811, 98] width 1089 height 446
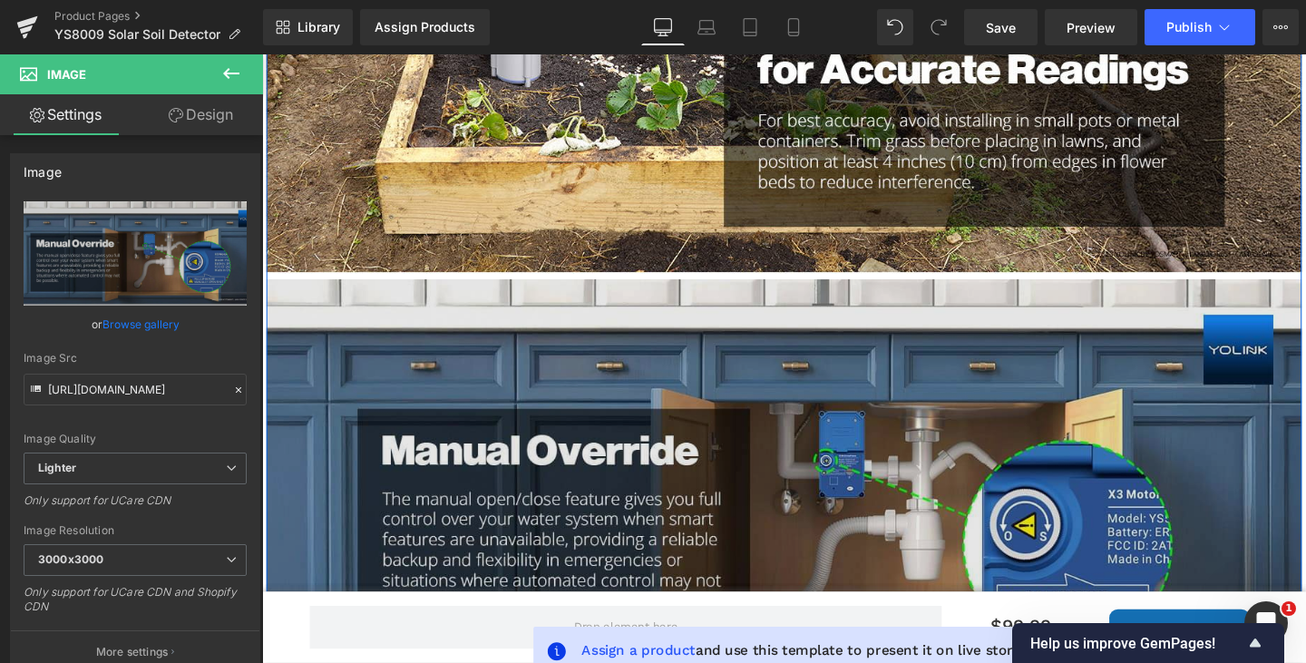
scroll to position [2176, 0]
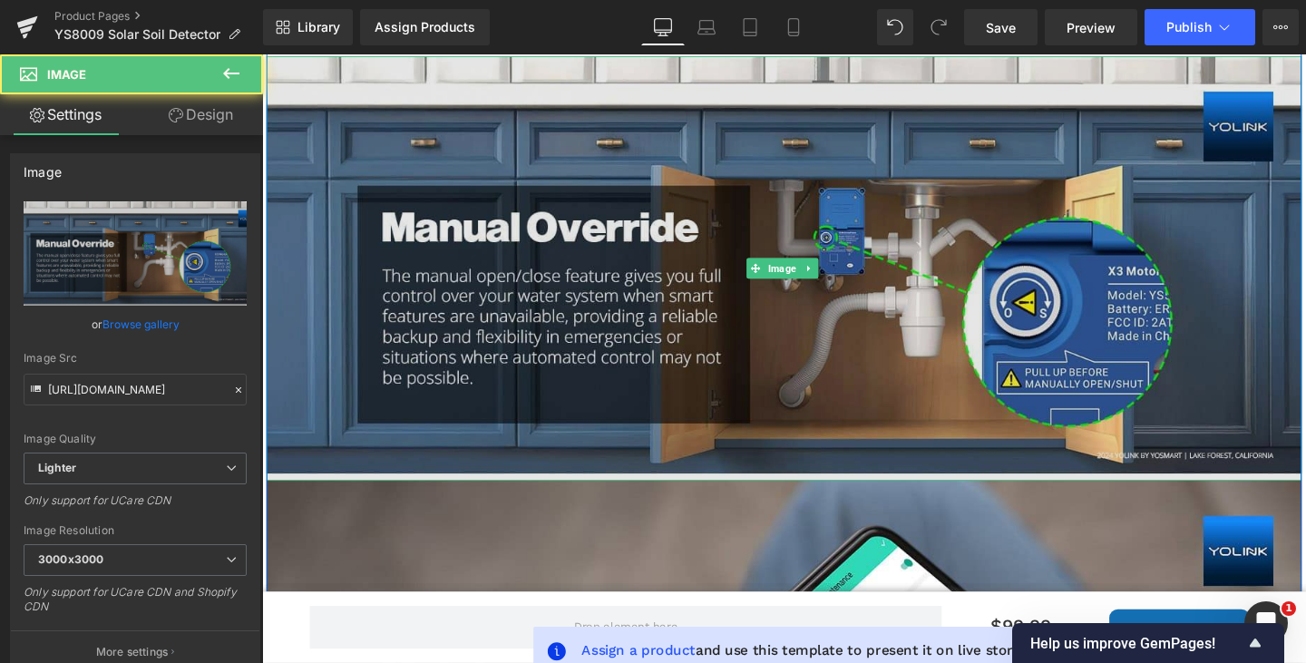
click at [782, 275] on div "Image" at bounding box center [811, 279] width 1089 height 446
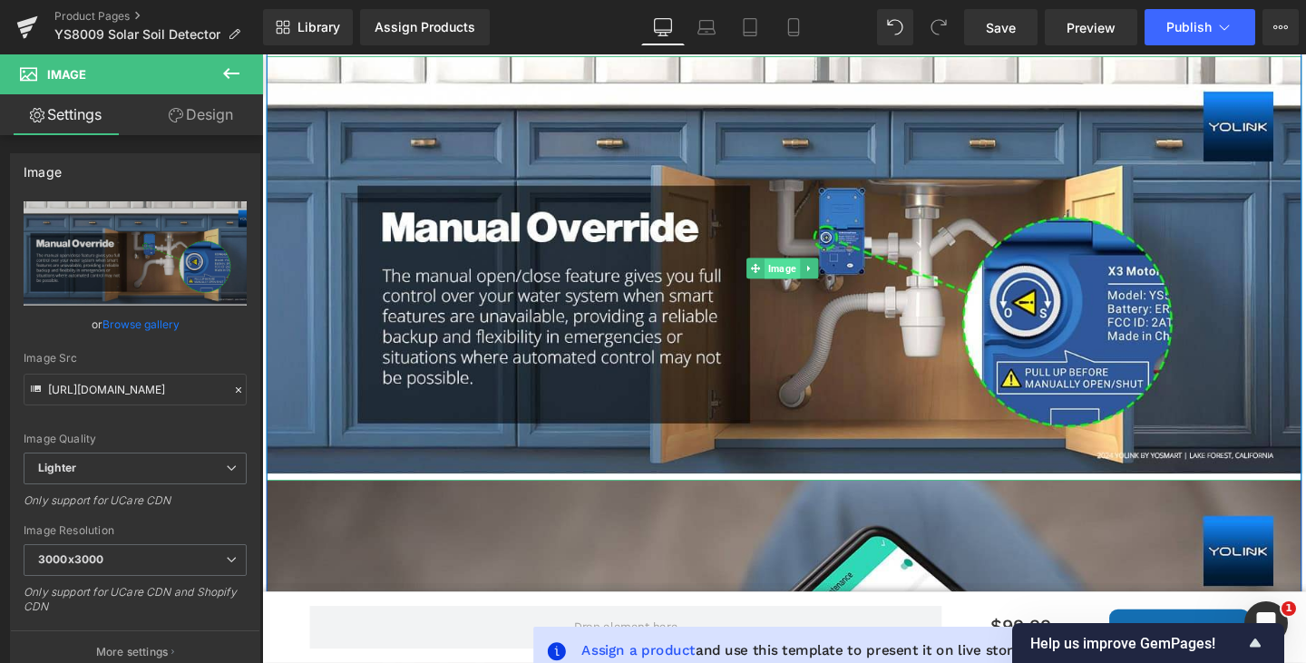
click at [798, 269] on span "Image" at bounding box center [808, 280] width 37 height 22
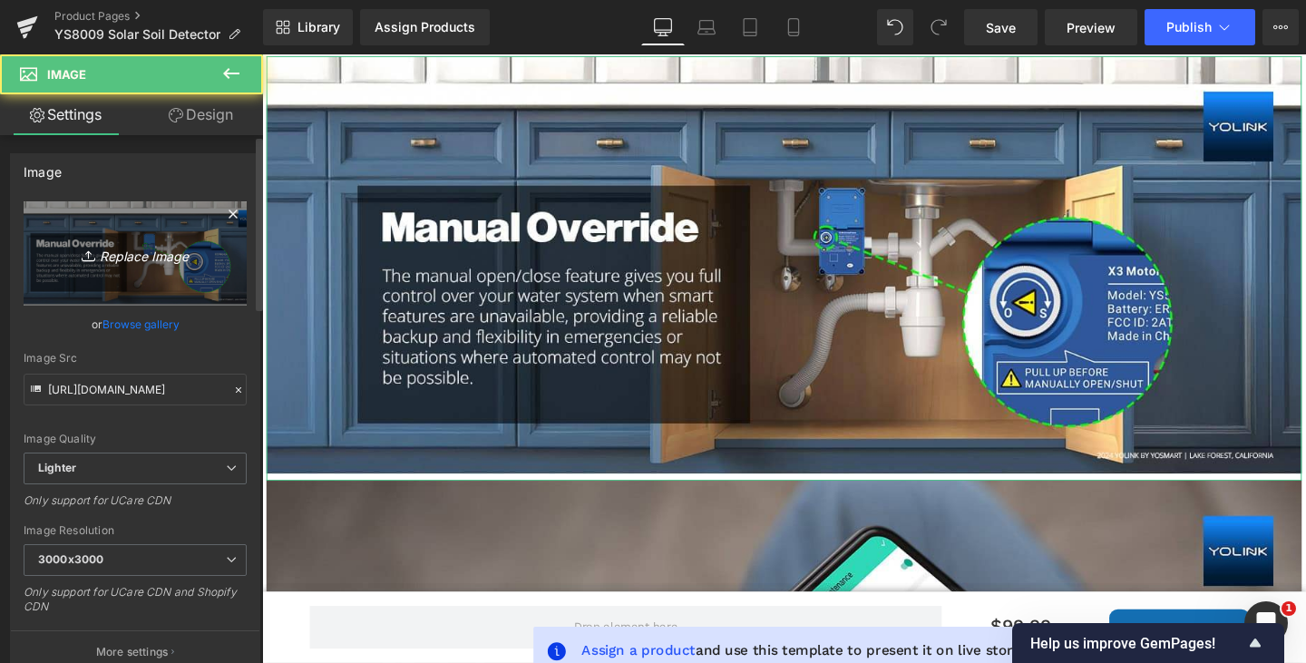
click at [159, 247] on icon "Replace Image" at bounding box center [135, 253] width 145 height 23
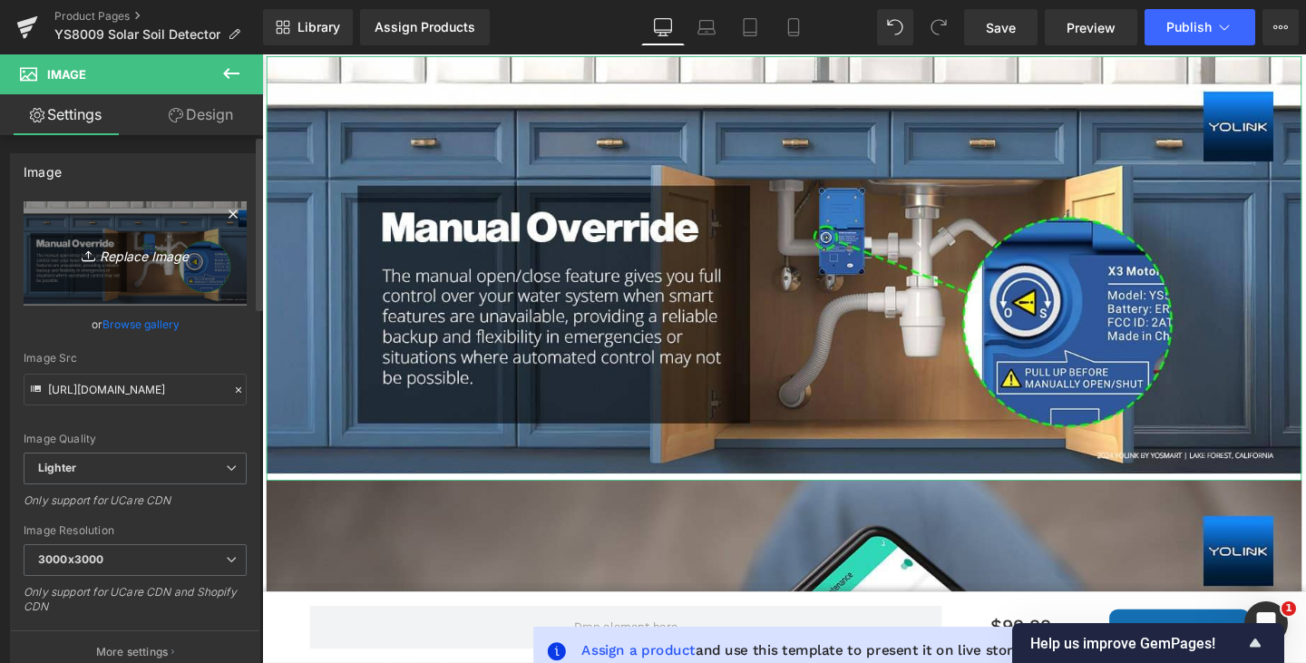
type input "C:\fakepath\M2I2.jpg"
